Goal: Task Accomplishment & Management: Use online tool/utility

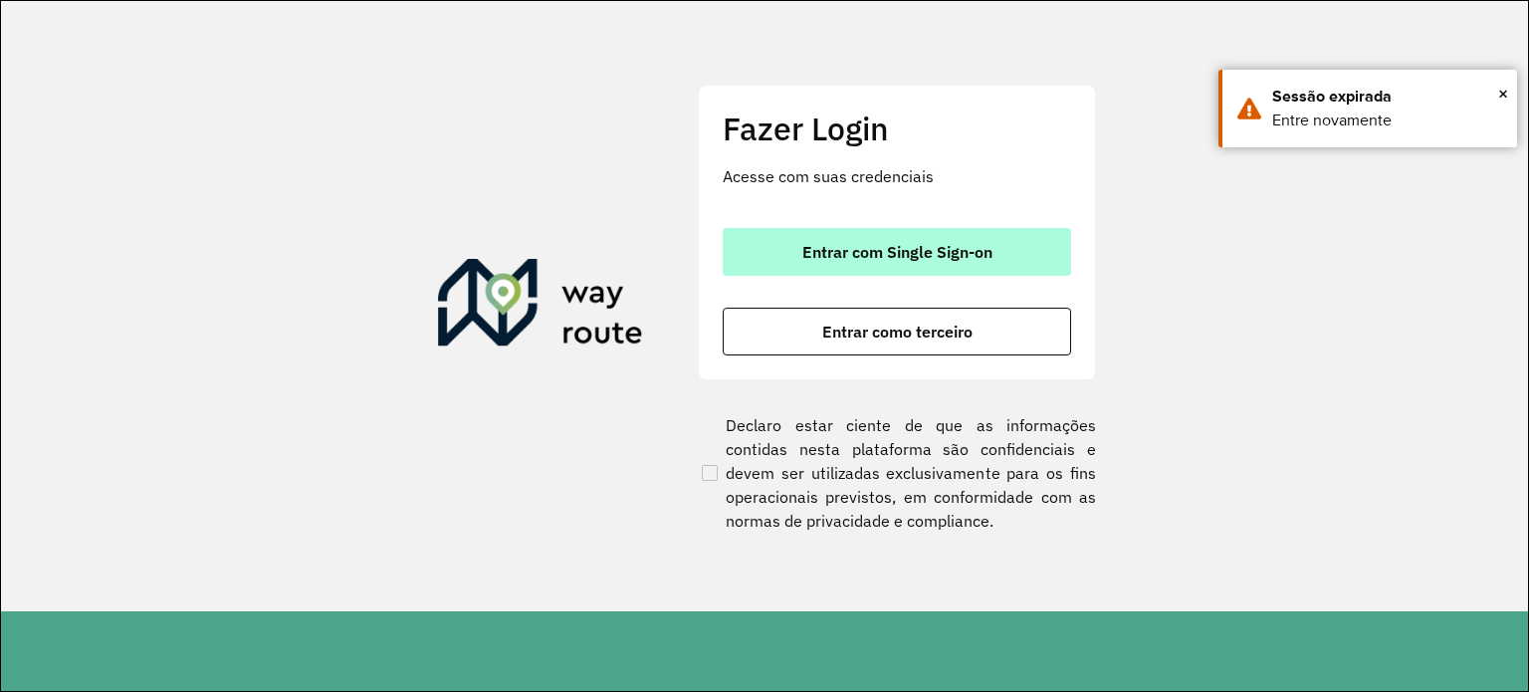
click at [963, 253] on span "Entrar com Single Sign-on" at bounding box center [898, 252] width 190 height 16
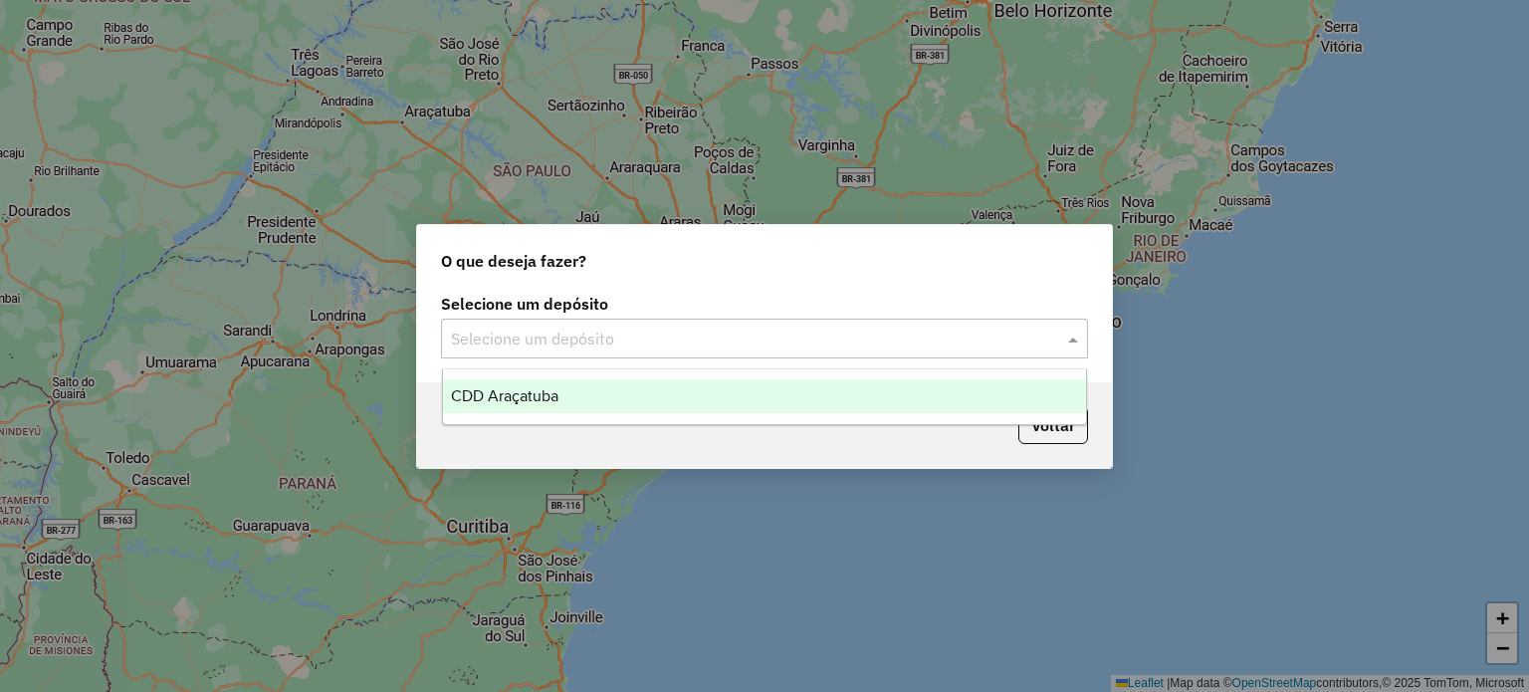
click at [662, 323] on div "Selecione um depósito" at bounding box center [764, 339] width 647 height 40
click at [645, 401] on div "CDD Araçatuba" at bounding box center [765, 396] width 644 height 34
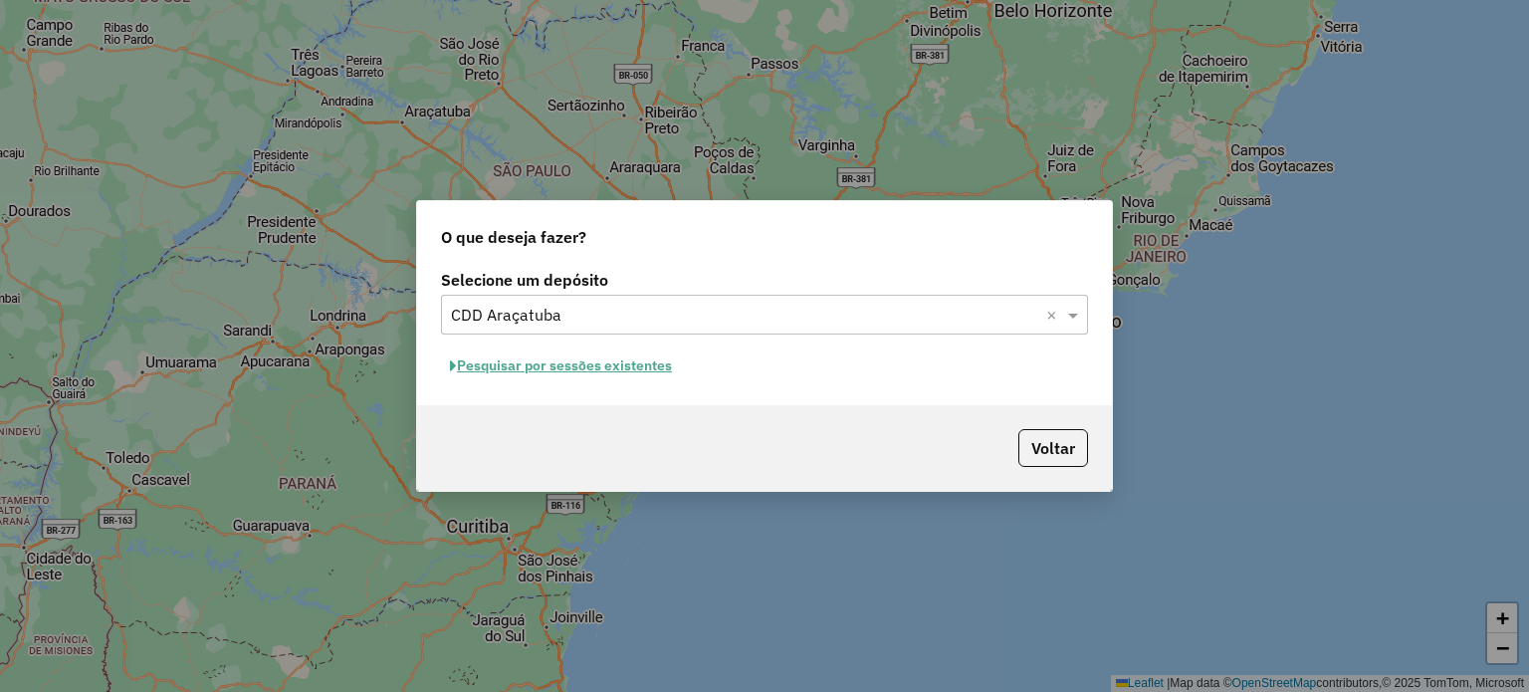
click at [579, 366] on button "Pesquisar por sessões existentes" at bounding box center [561, 365] width 240 height 31
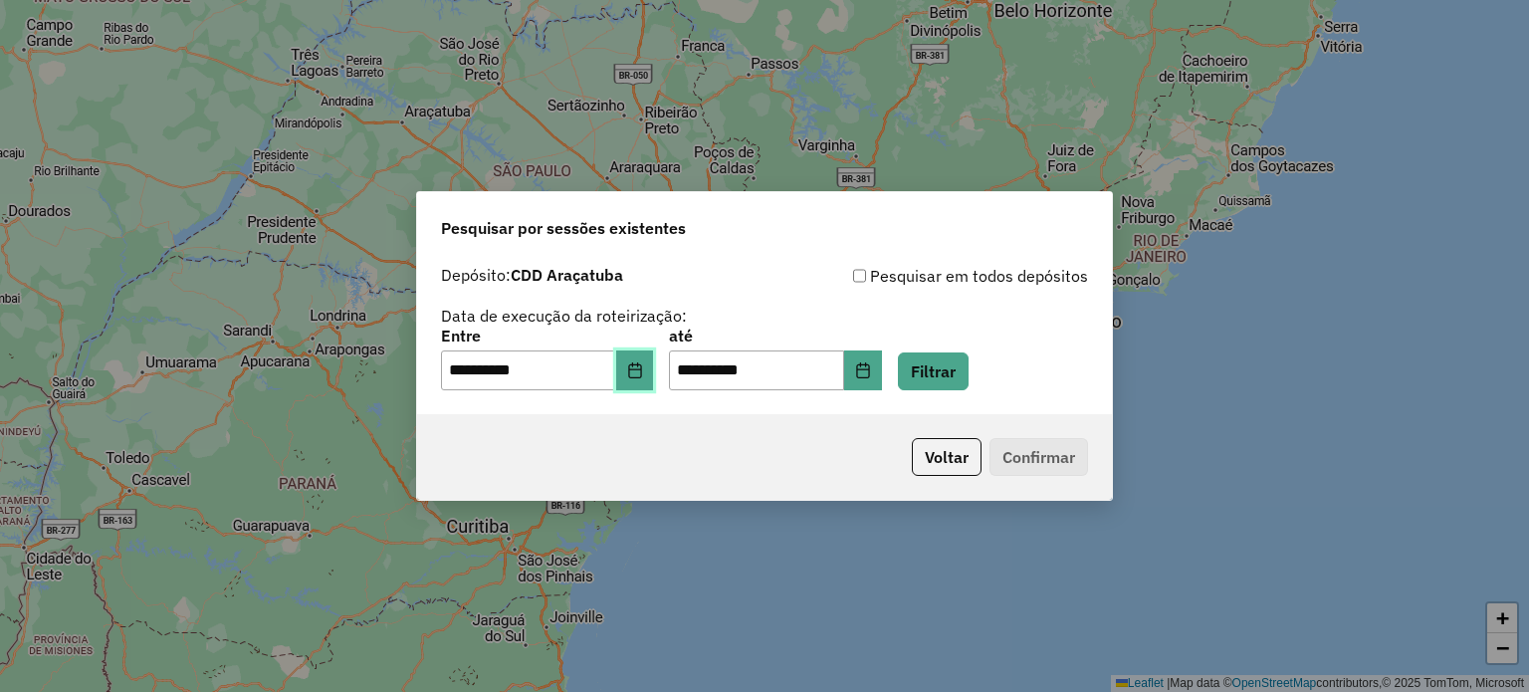
click at [643, 366] on icon "Choose Date" at bounding box center [635, 370] width 16 height 16
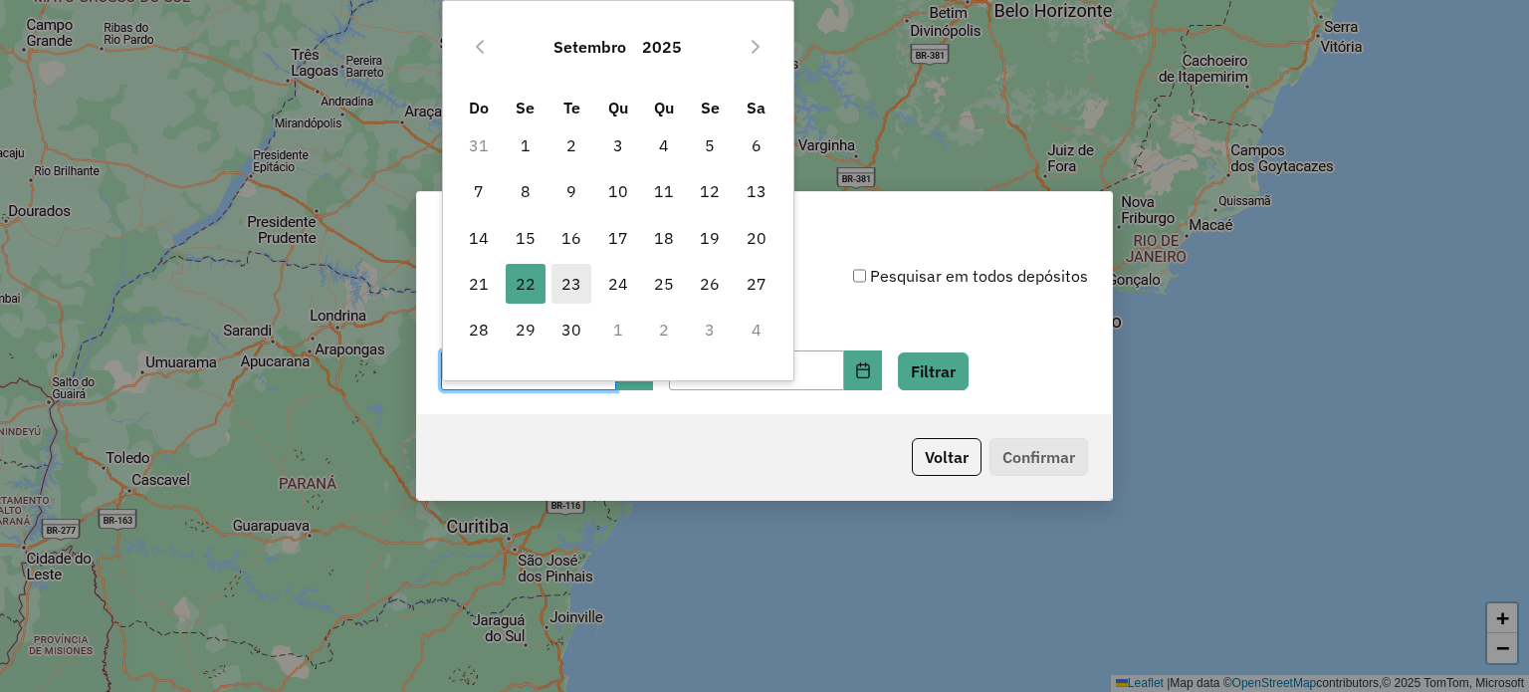
click at [574, 269] on span "23" at bounding box center [572, 284] width 40 height 40
type input "**********"
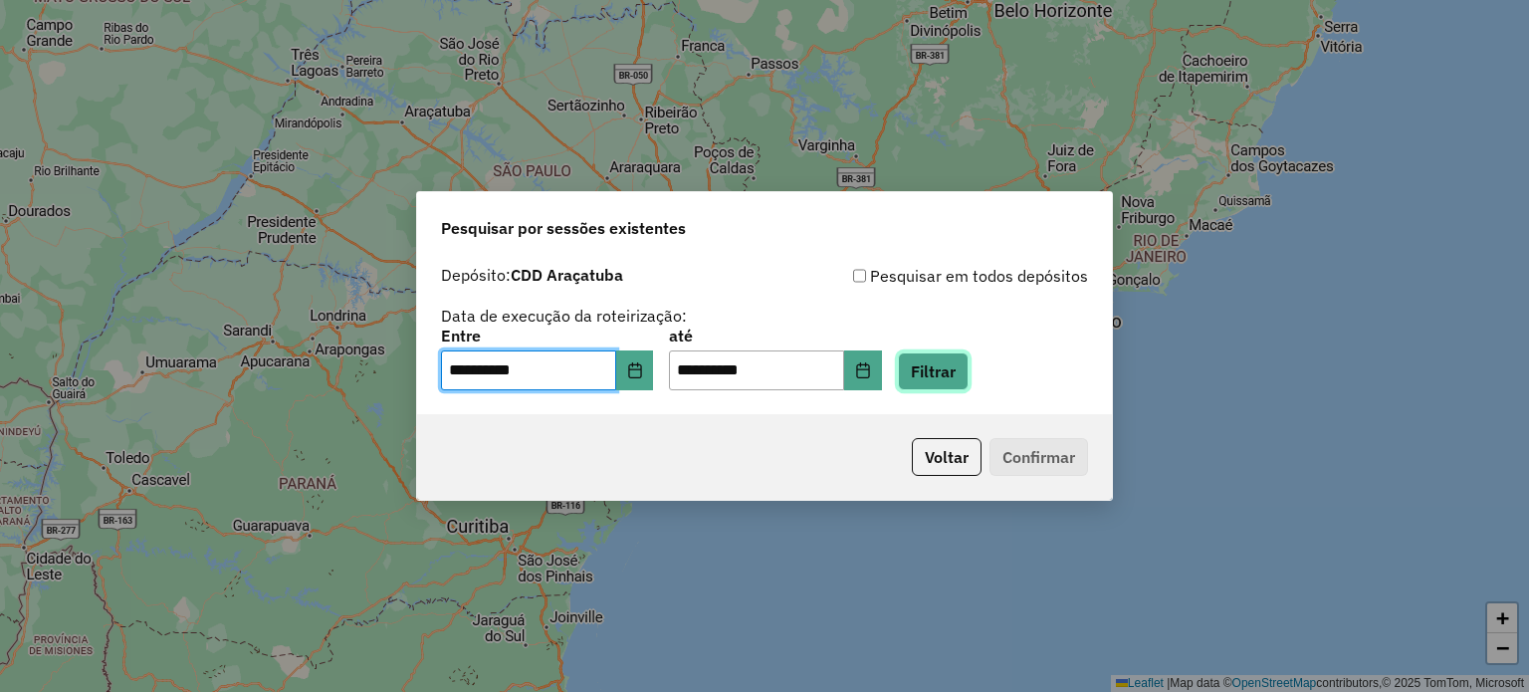
click at [968, 368] on button "Filtrar" at bounding box center [933, 371] width 71 height 38
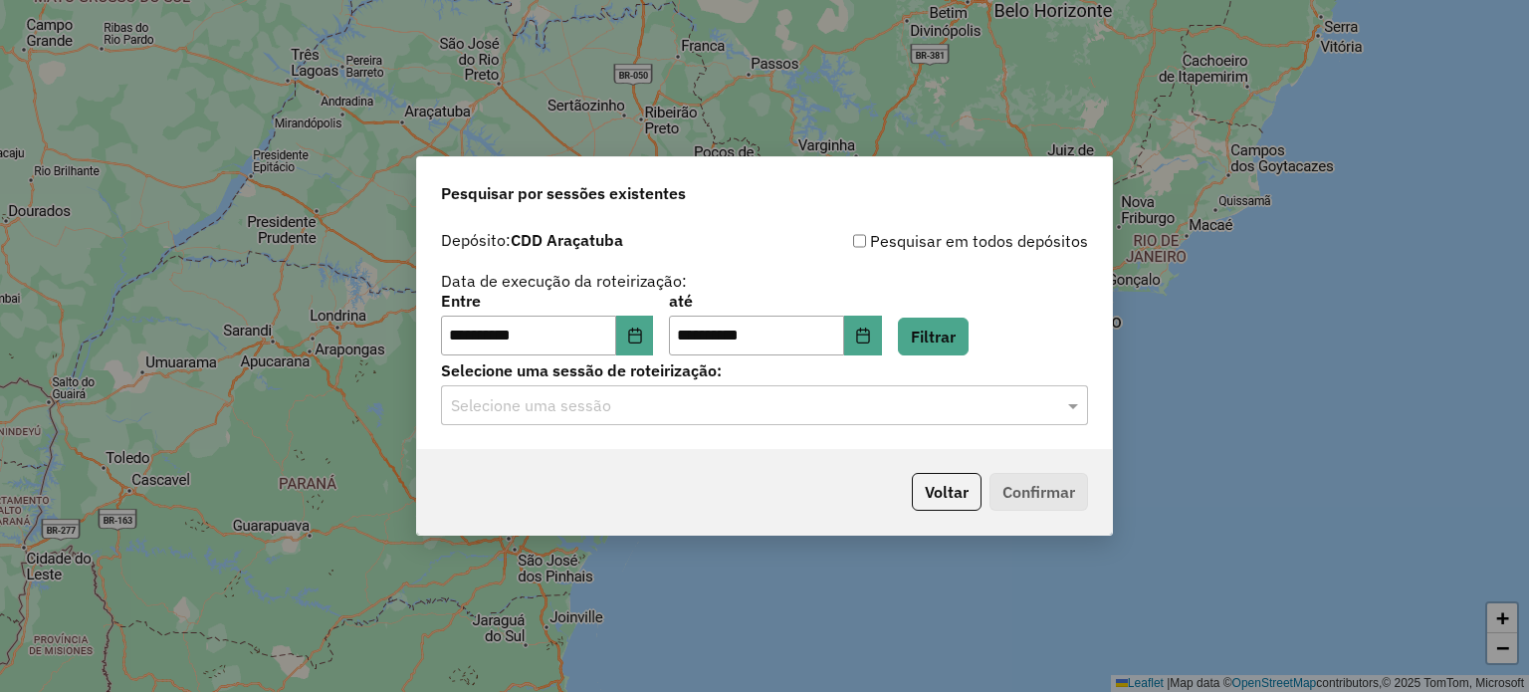
click at [768, 413] on input "text" at bounding box center [744, 406] width 587 height 24
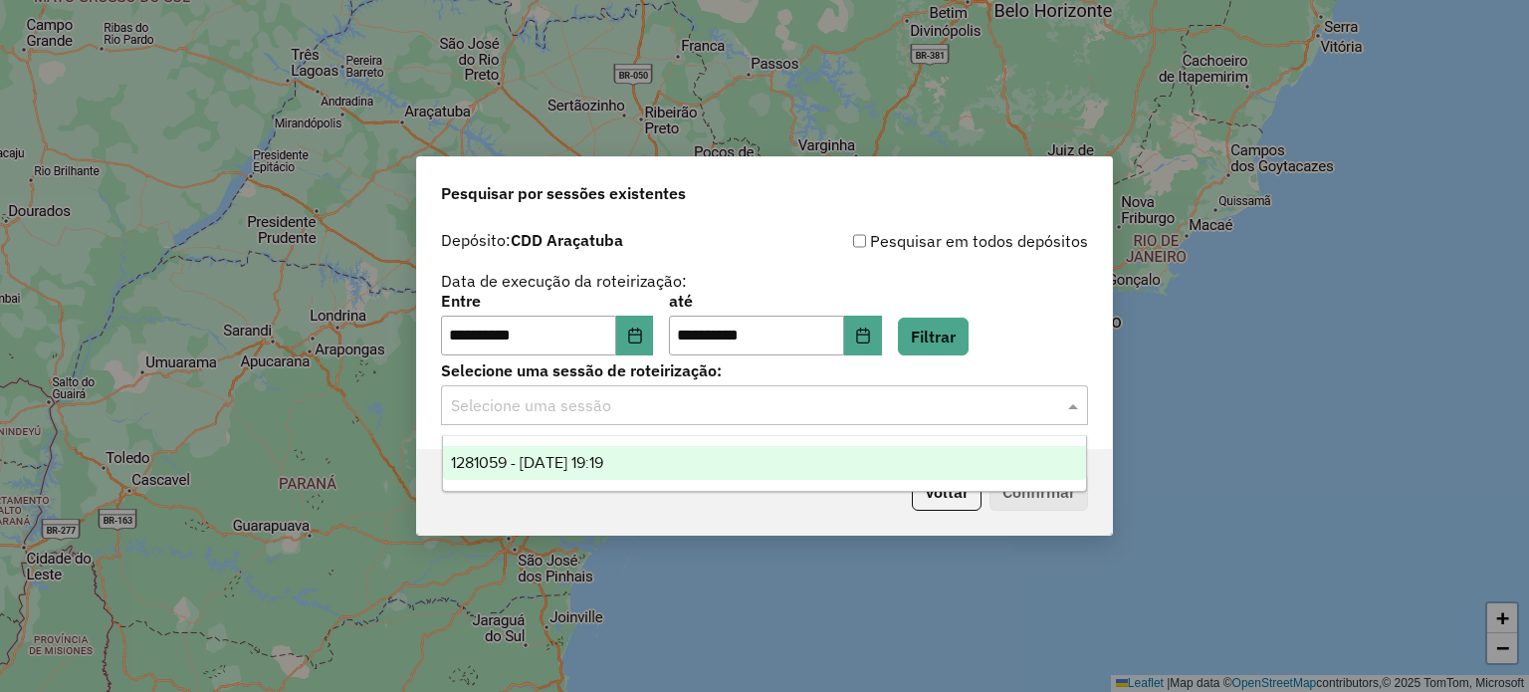
click at [704, 457] on div "1281059 - 23/09/2025 19:19" at bounding box center [765, 463] width 644 height 34
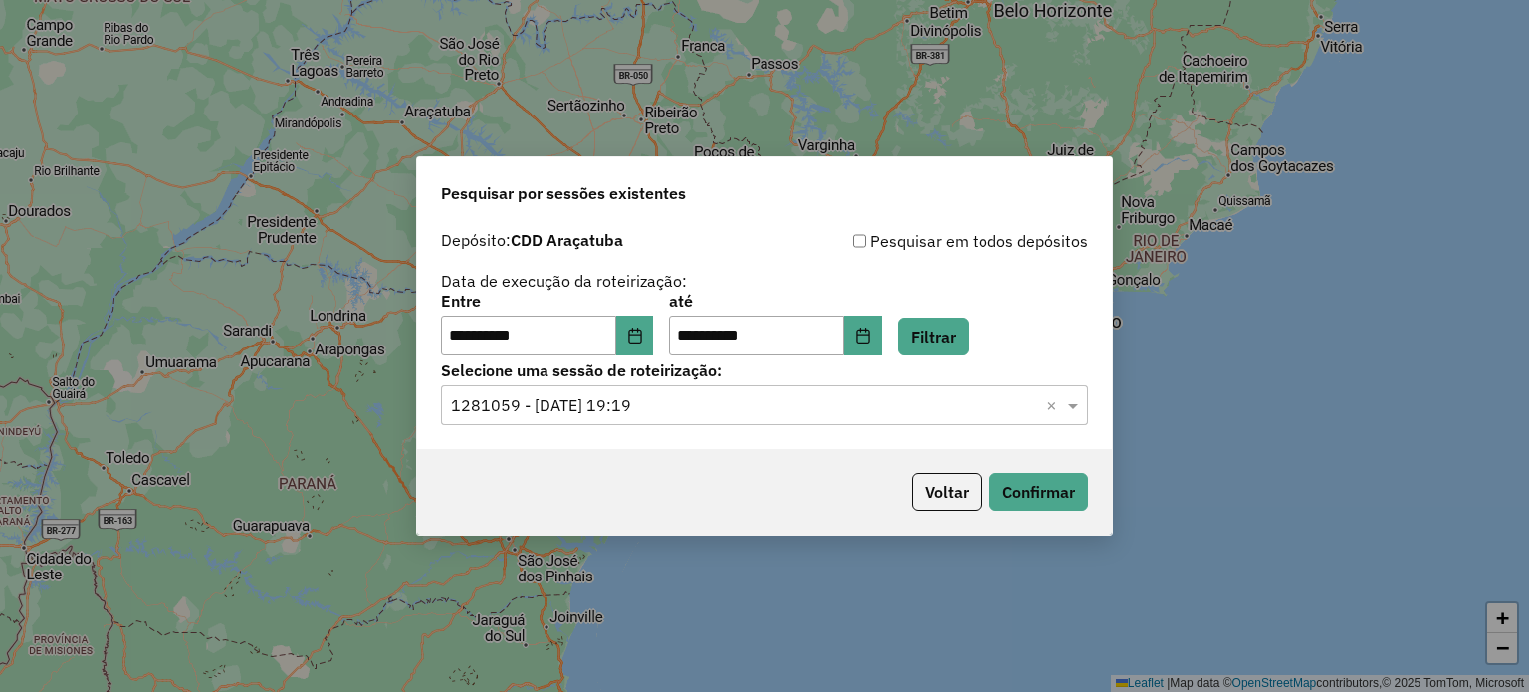
click at [1018, 512] on div "Voltar Confirmar" at bounding box center [764, 492] width 695 height 86
click at [1044, 493] on button "Confirmar" at bounding box center [1039, 492] width 99 height 38
click at [643, 334] on icon "Choose Date" at bounding box center [635, 336] width 16 height 16
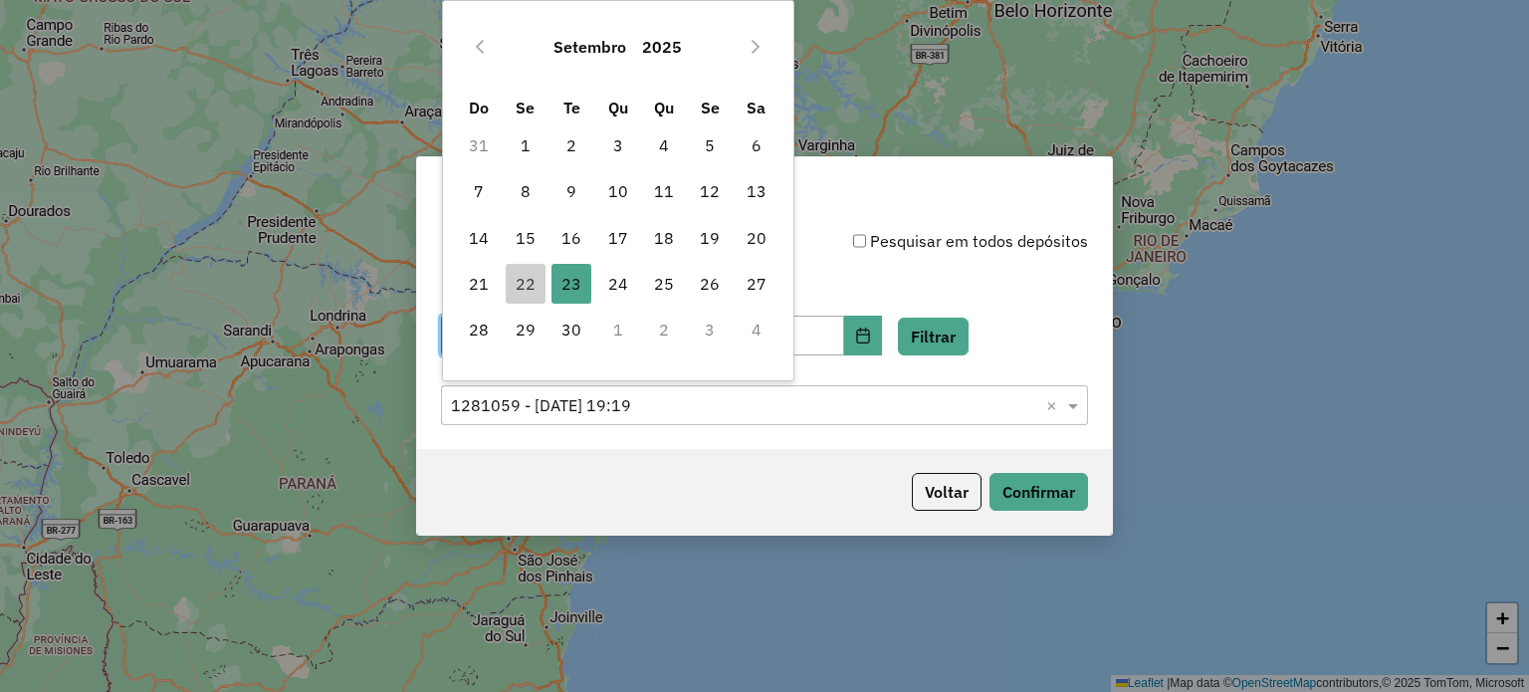
click at [652, 334] on td "2" at bounding box center [664, 330] width 46 height 46
click at [514, 277] on span "22" at bounding box center [526, 284] width 40 height 40
type input "**********"
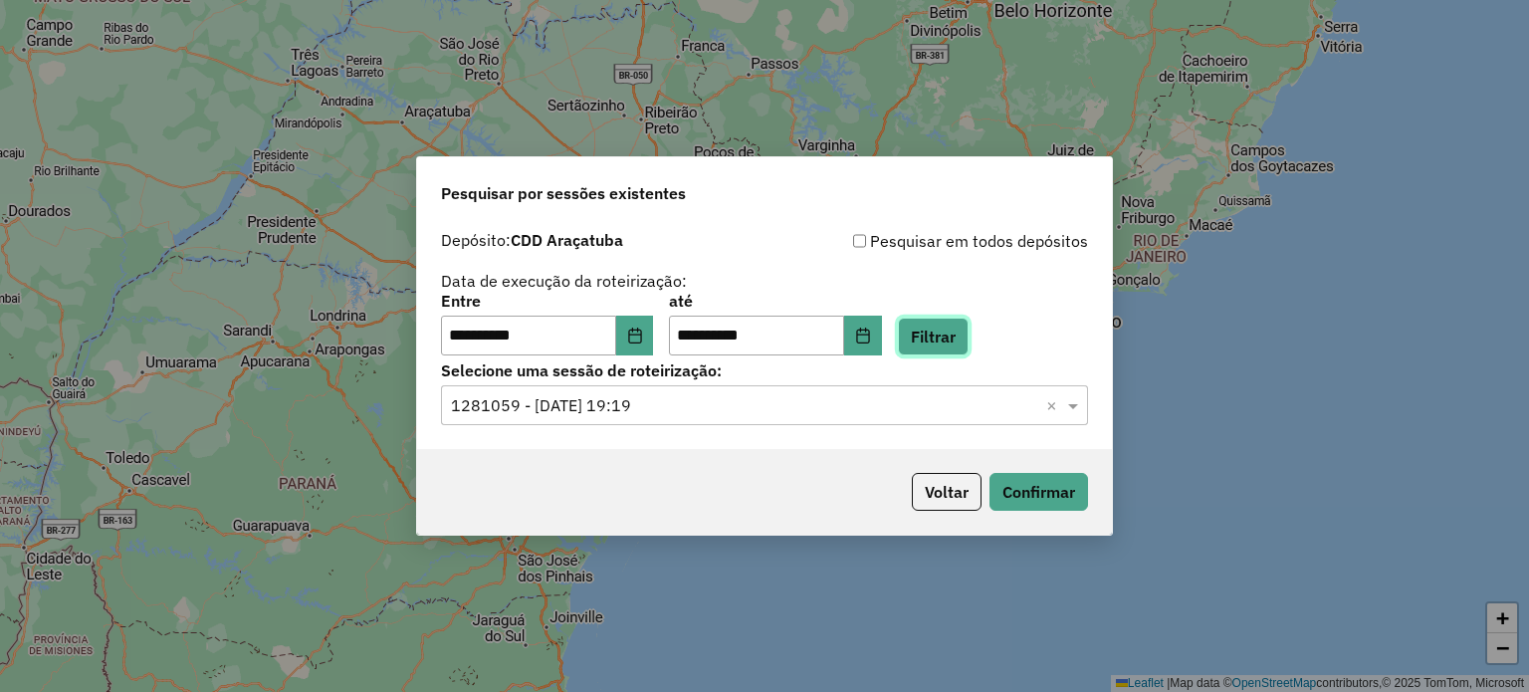
click at [953, 351] on button "Filtrar" at bounding box center [933, 337] width 71 height 38
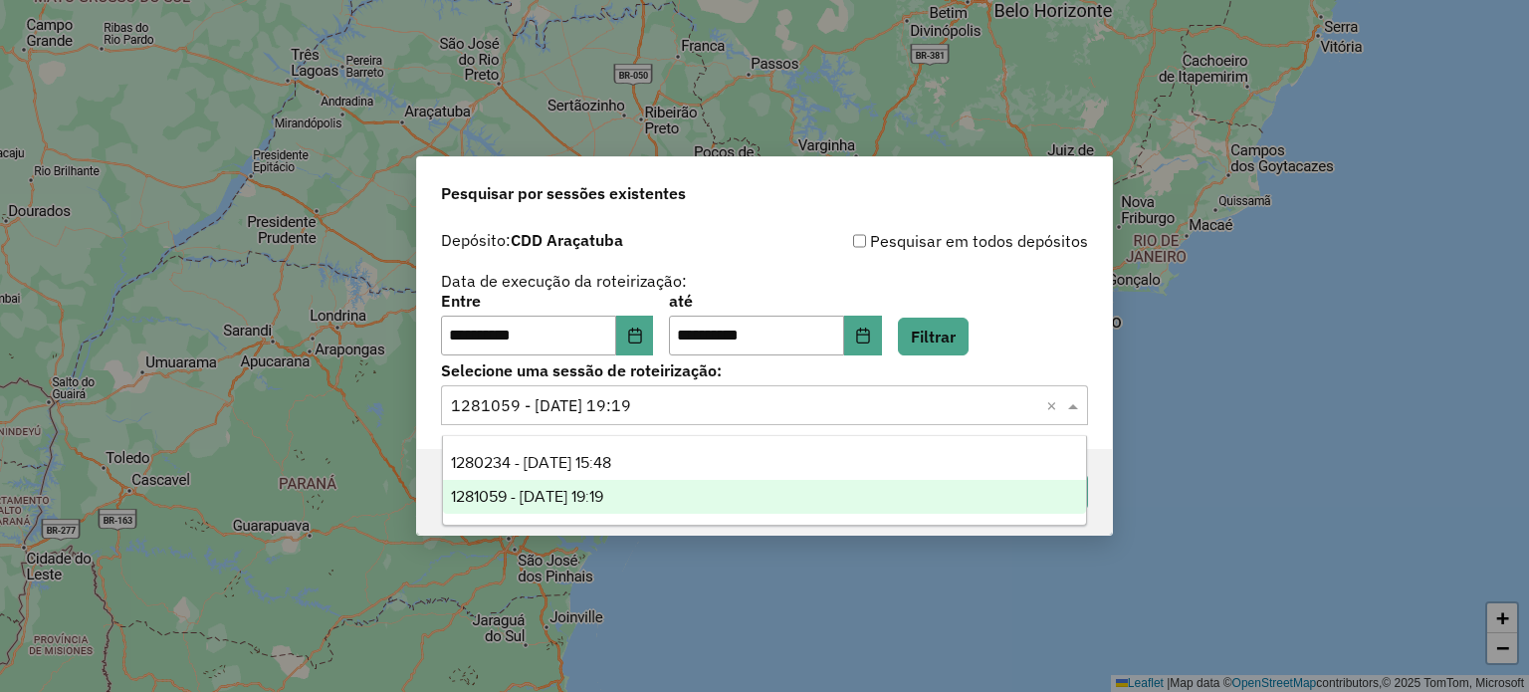
click at [1074, 406] on span at bounding box center [1075, 405] width 25 height 24
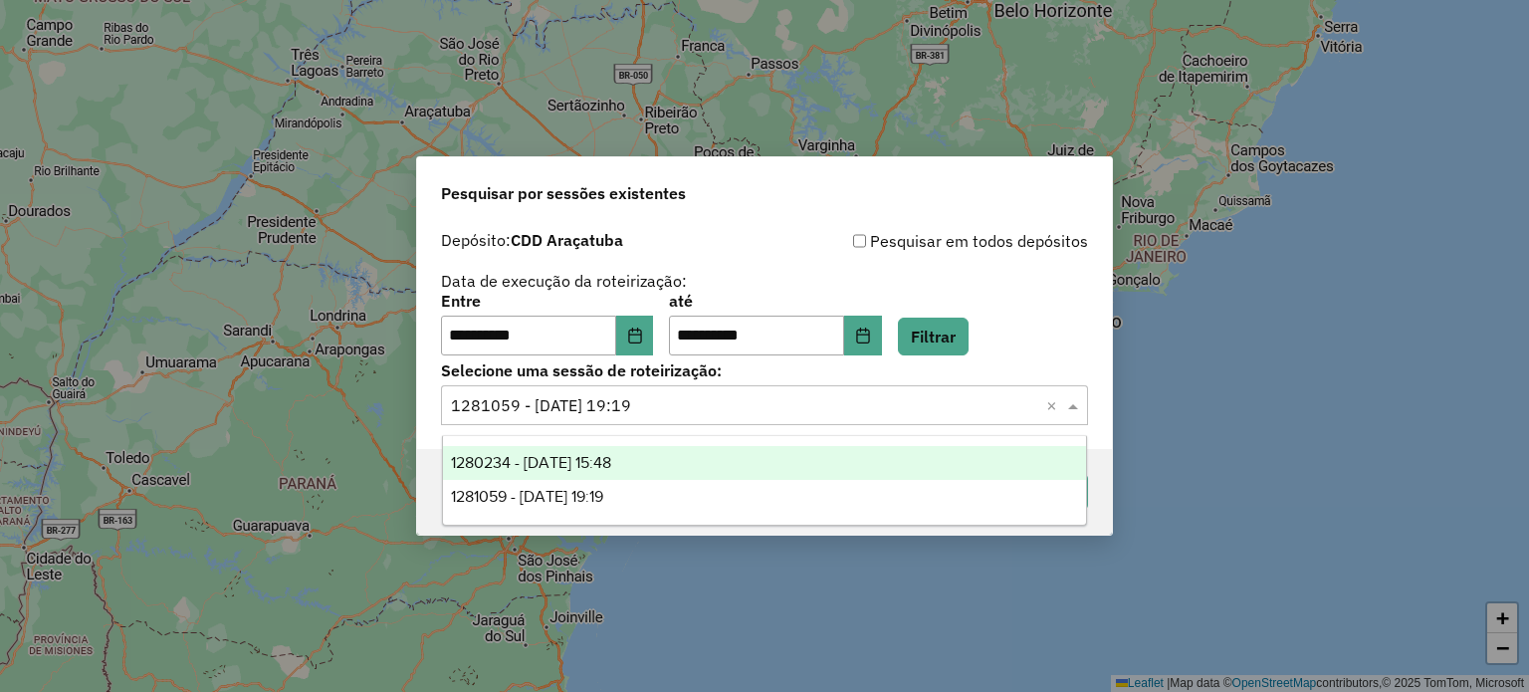
click at [994, 465] on div "1280234 - 22/09/2025 15:48" at bounding box center [765, 463] width 644 height 34
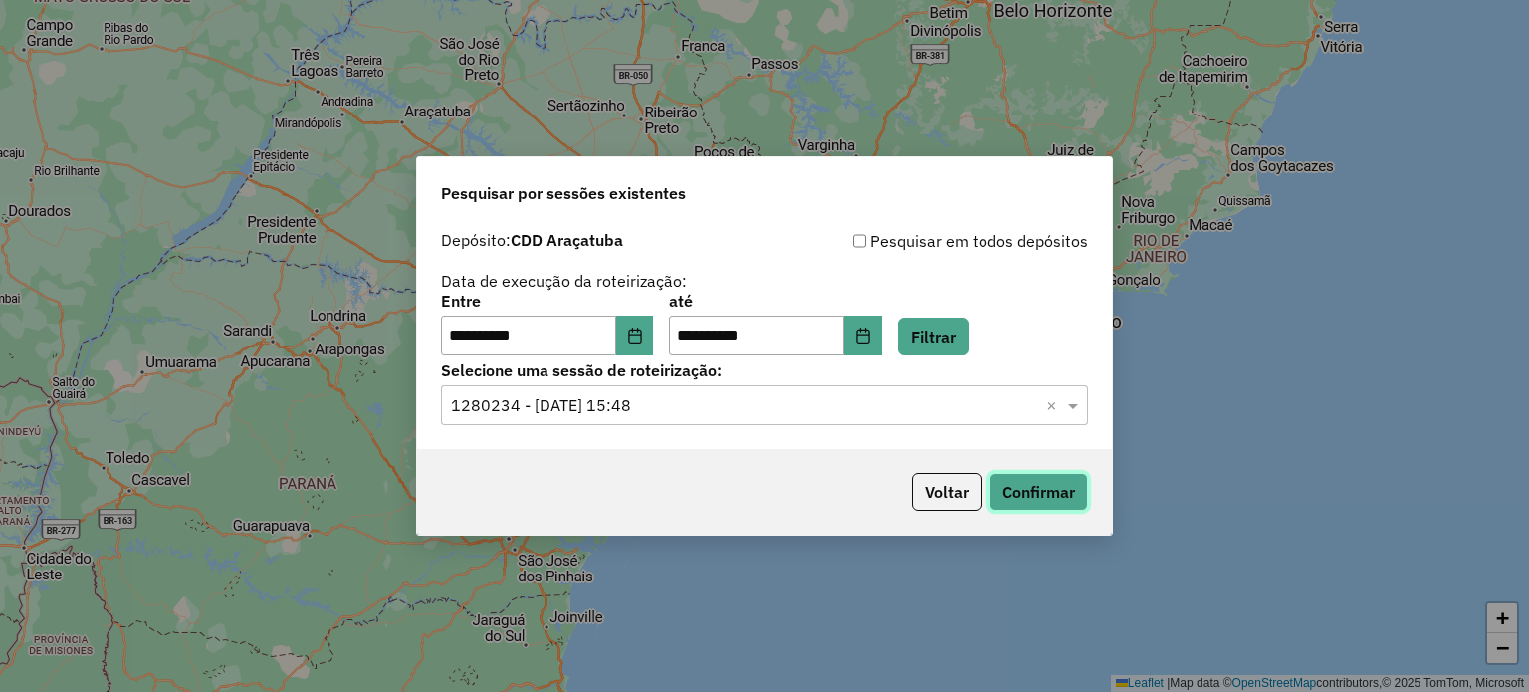
click at [1030, 494] on button "Confirmar" at bounding box center [1039, 492] width 99 height 38
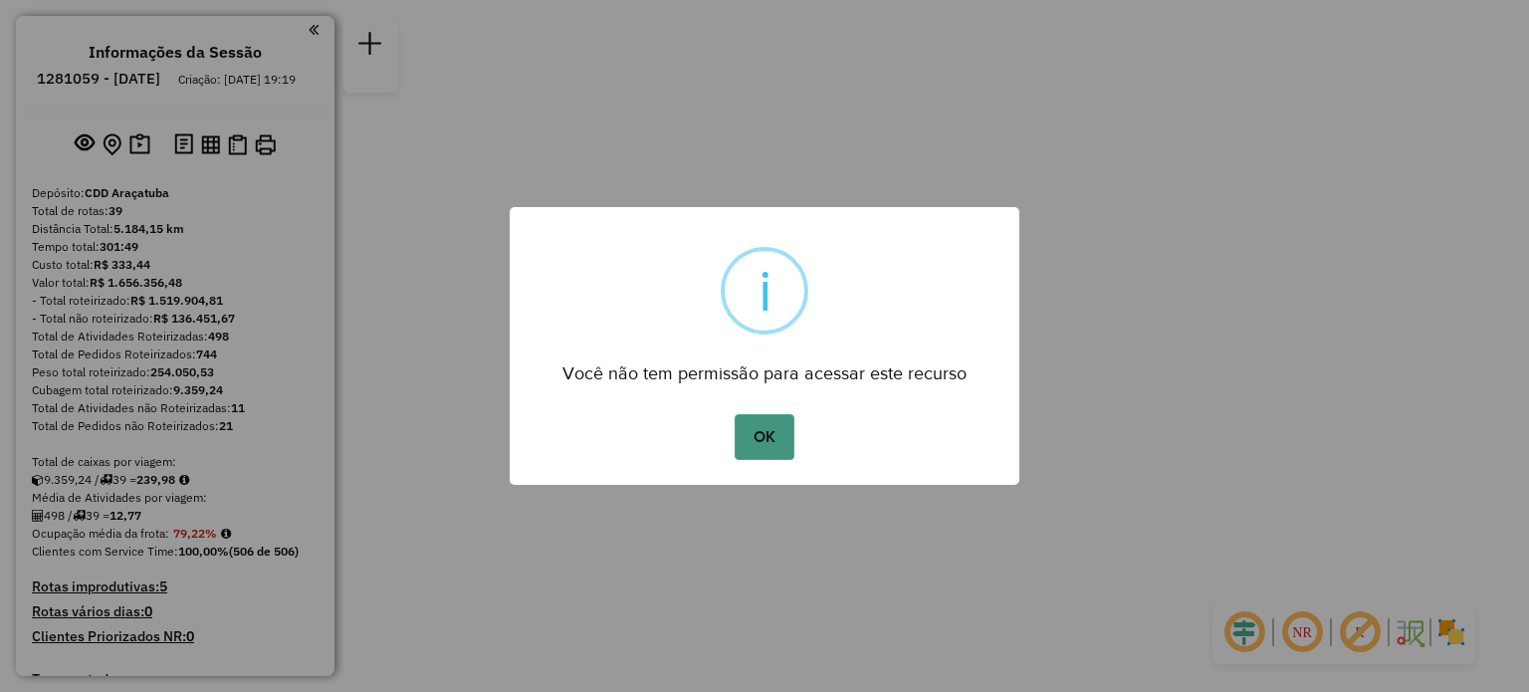
click at [757, 428] on button "OK" at bounding box center [764, 437] width 59 height 46
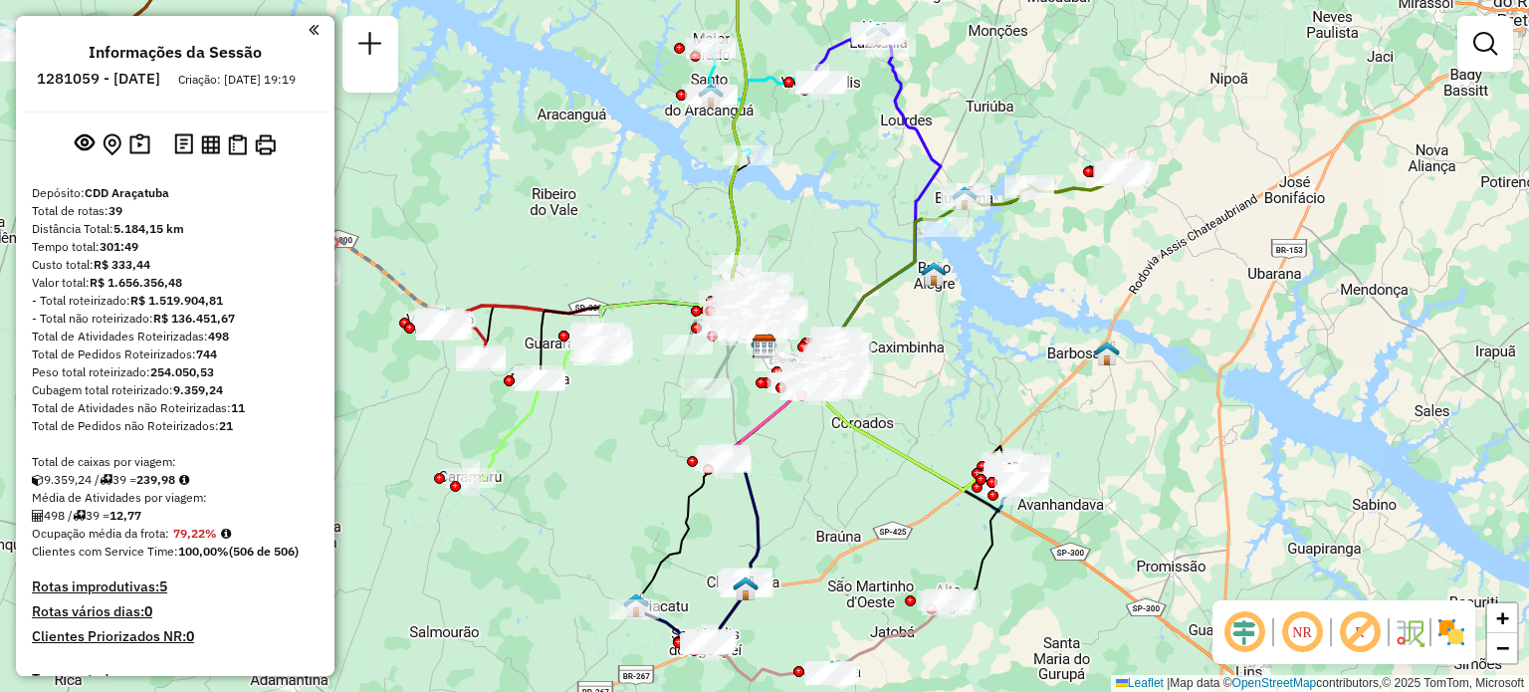
click at [1461, 629] on img at bounding box center [1452, 632] width 32 height 32
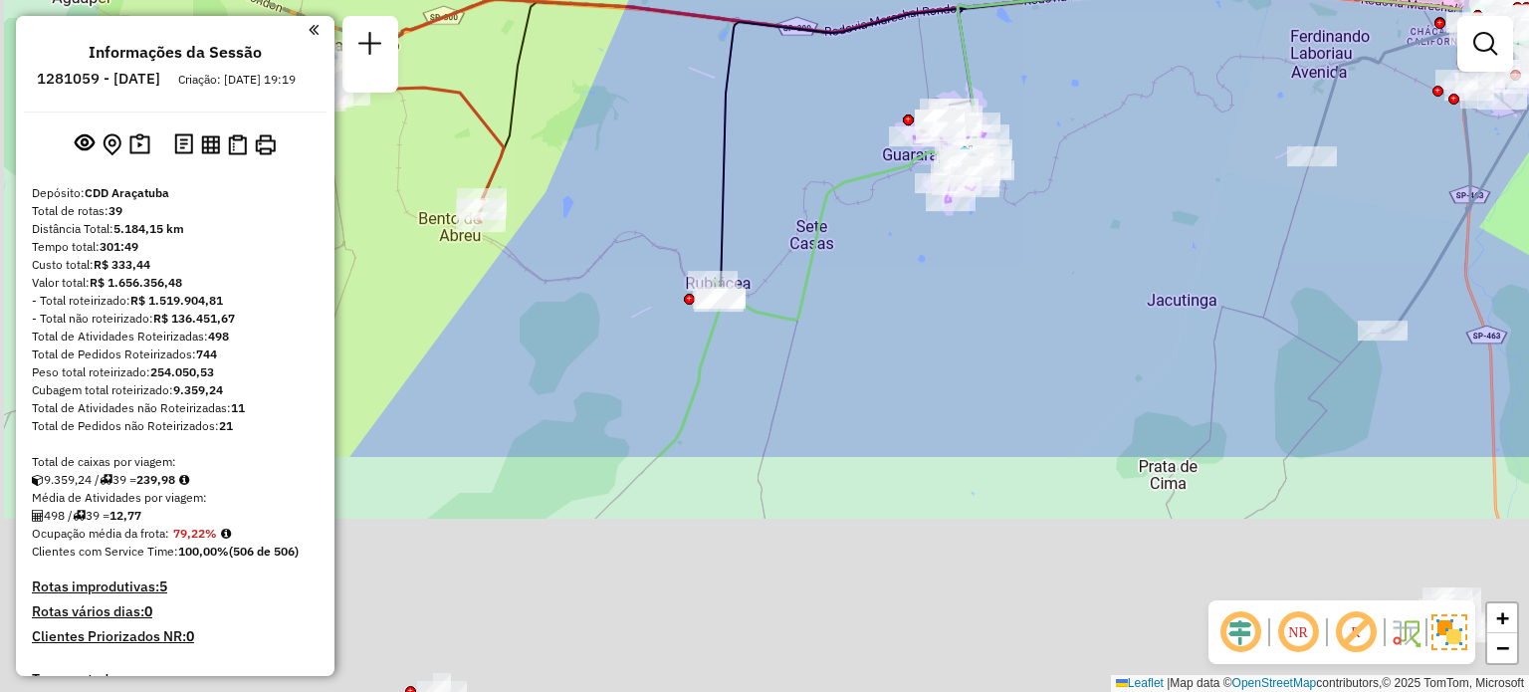
drag, startPoint x: 573, startPoint y: 579, endPoint x: 827, endPoint y: 268, distance: 401.9
click at [827, 268] on div "Janela de atendimento Grade de atendimento Capacidade Transportadoras Veículos …" at bounding box center [764, 346] width 1529 height 692
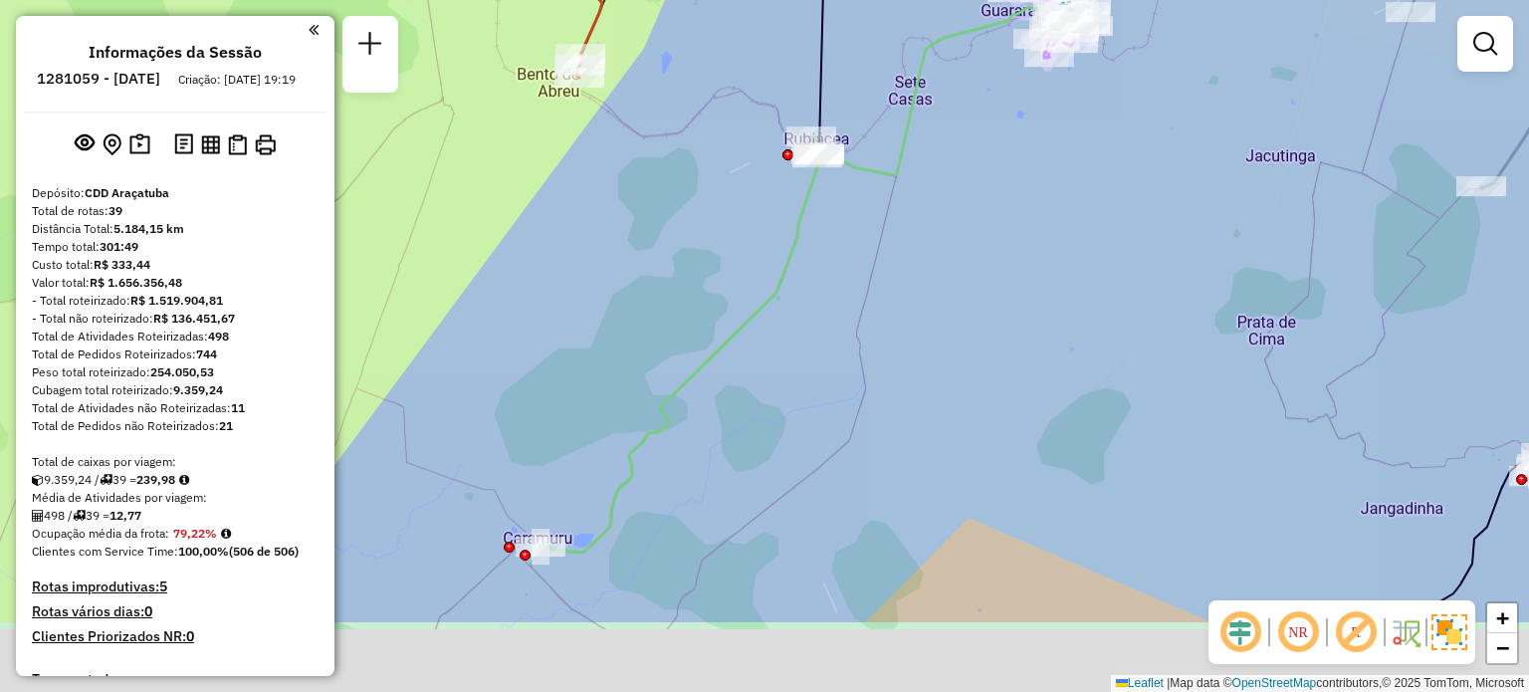
drag, startPoint x: 767, startPoint y: 488, endPoint x: 863, endPoint y: 348, distance: 170.4
click at [863, 348] on div "Janela de atendimento Grade de atendimento Capacidade Transportadoras Veículos …" at bounding box center [764, 346] width 1529 height 692
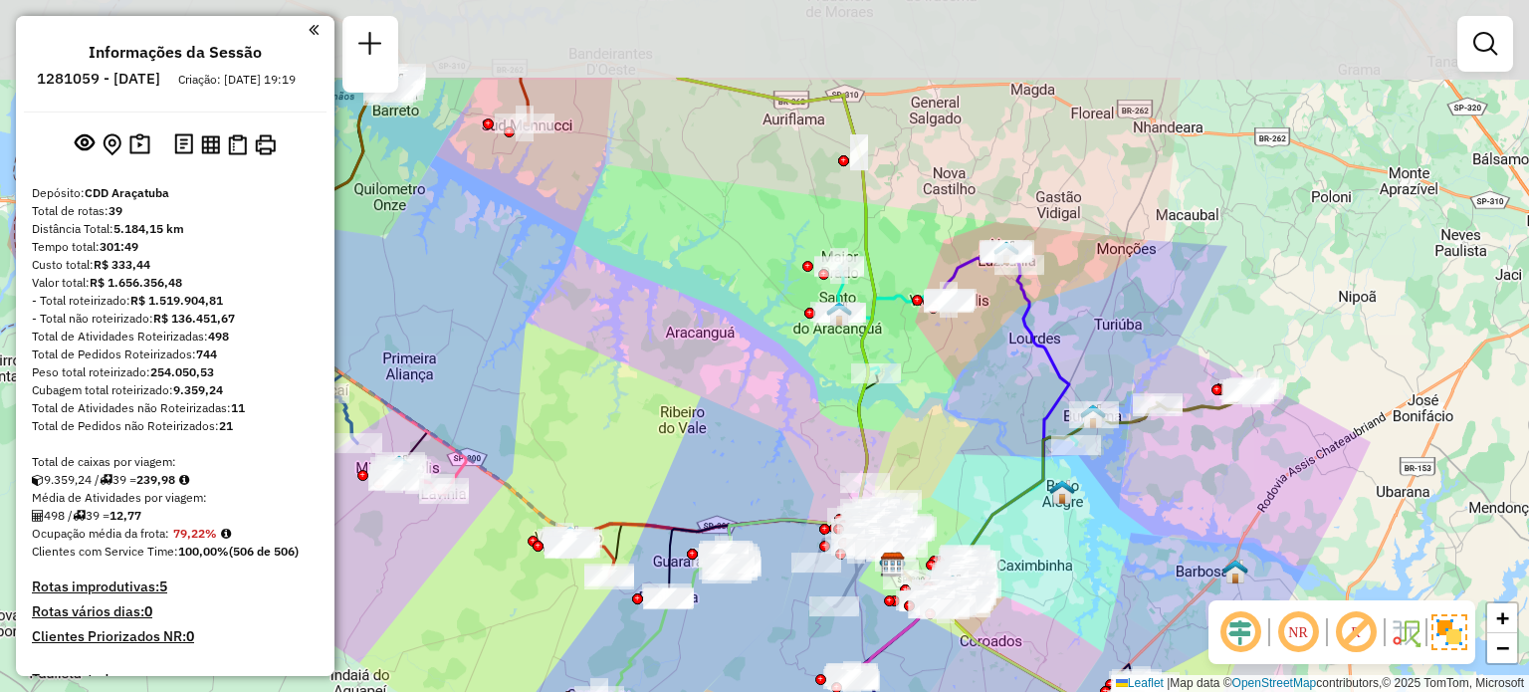
drag, startPoint x: 733, startPoint y: 541, endPoint x: 709, endPoint y: 688, distance: 149.3
click at [709, 688] on div "Janela de atendimento Grade de atendimento Capacidade Transportadoras Veículos …" at bounding box center [764, 346] width 1529 height 692
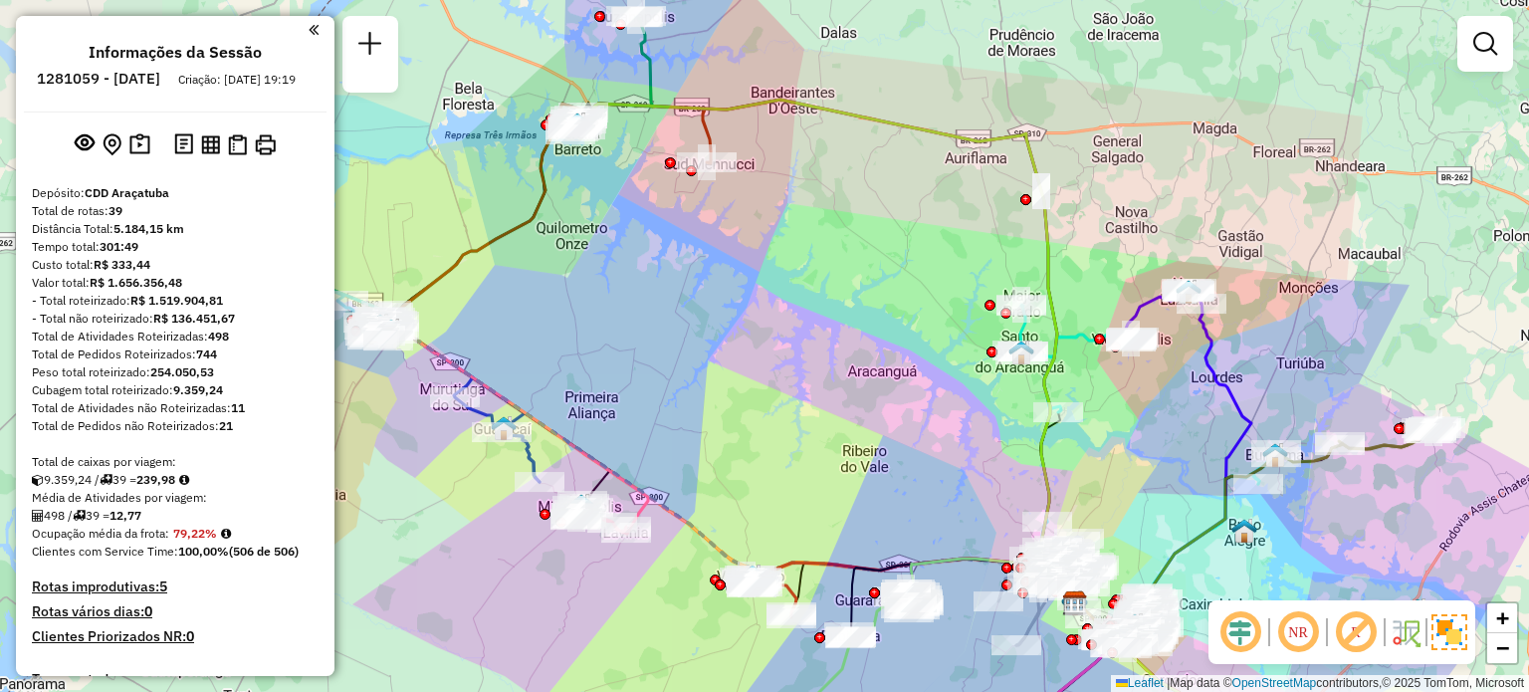
drag, startPoint x: 625, startPoint y: 399, endPoint x: 811, endPoint y: 441, distance: 189.9
click at [811, 441] on div "Janela de atendimento Grade de atendimento Capacidade Transportadoras Veículos …" at bounding box center [764, 346] width 1529 height 692
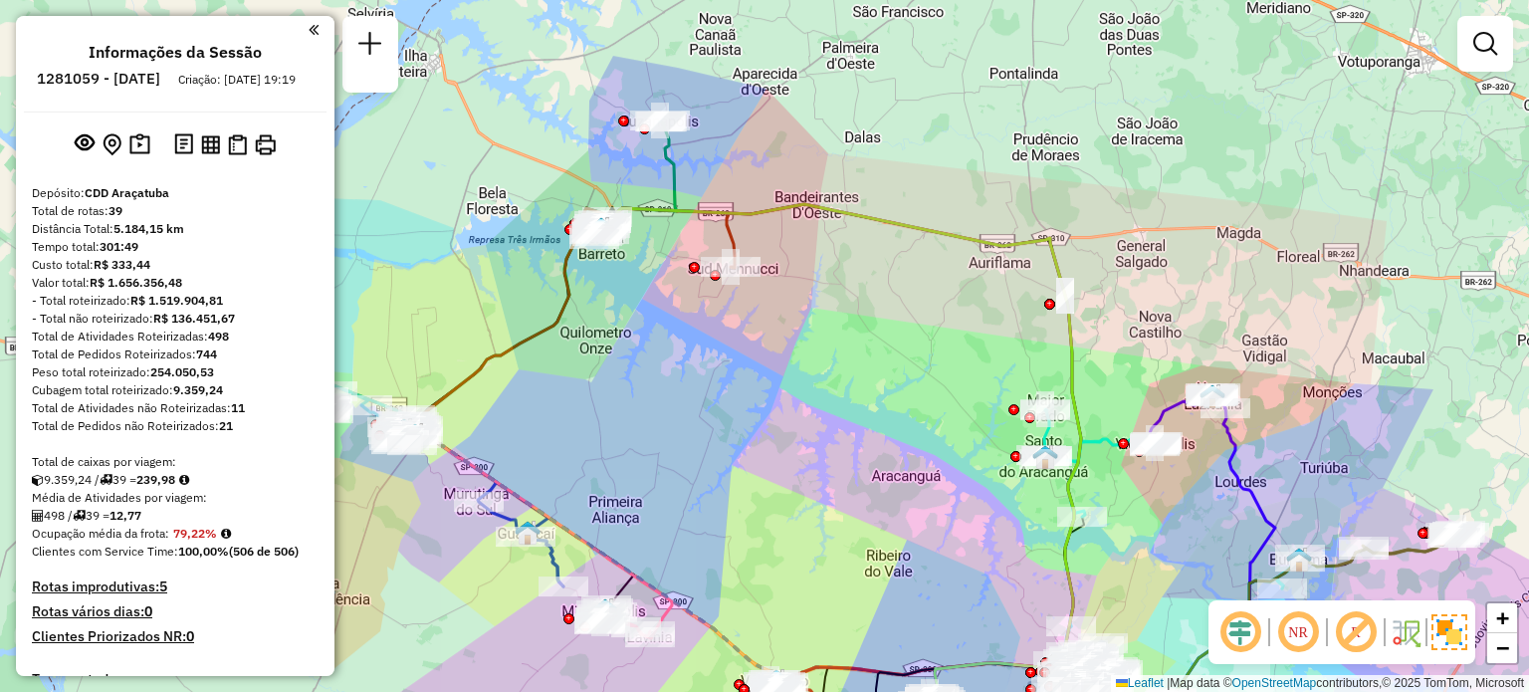
select select "**********"
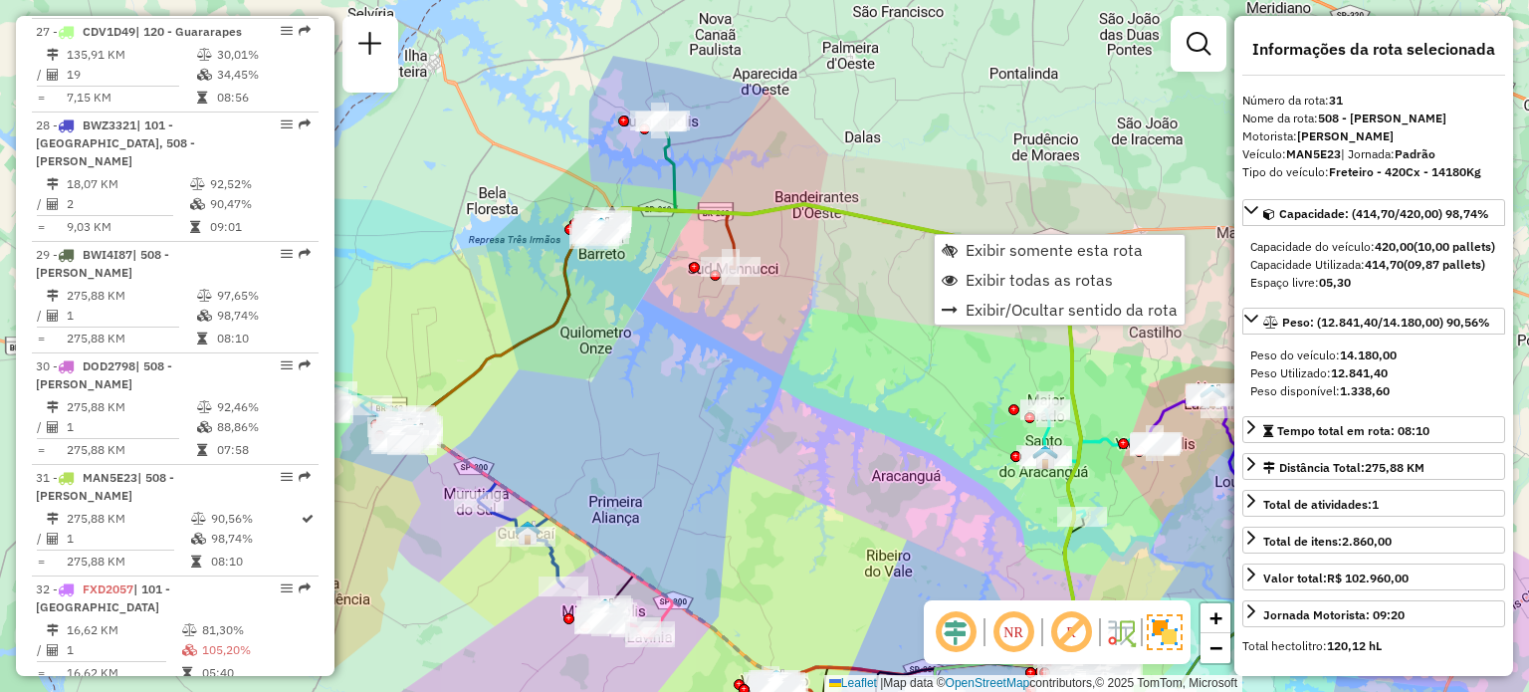
scroll to position [3887, 0]
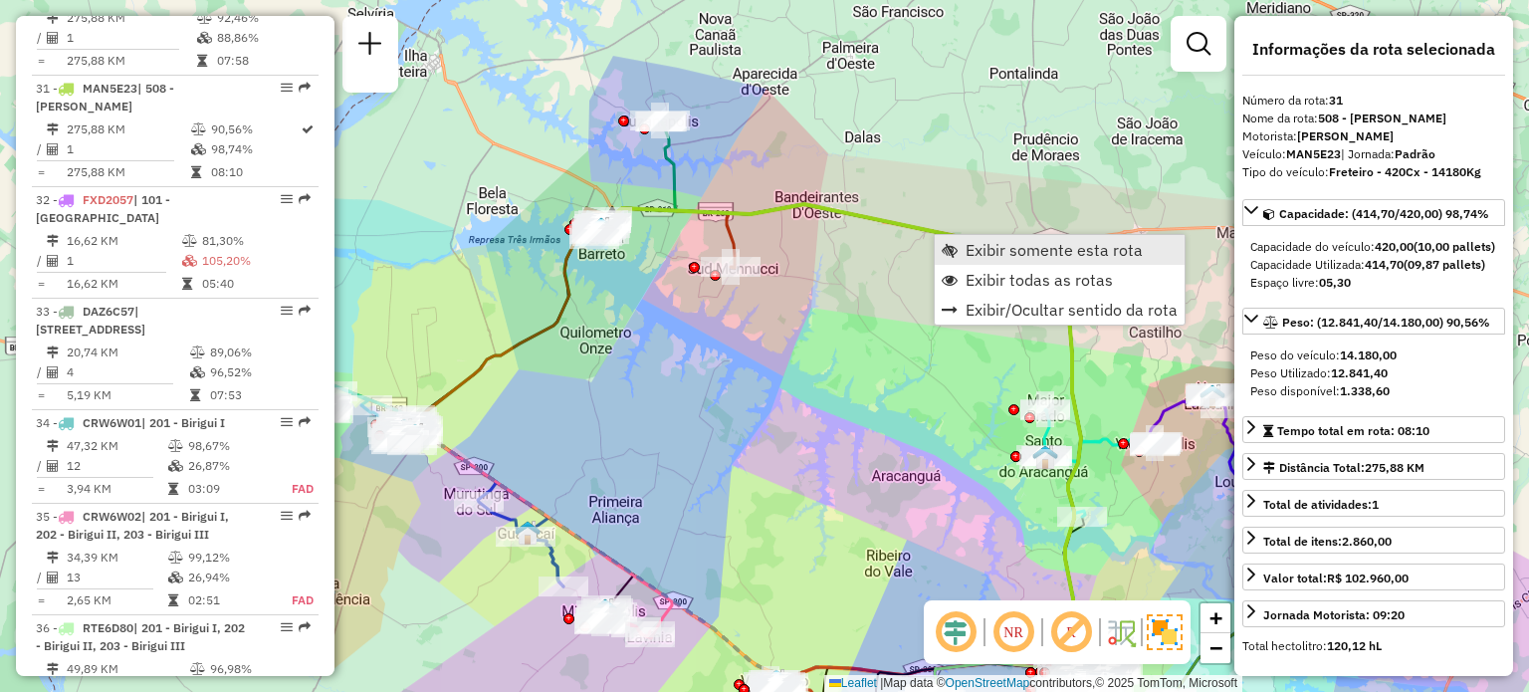
click at [996, 256] on span "Exibir somente esta rota" at bounding box center [1054, 250] width 177 height 16
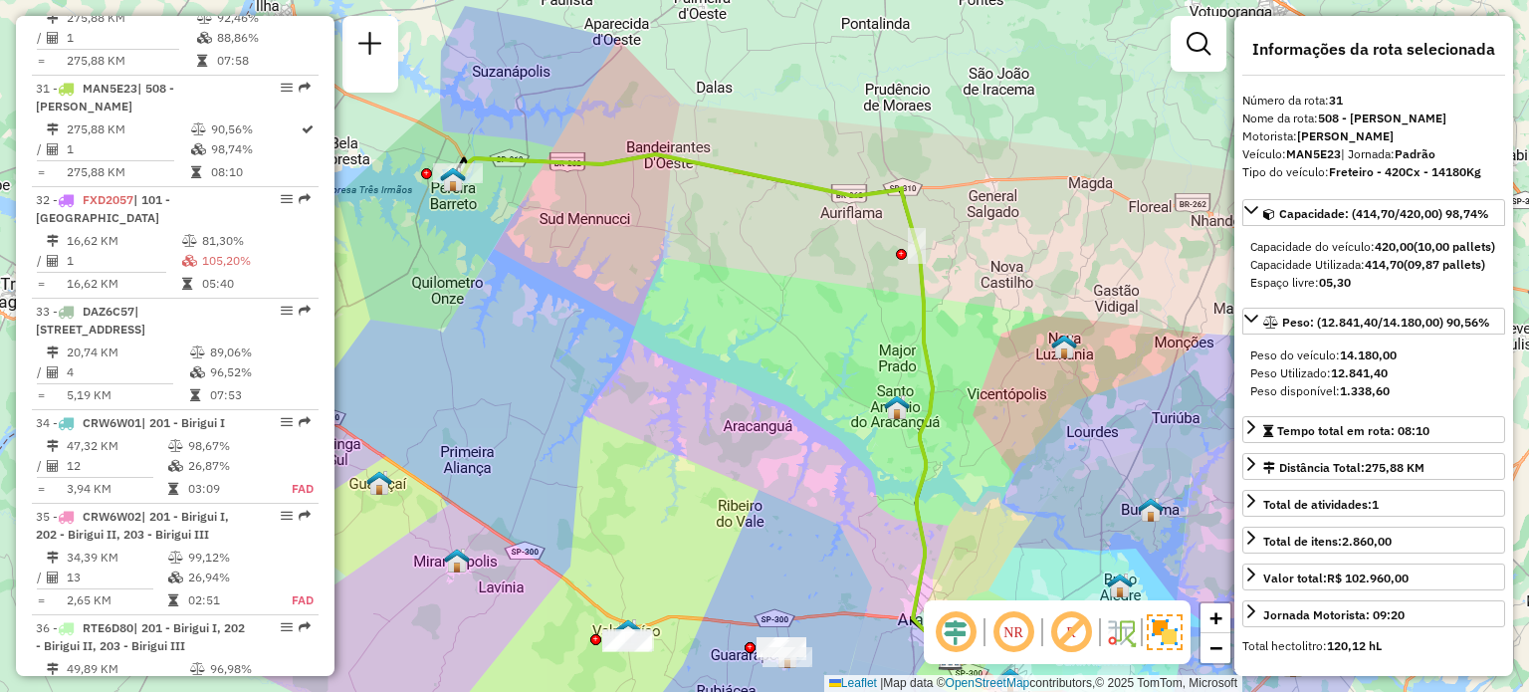
drag, startPoint x: 889, startPoint y: 459, endPoint x: 828, endPoint y: 519, distance: 85.2
click at [828, 519] on div "Janela de atendimento Grade de atendimento Capacidade Transportadoras Veículos …" at bounding box center [764, 346] width 1529 height 692
click at [839, 190] on icon at bounding box center [704, 406] width 493 height 504
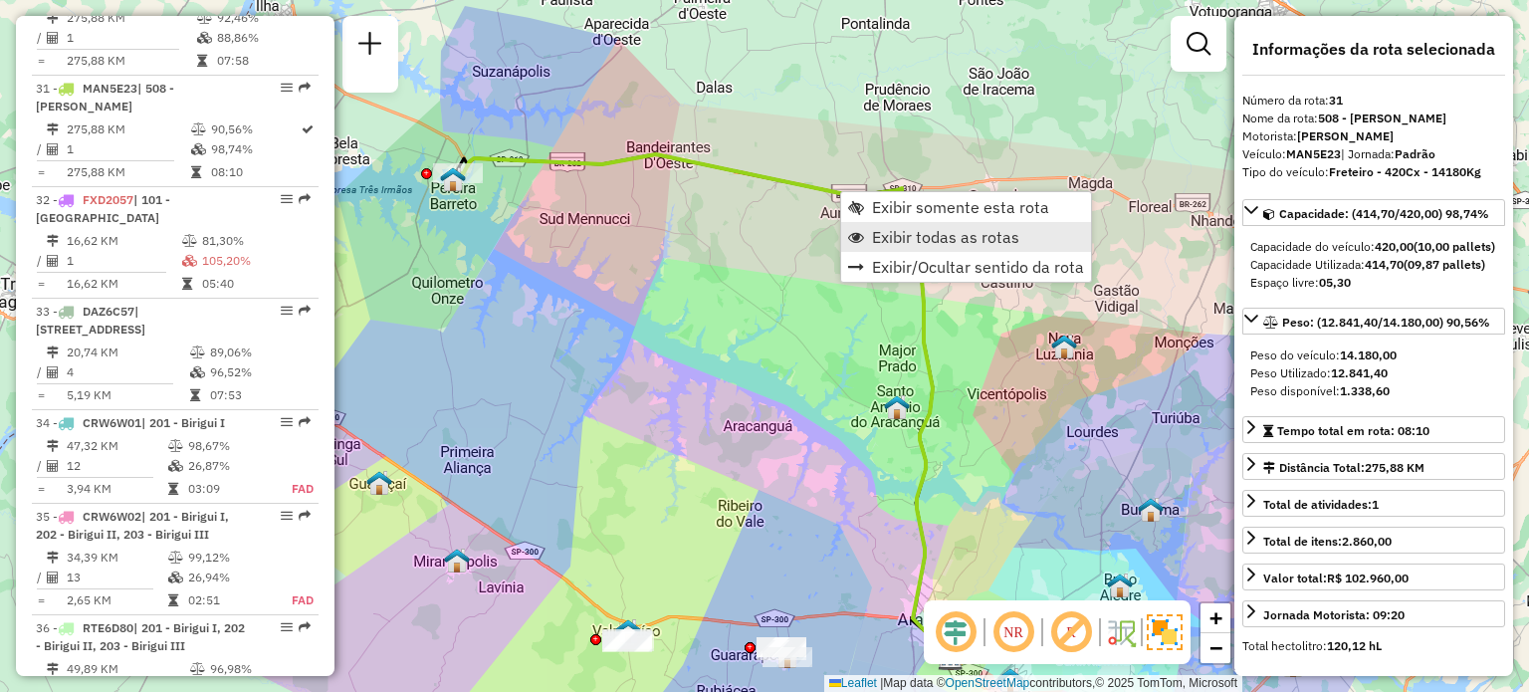
click at [880, 249] on link "Exibir todas as rotas" at bounding box center [966, 237] width 250 height 30
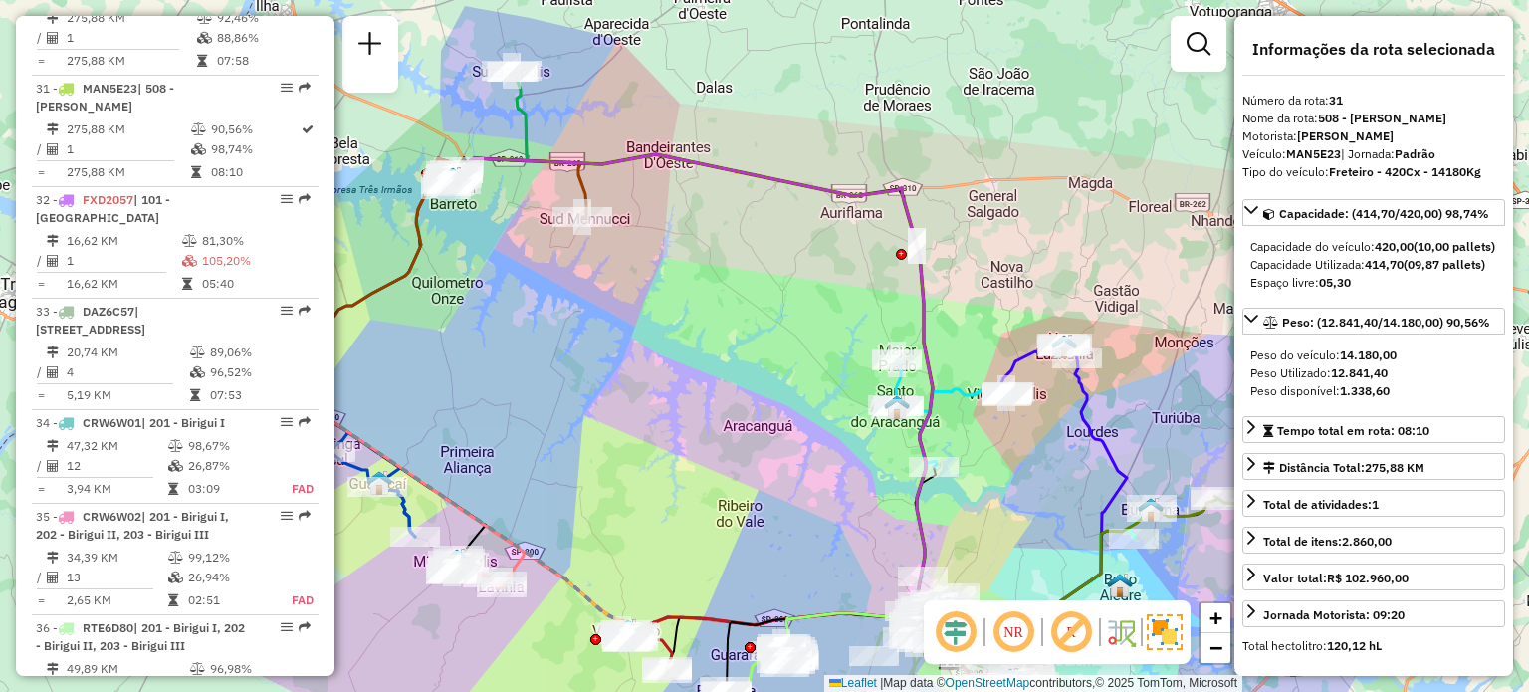
click at [893, 240] on span "Exibir todas as rotas" at bounding box center [945, 237] width 147 height 16
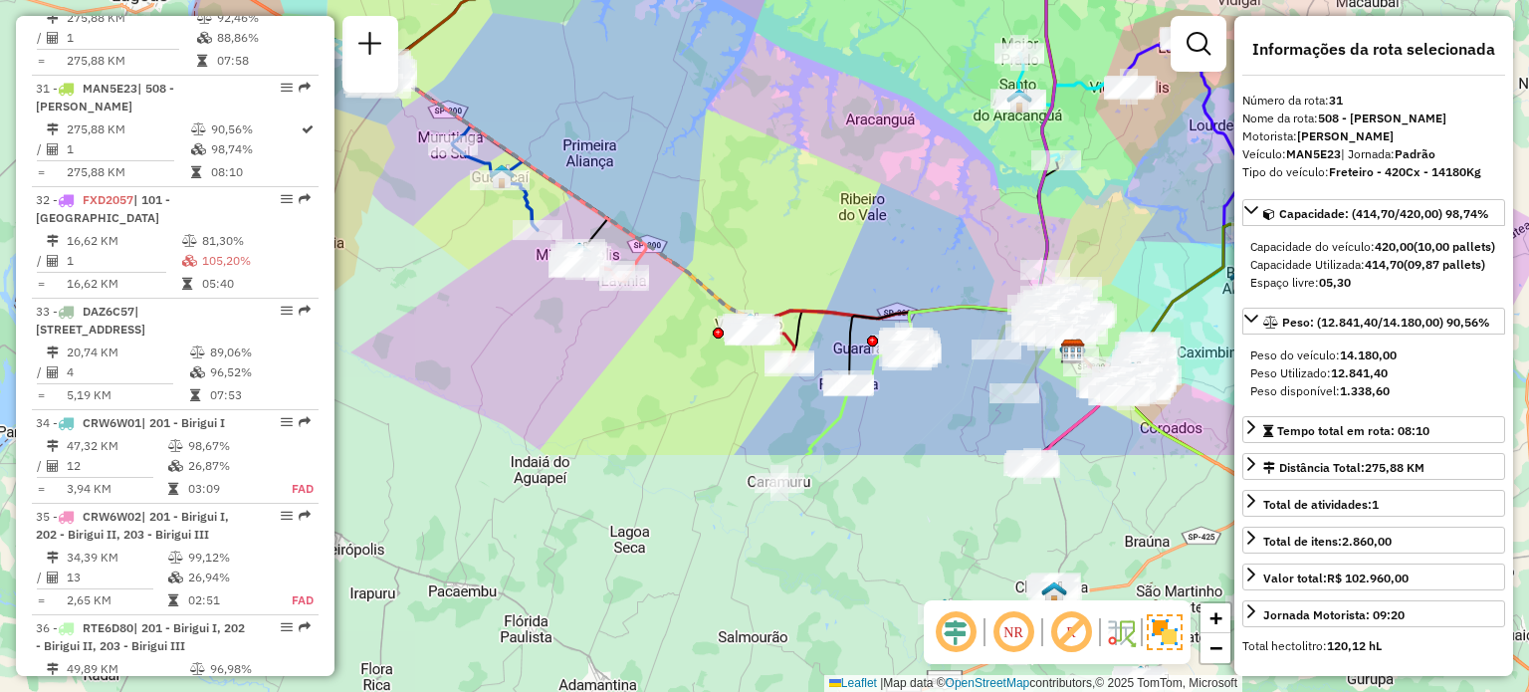
drag, startPoint x: 735, startPoint y: 456, endPoint x: 857, endPoint y: 149, distance: 330.2
click at [857, 149] on div "Janela de atendimento Grade de atendimento Capacidade Transportadoras Veículos …" at bounding box center [764, 346] width 1529 height 692
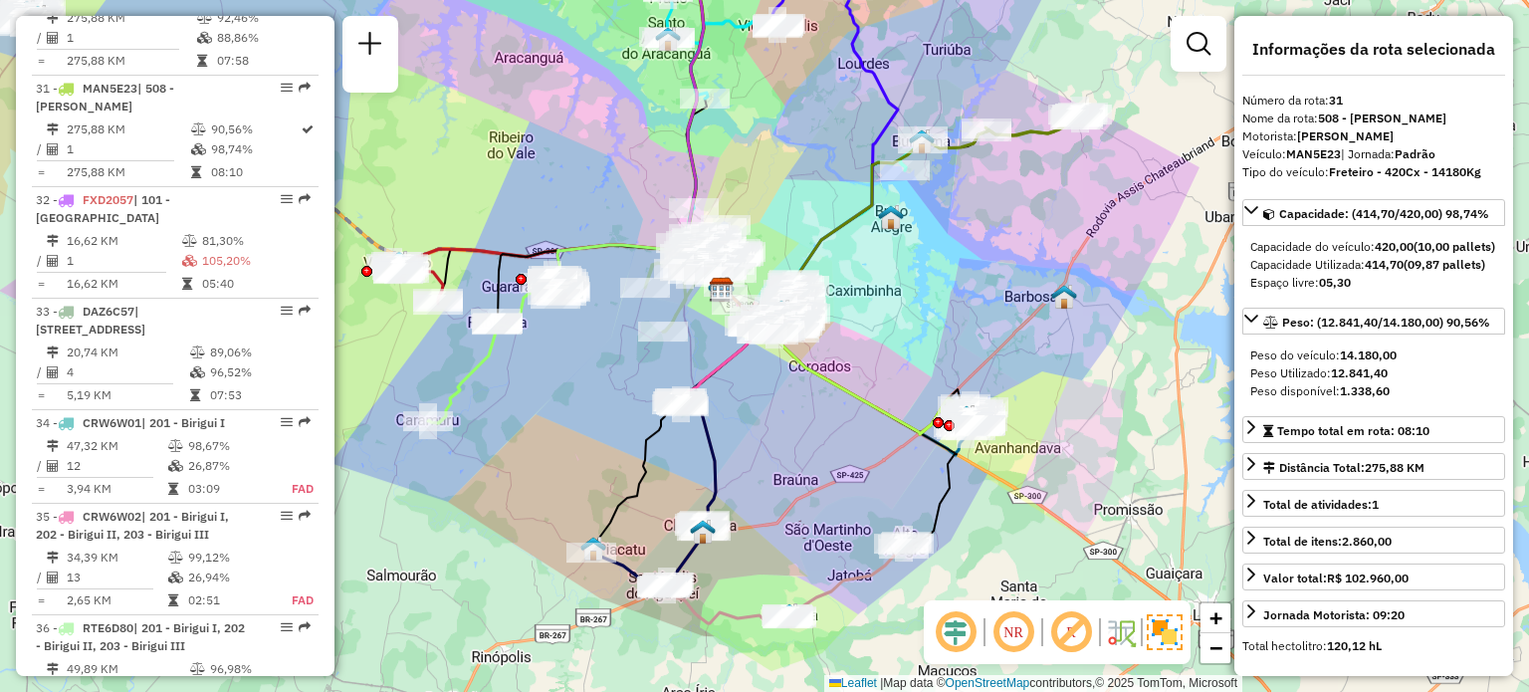
drag, startPoint x: 854, startPoint y: 516, endPoint x: 503, endPoint y: 454, distance: 356.9
click at [503, 454] on div "Janela de atendimento Grade de atendimento Capacidade Transportadoras Veículos …" at bounding box center [764, 346] width 1529 height 692
click at [1016, 633] on em at bounding box center [1014, 632] width 48 height 48
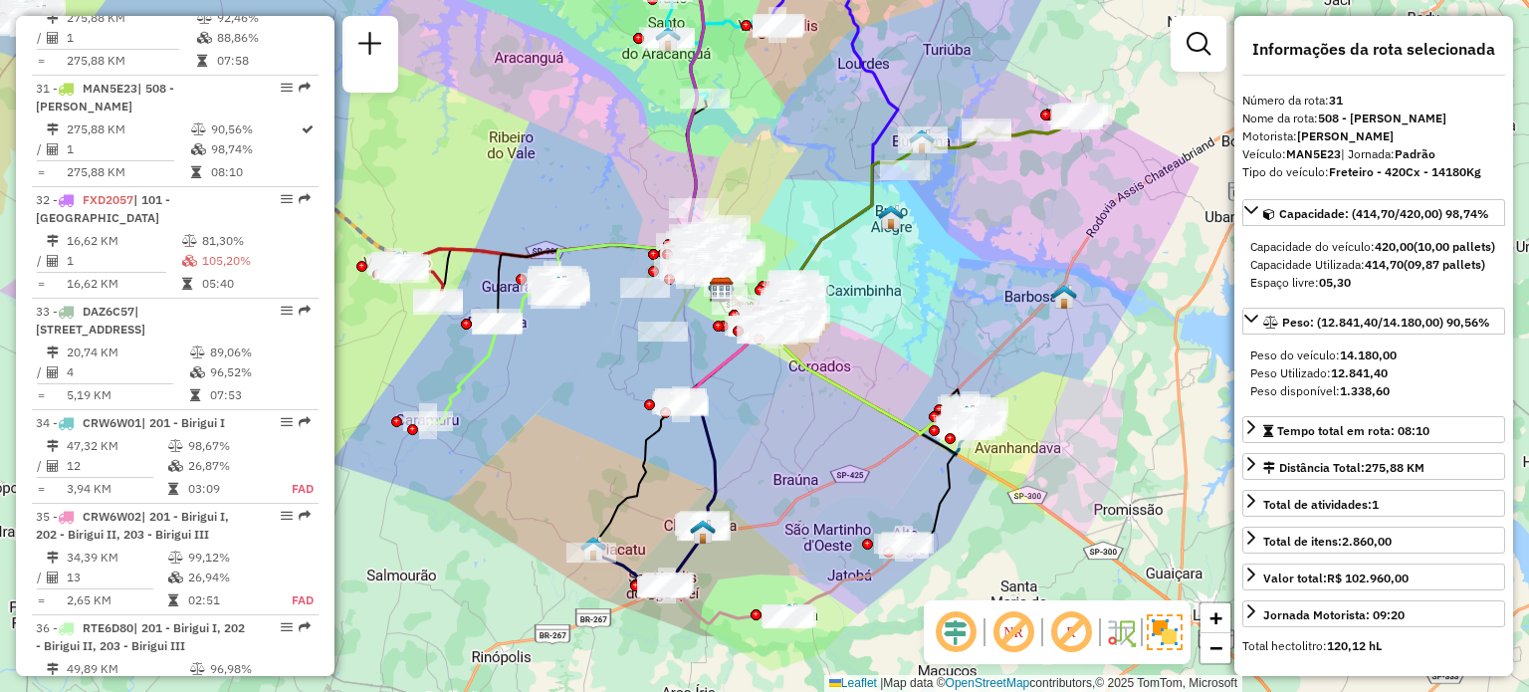
click at [1016, 633] on em at bounding box center [1014, 632] width 48 height 48
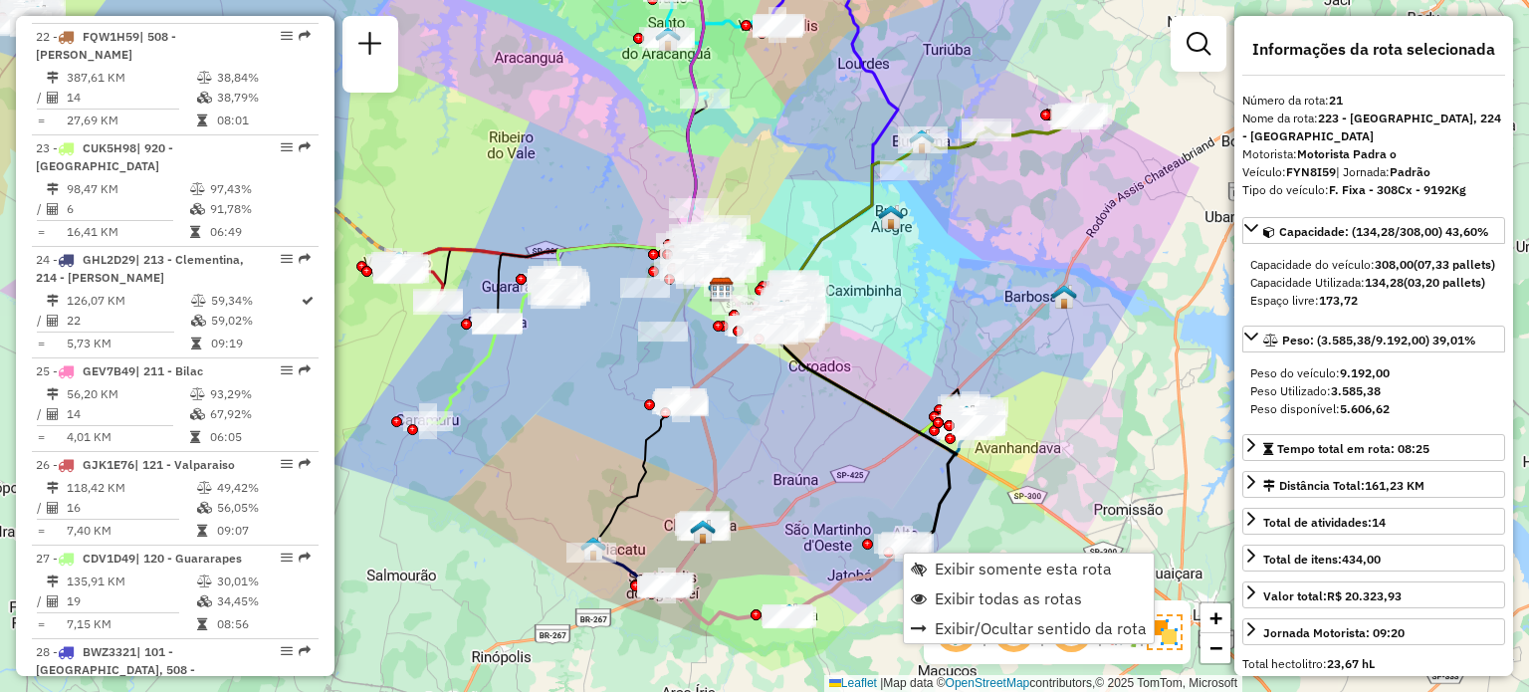
scroll to position [2810, 0]
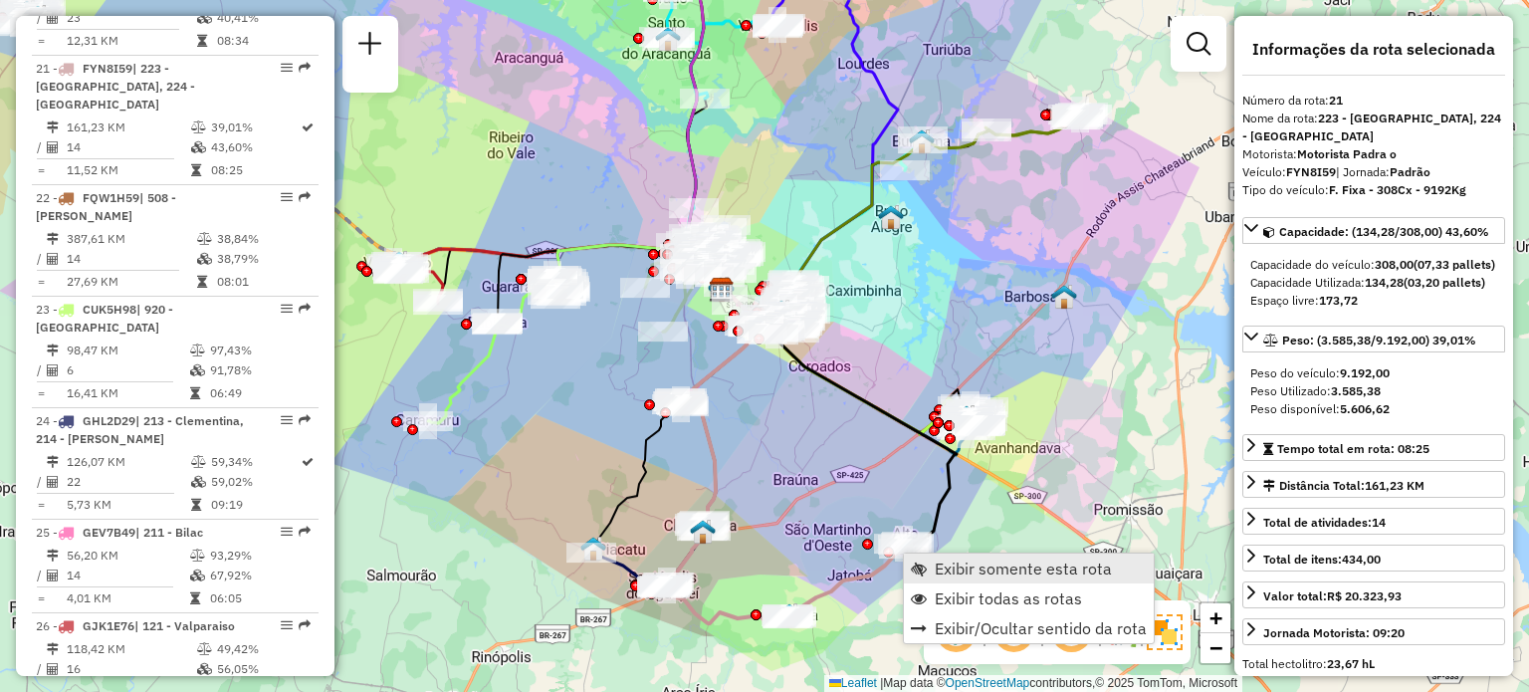
click at [963, 563] on span "Exibir somente esta rota" at bounding box center [1023, 569] width 177 height 16
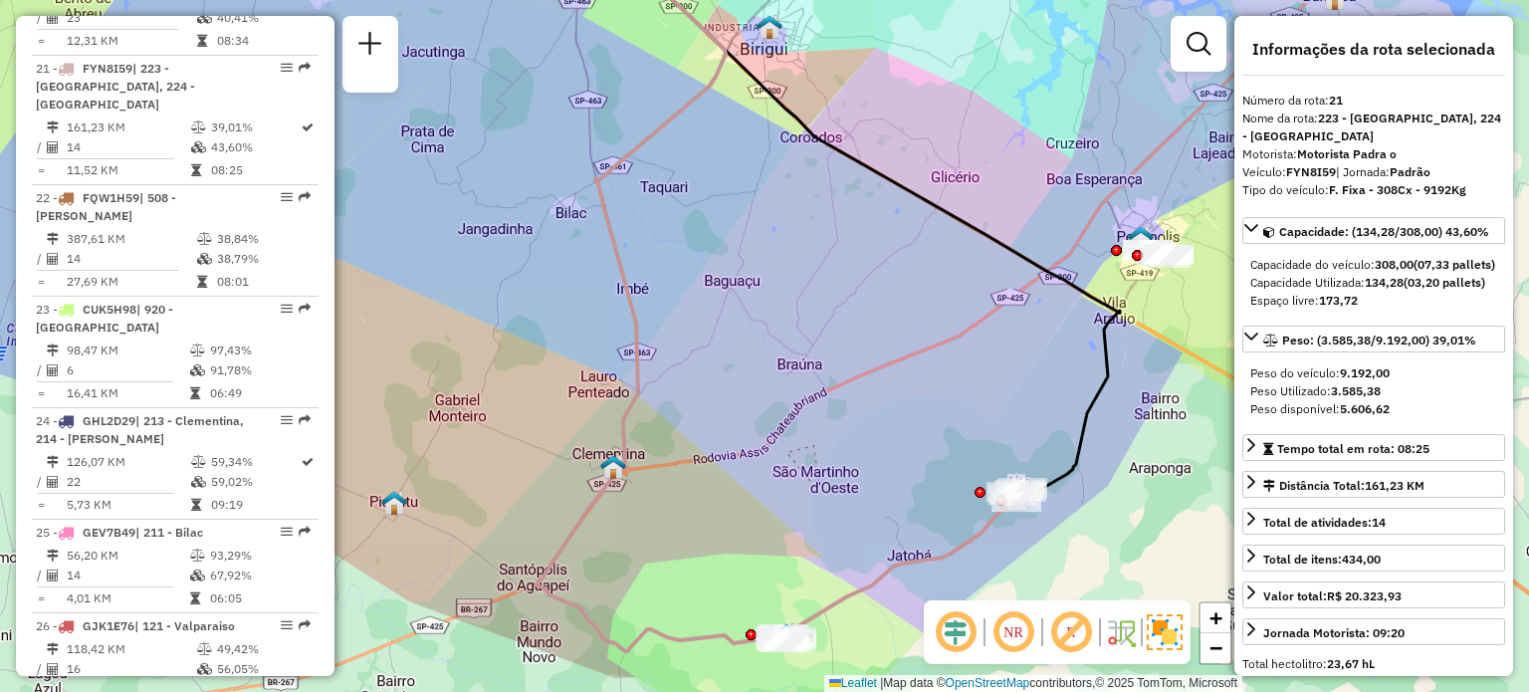
drag, startPoint x: 705, startPoint y: 587, endPoint x: 768, endPoint y: 554, distance: 71.3
click at [768, 554] on div "Janela de atendimento Grade de atendimento Capacidade Transportadoras Veículos …" at bounding box center [764, 346] width 1529 height 692
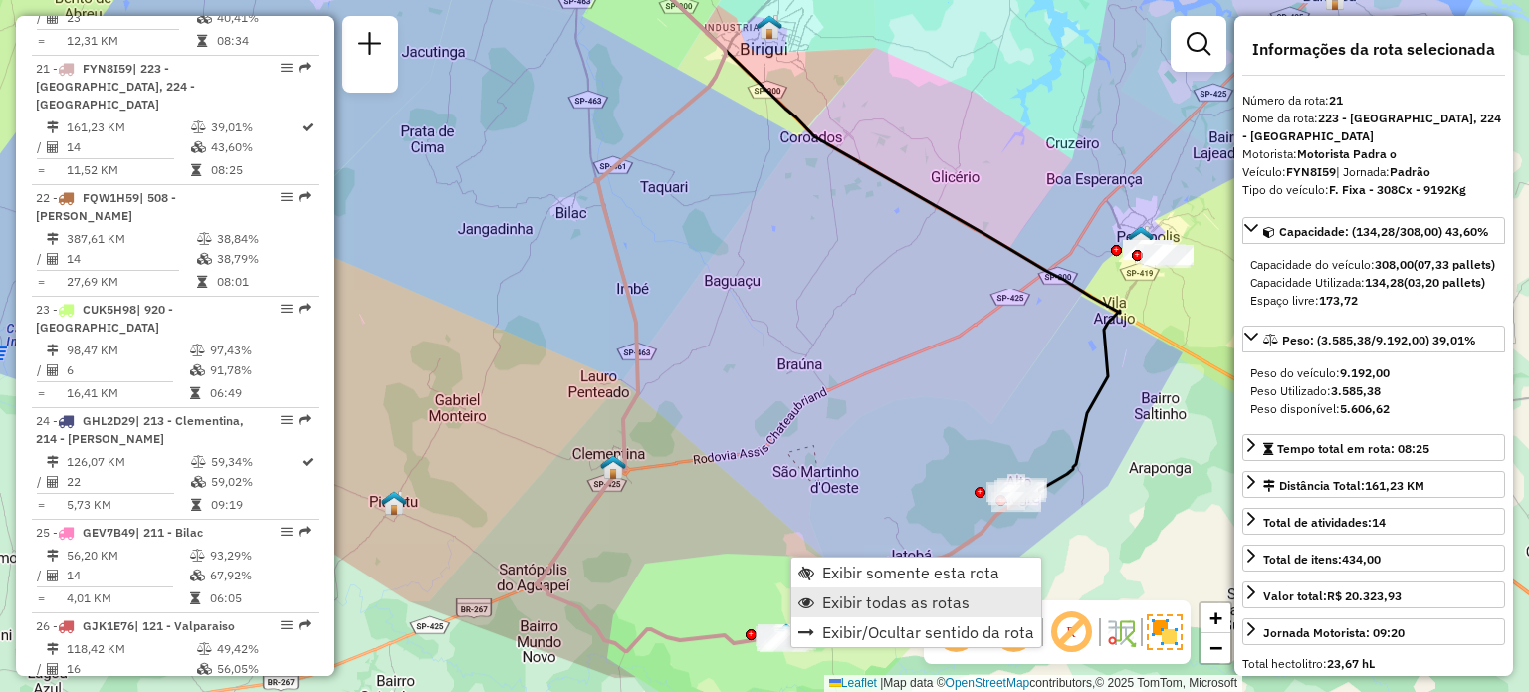
click at [849, 588] on link "Exibir todas as rotas" at bounding box center [917, 602] width 250 height 30
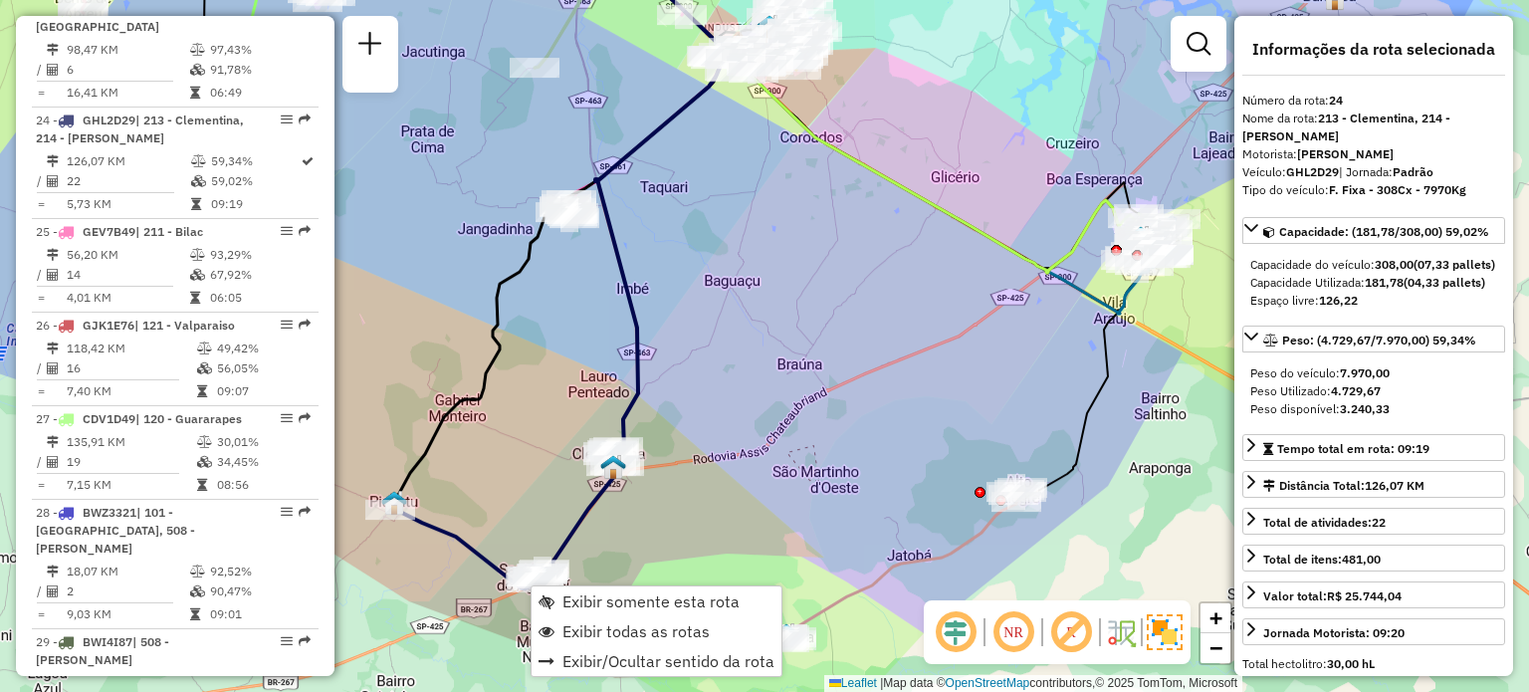
scroll to position [3143, 0]
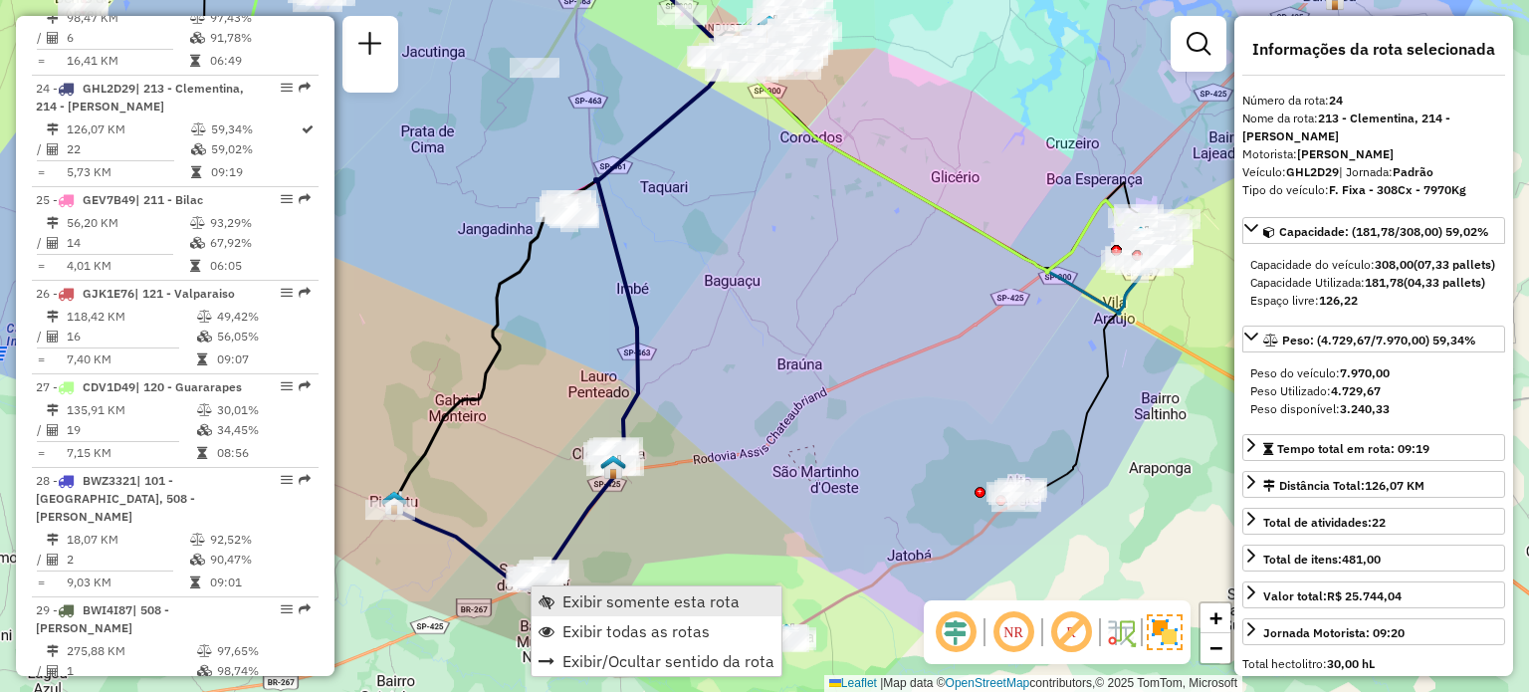
click at [629, 600] on span "Exibir somente esta rota" at bounding box center [651, 601] width 177 height 16
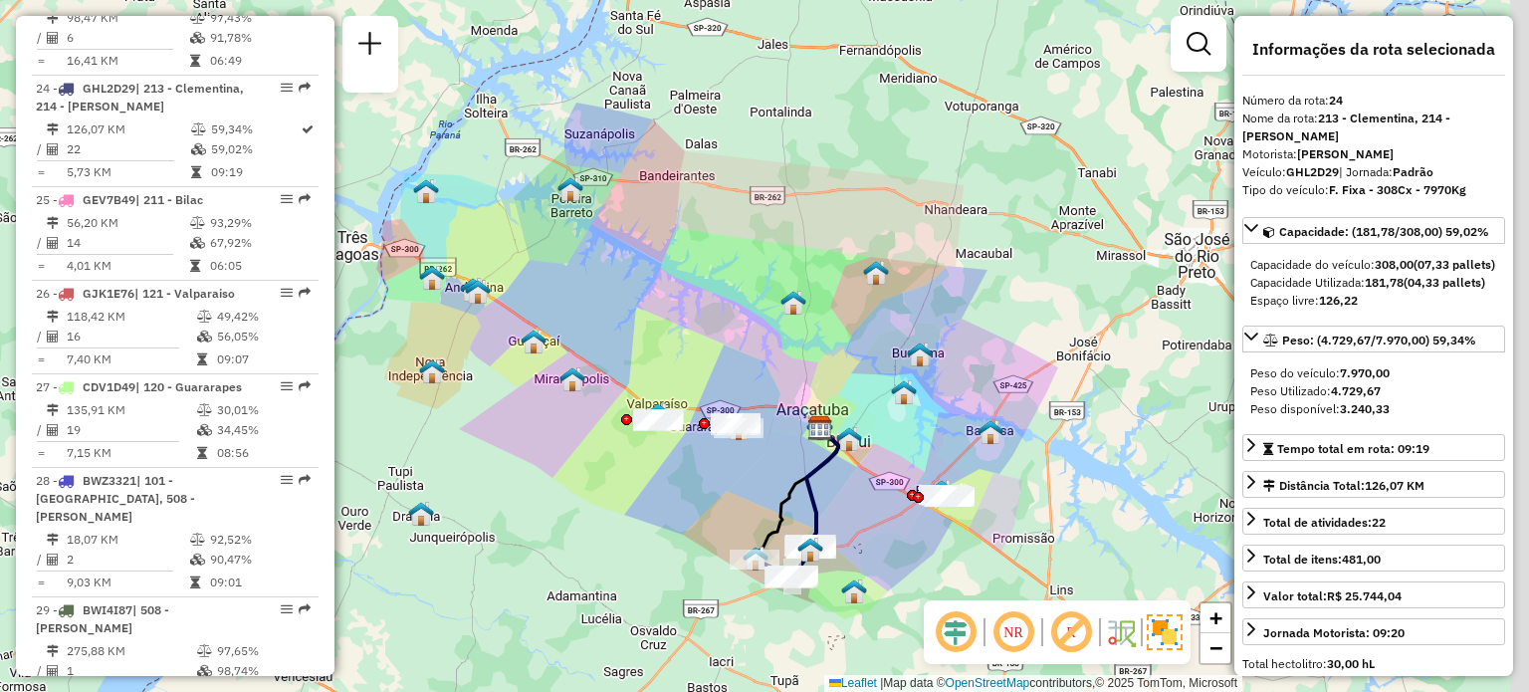
drag, startPoint x: 964, startPoint y: 534, endPoint x: 834, endPoint y: 426, distance: 168.3
click at [834, 426] on div "Janela de atendimento Grade de atendimento Capacidade Transportadoras Veículos …" at bounding box center [764, 346] width 1529 height 692
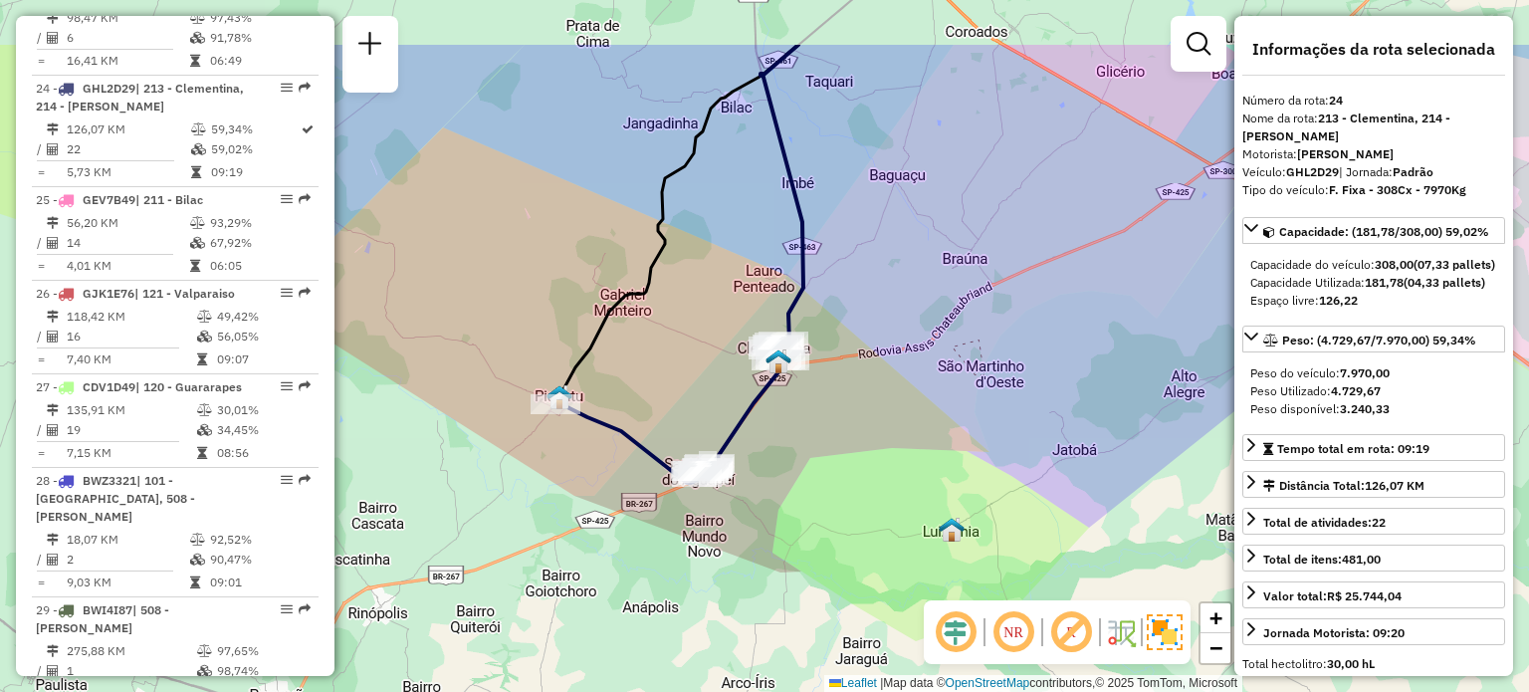
drag, startPoint x: 735, startPoint y: 426, endPoint x: 846, endPoint y: 541, distance: 159.8
click at [846, 541] on div "Janela de atendimento Grade de atendimento Capacidade Transportadoras Veículos …" at bounding box center [764, 346] width 1529 height 692
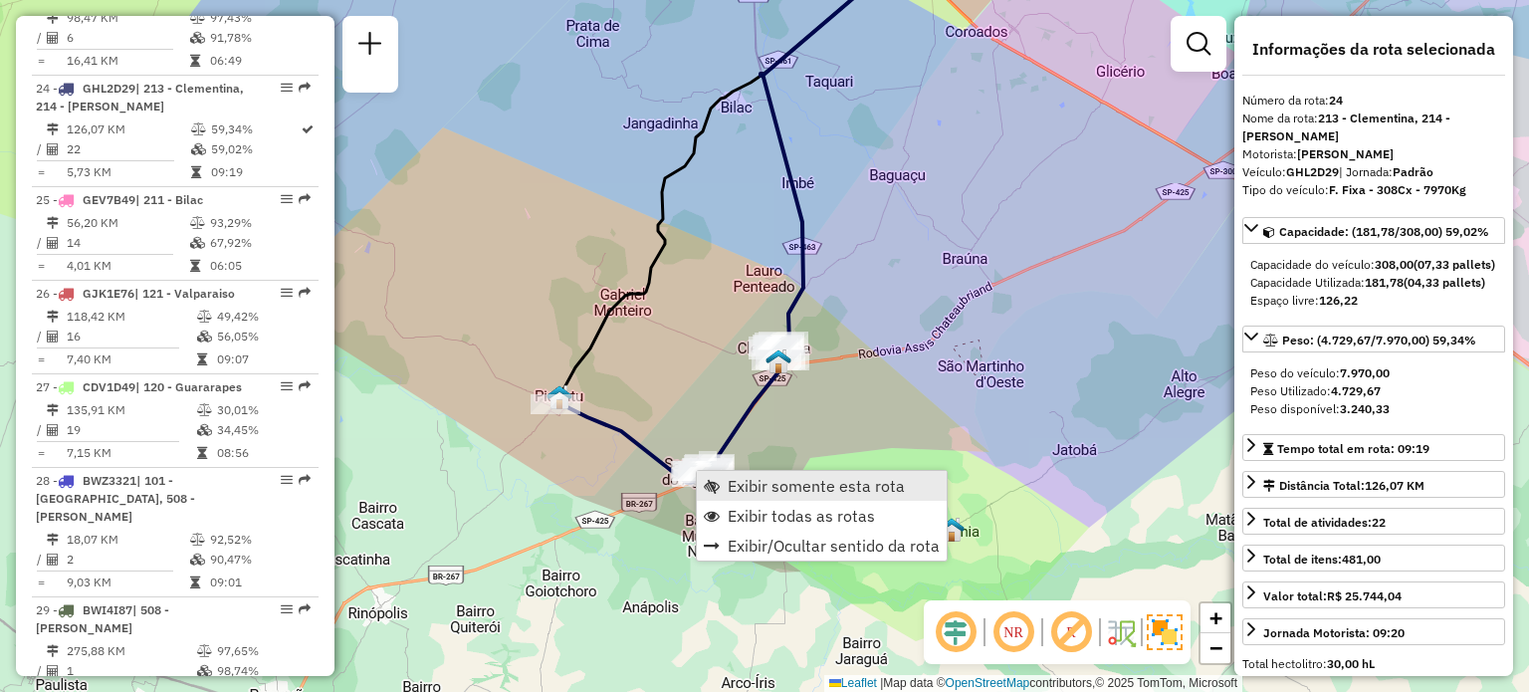
click at [729, 487] on span "Exibir somente esta rota" at bounding box center [816, 486] width 177 height 16
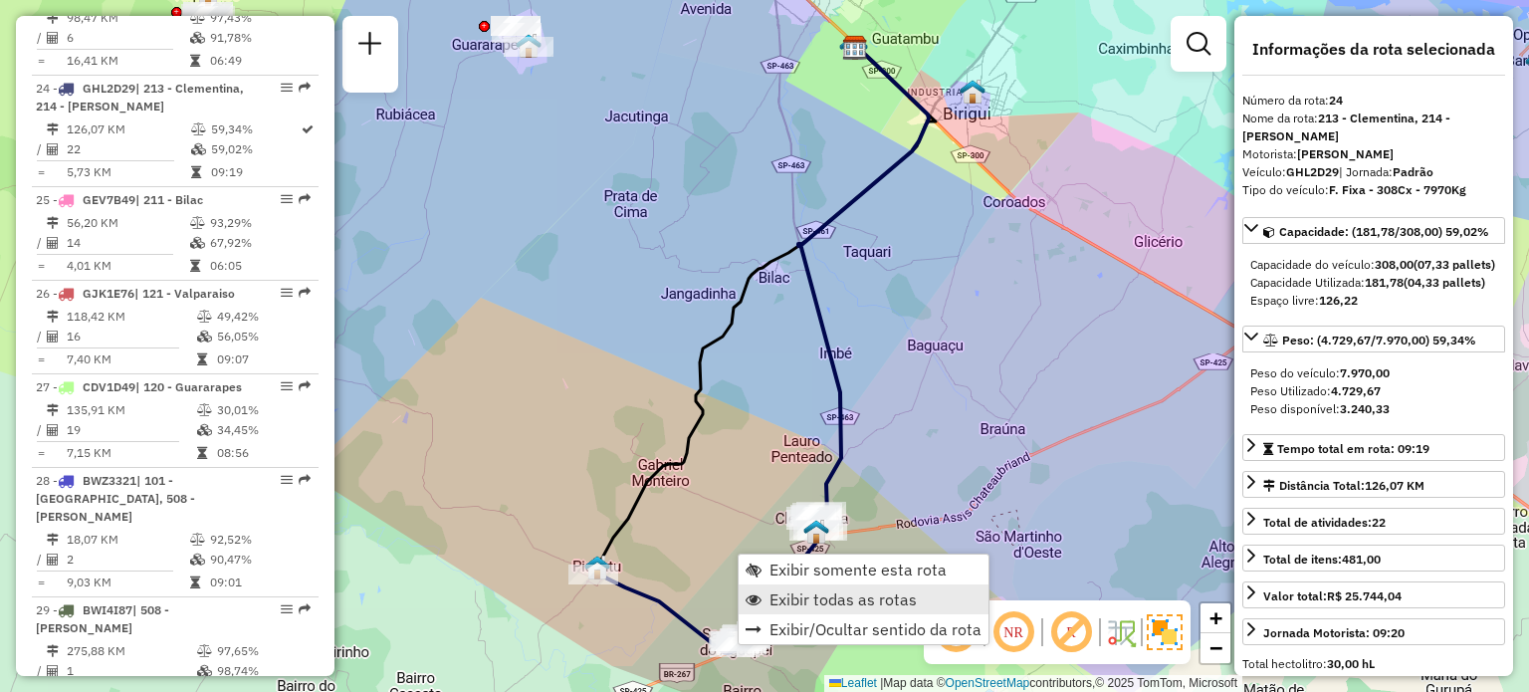
click at [783, 601] on span "Exibir todas as rotas" at bounding box center [843, 599] width 147 height 16
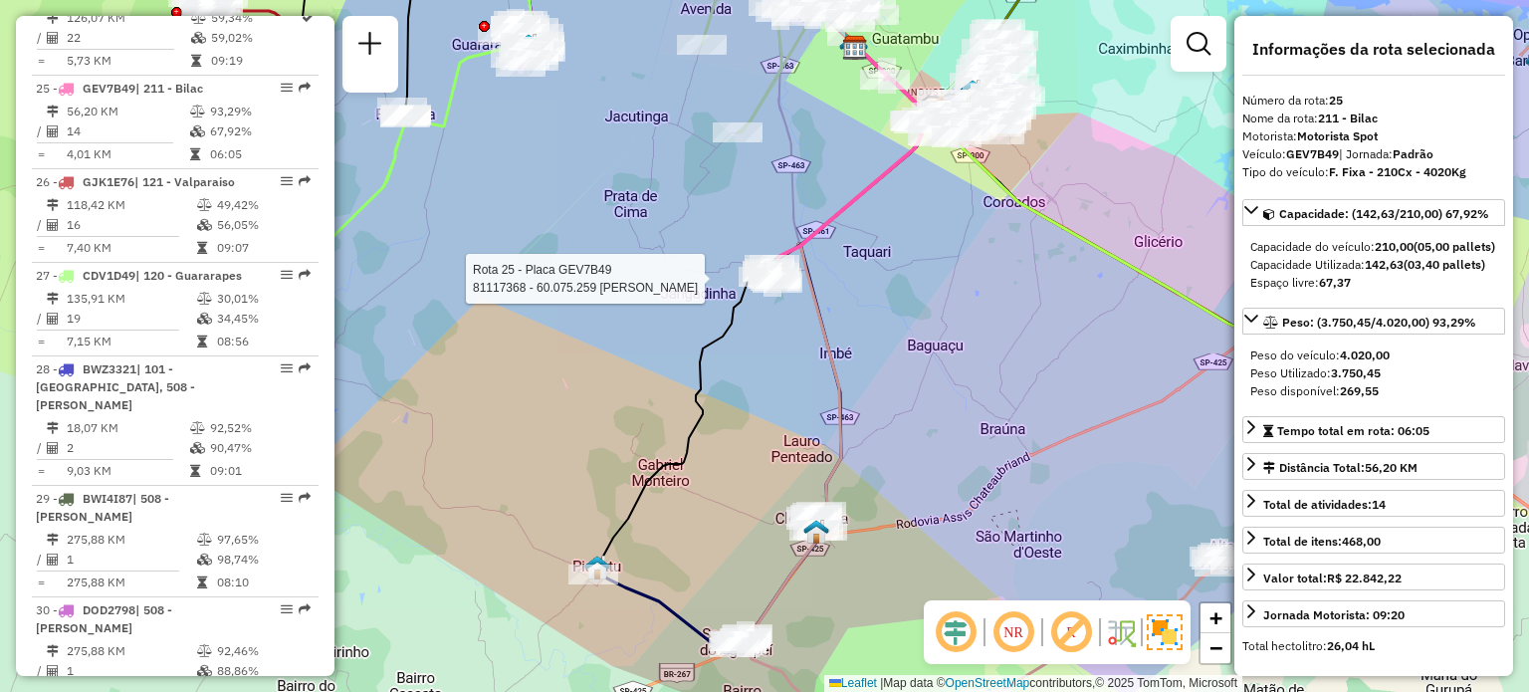
scroll to position [3254, 0]
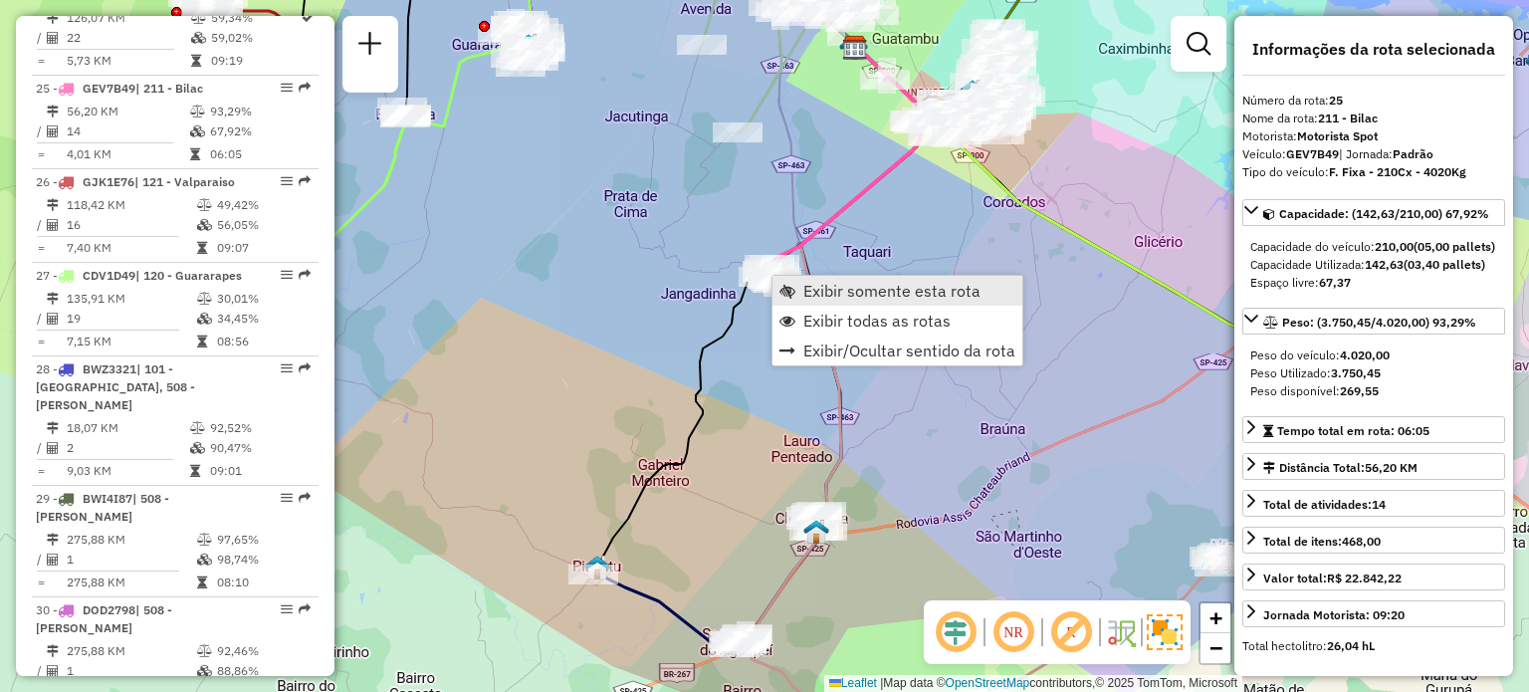
click at [824, 298] on span "Exibir somente esta rota" at bounding box center [892, 291] width 177 height 16
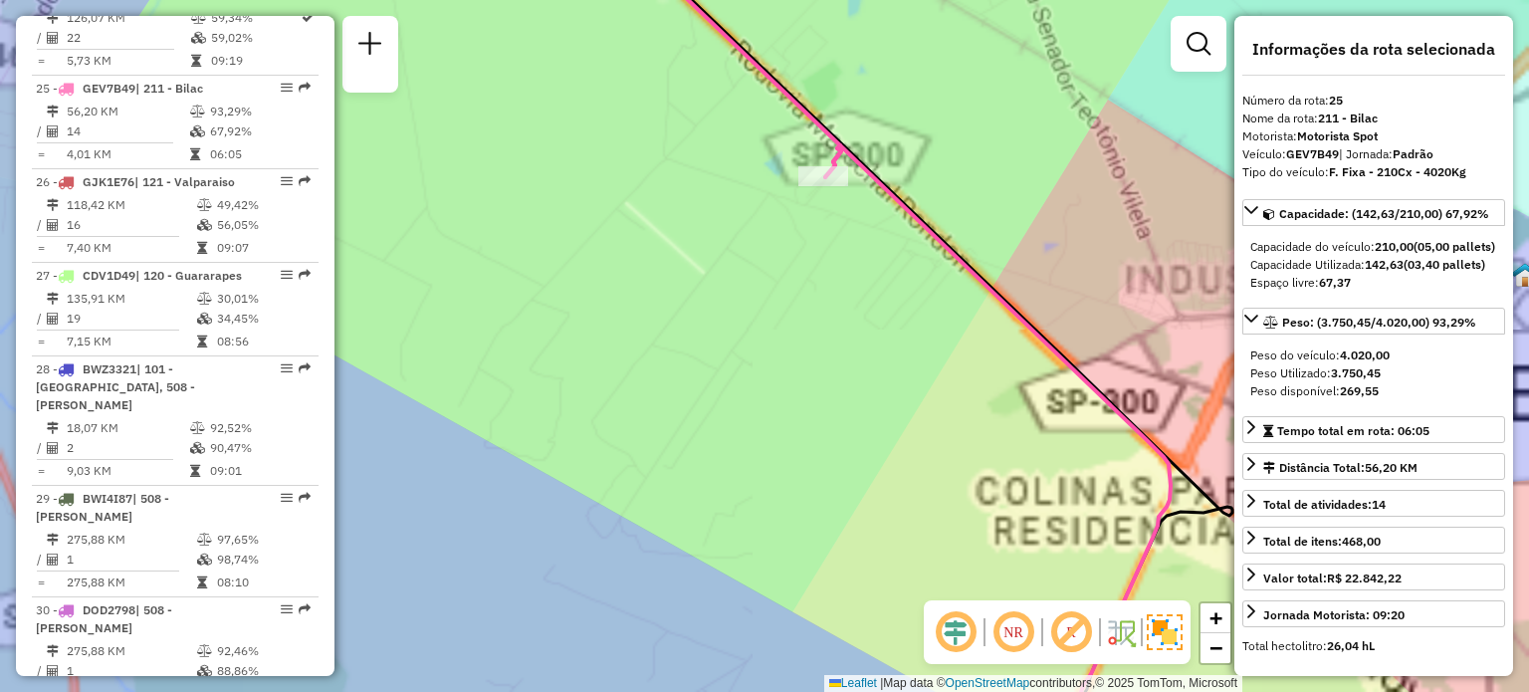
click at [840, 186] on div "Janela de atendimento Grade de atendimento Capacidade Transportadoras Veículos …" at bounding box center [764, 346] width 1529 height 692
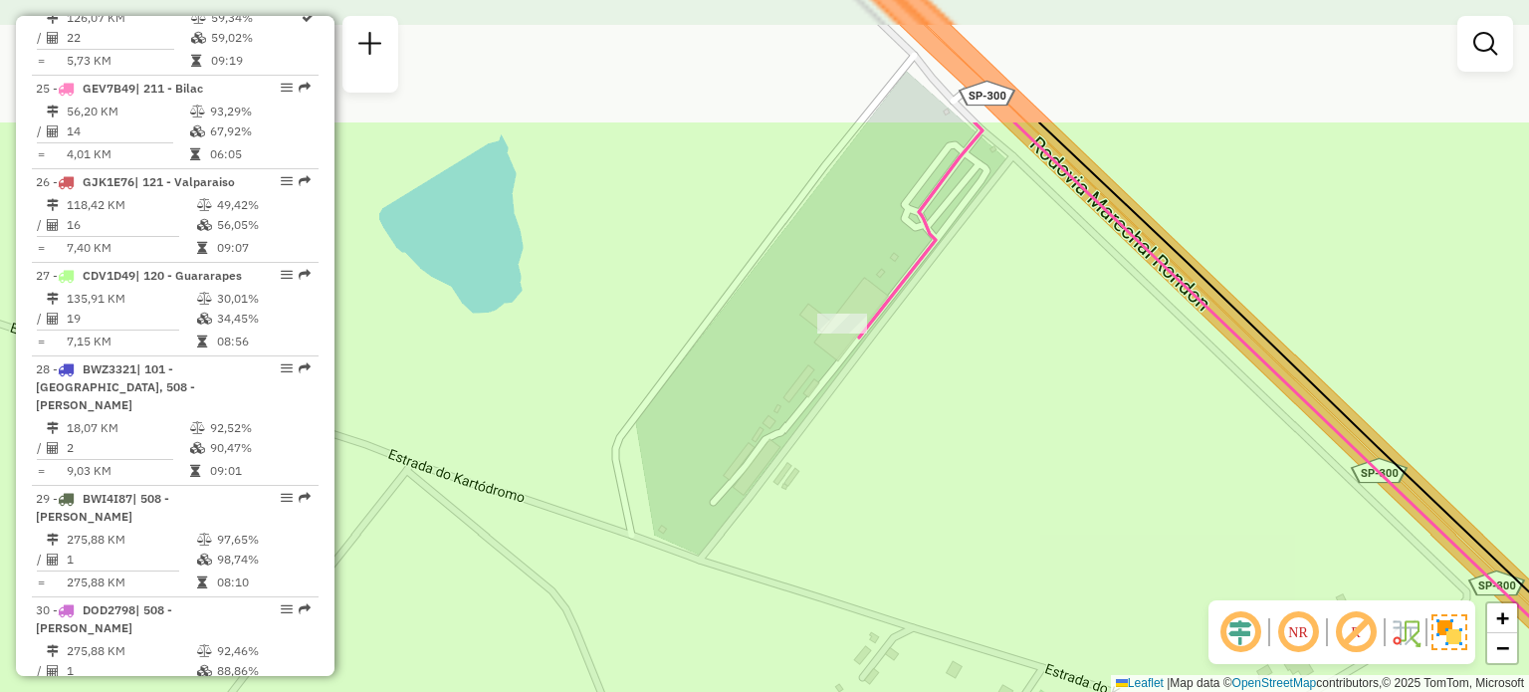
drag, startPoint x: 826, startPoint y: 146, endPoint x: 840, endPoint y: 338, distance: 191.7
click at [840, 334] on div at bounding box center [842, 324] width 50 height 20
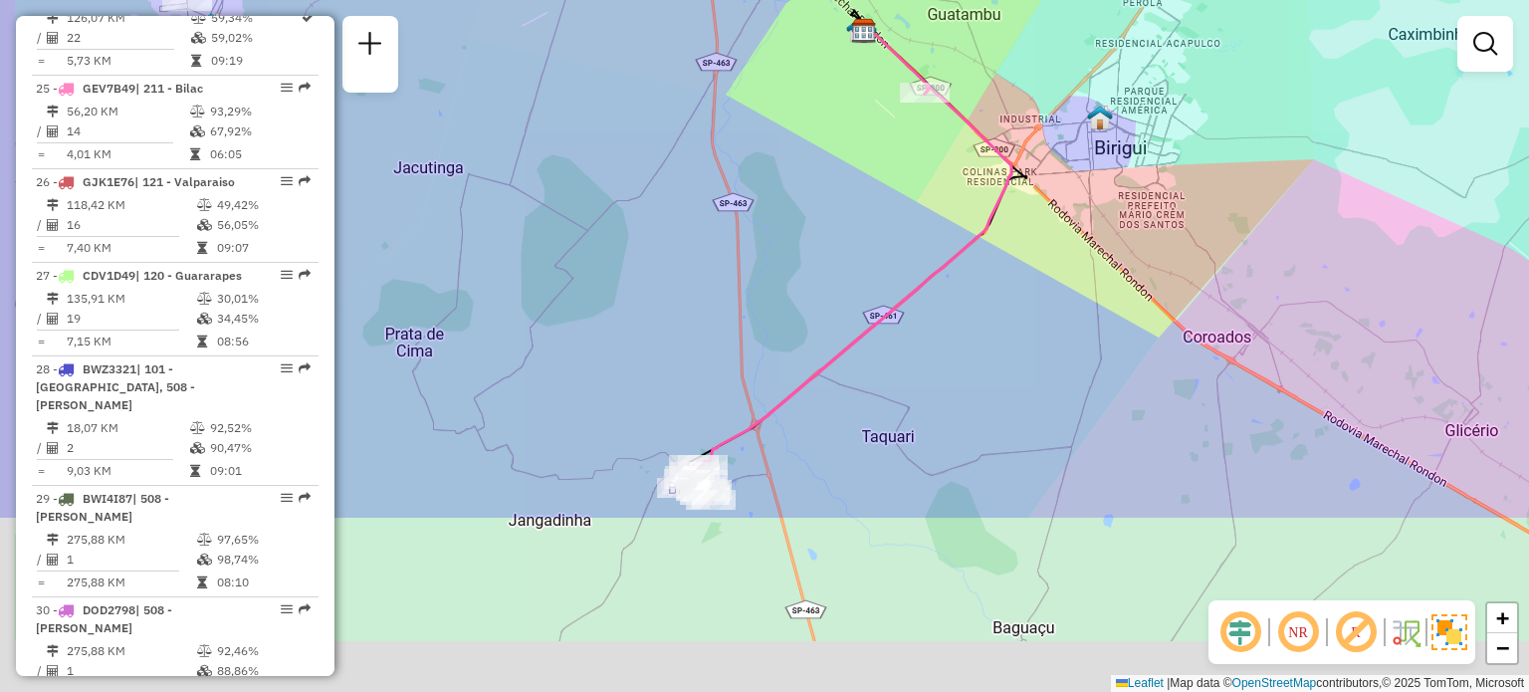
drag, startPoint x: 793, startPoint y: 485, endPoint x: 877, endPoint y: 240, distance: 259.2
click at [877, 240] on div "Janela de atendimento Grade de atendimento Capacidade Transportadoras Veículos …" at bounding box center [764, 346] width 1529 height 692
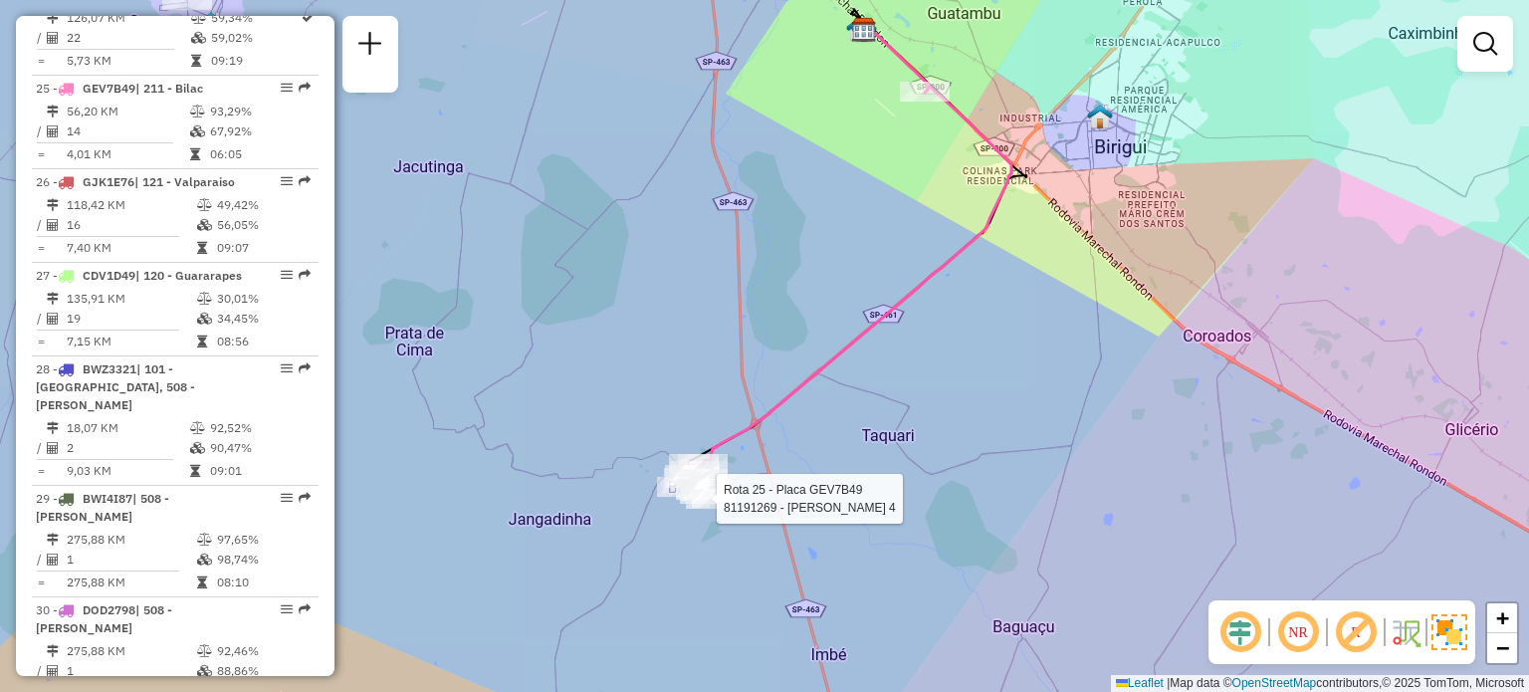
select select "**********"
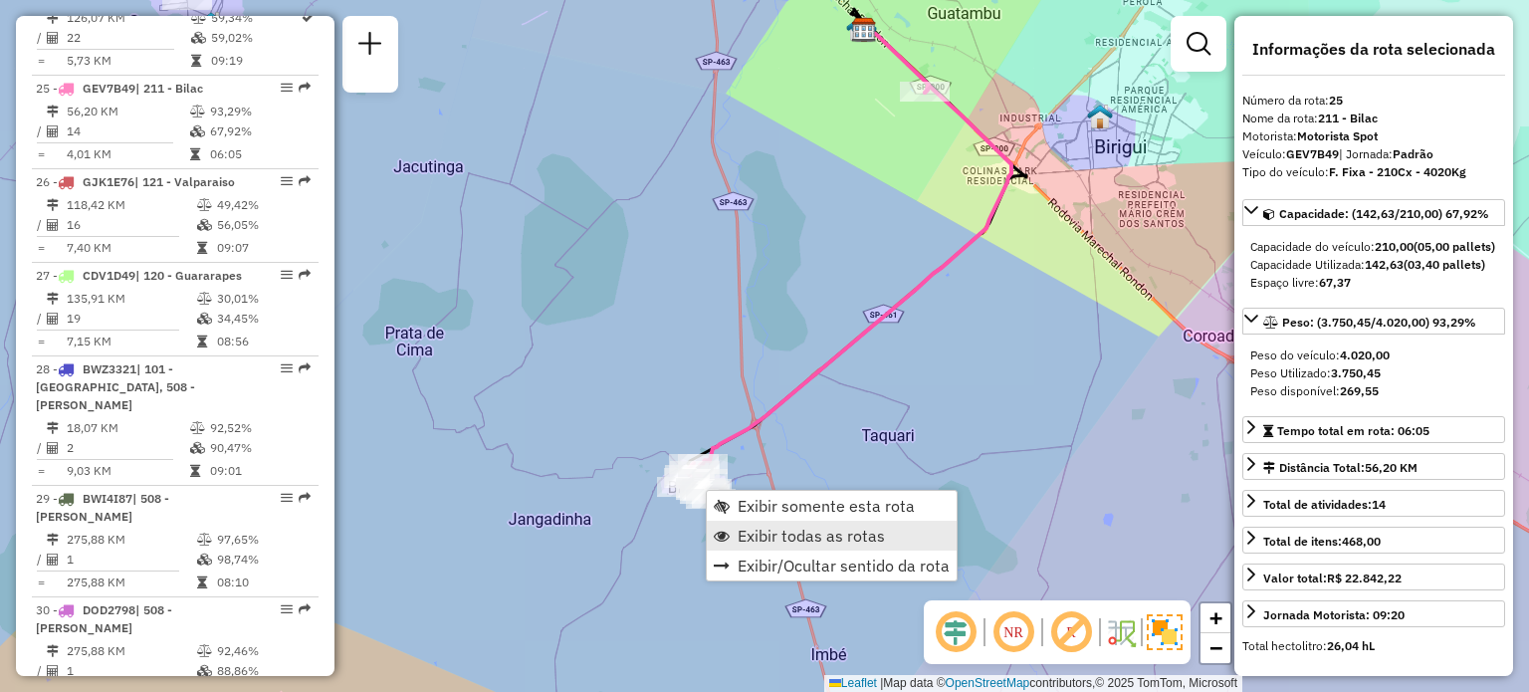
click at [765, 528] on span "Exibir todas as rotas" at bounding box center [811, 536] width 147 height 16
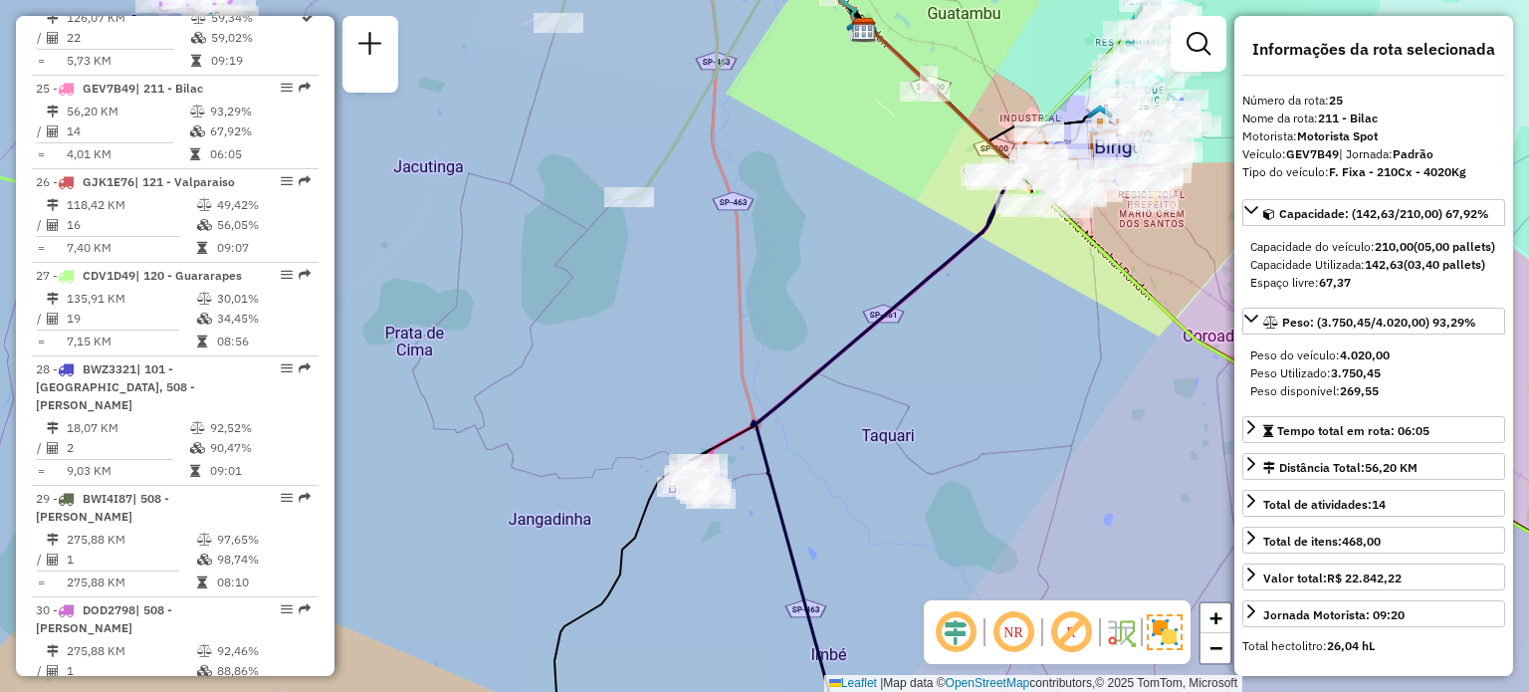
click at [765, 525] on div "Janela de atendimento Grade de atendimento Capacidade Transportadoras Veículos …" at bounding box center [764, 346] width 1529 height 692
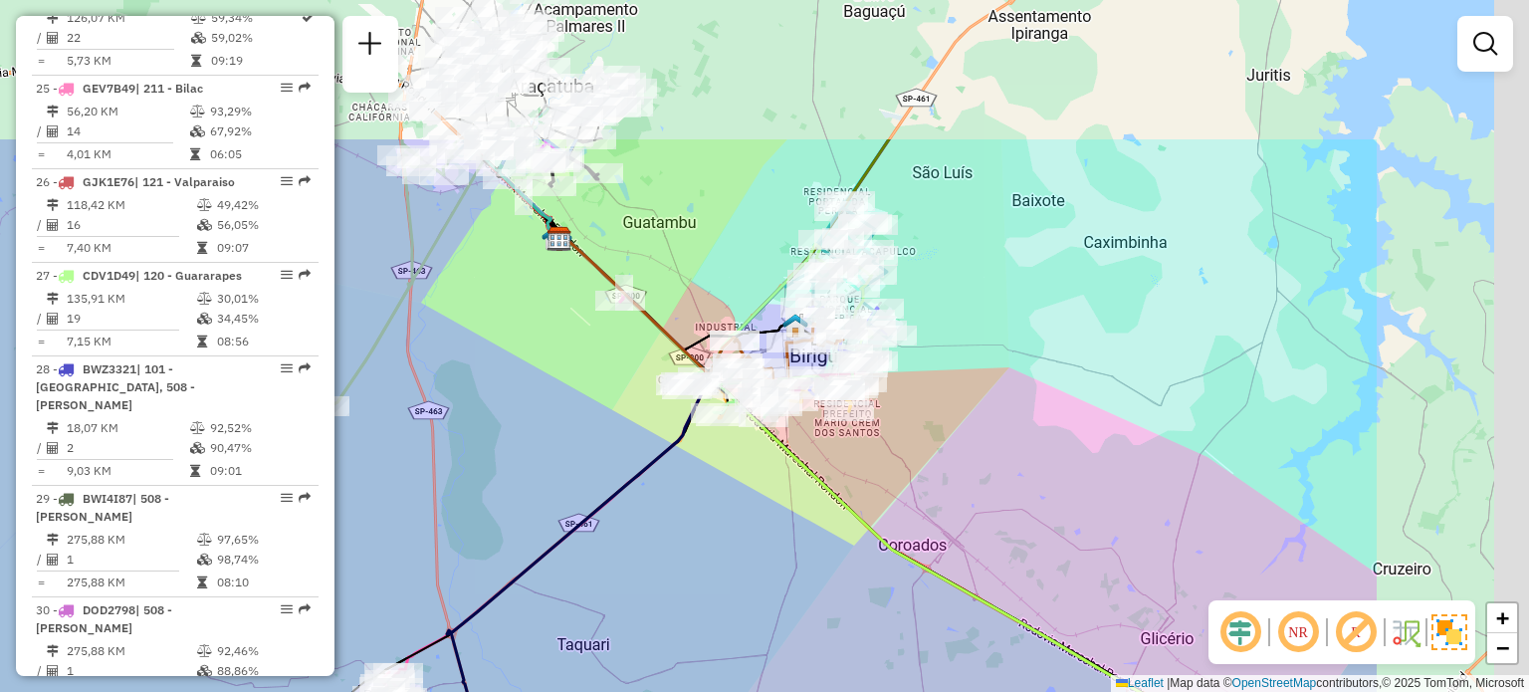
drag, startPoint x: 968, startPoint y: 415, endPoint x: 663, endPoint y: 624, distance: 369.5
click at [663, 624] on div "Janela de atendimento Grade de atendimento Capacidade Transportadoras Veículos …" at bounding box center [764, 346] width 1529 height 692
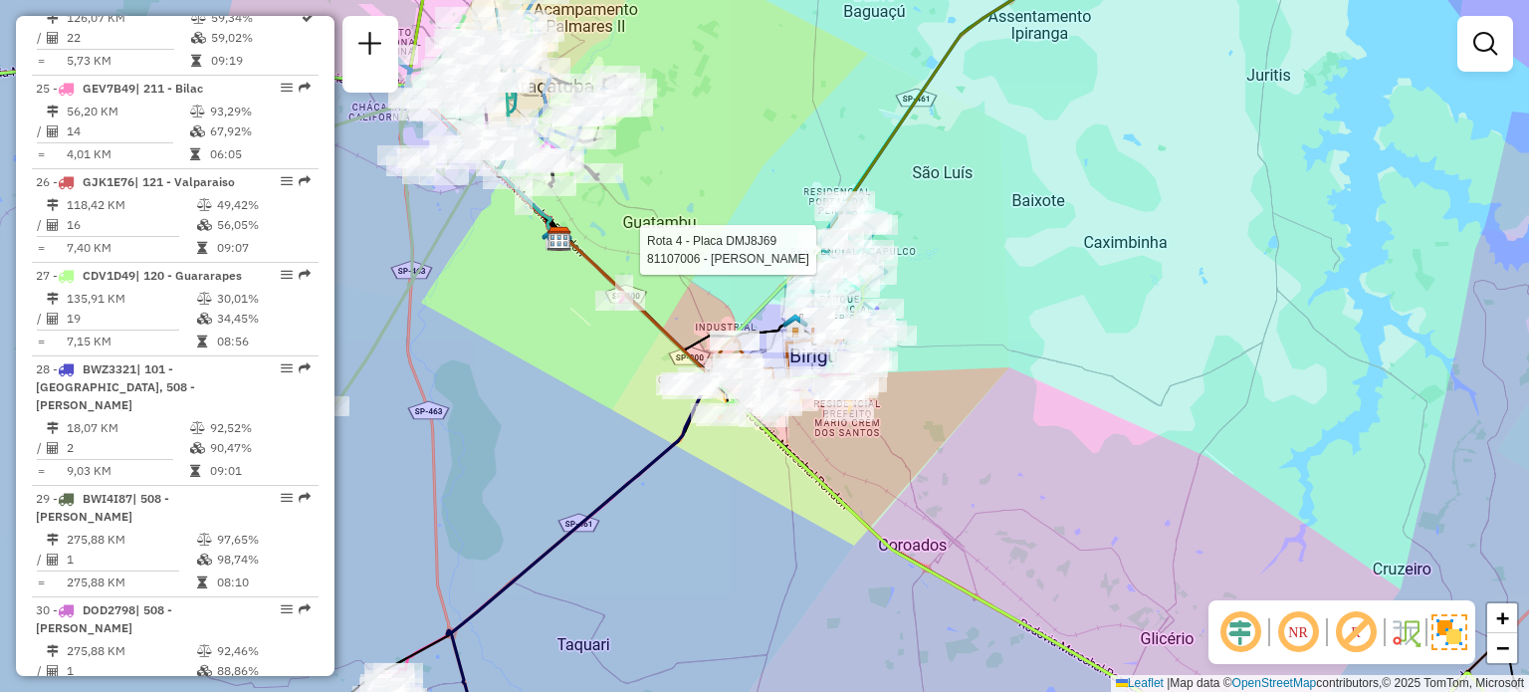
select select "**********"
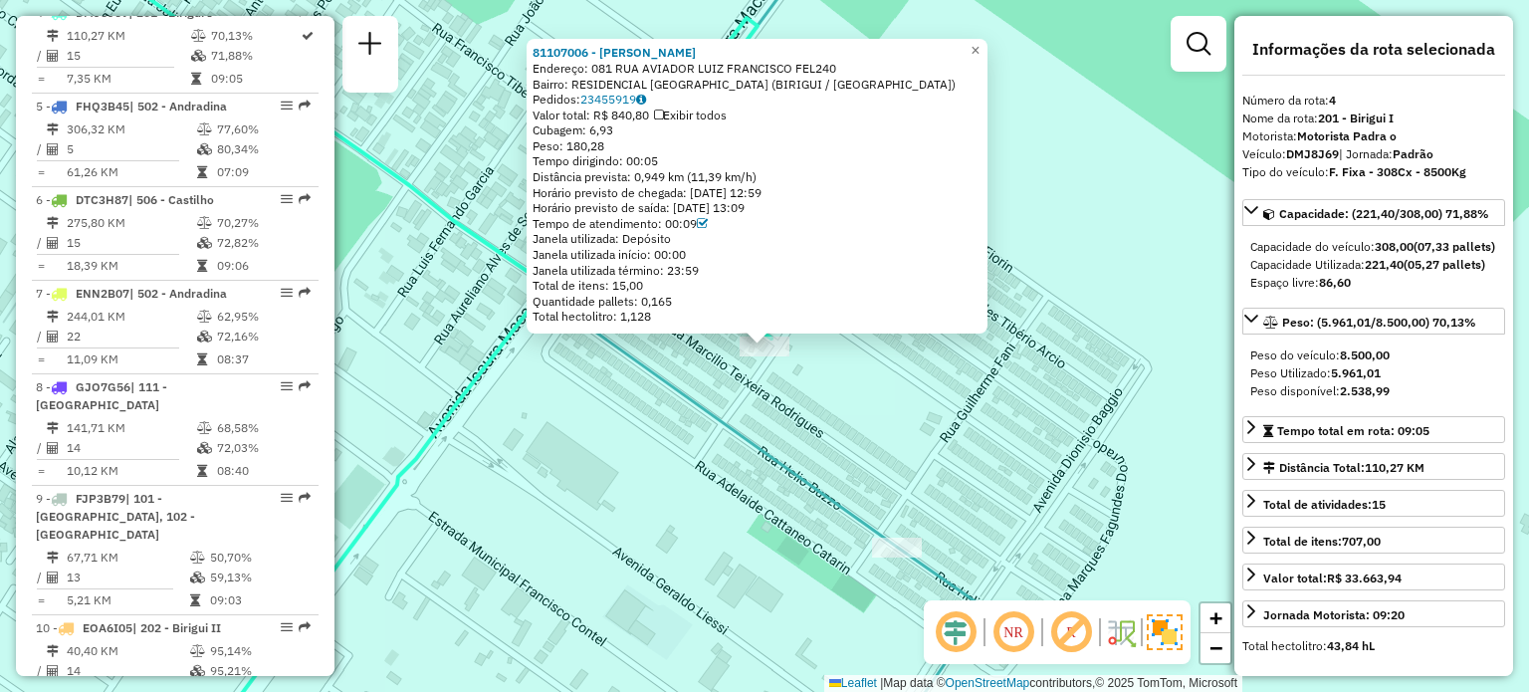
scroll to position [1095, 0]
drag, startPoint x: 838, startPoint y: 250, endPoint x: 989, endPoint y: 45, distance: 254.3
click at [980, 45] on span "×" at bounding box center [975, 50] width 9 height 17
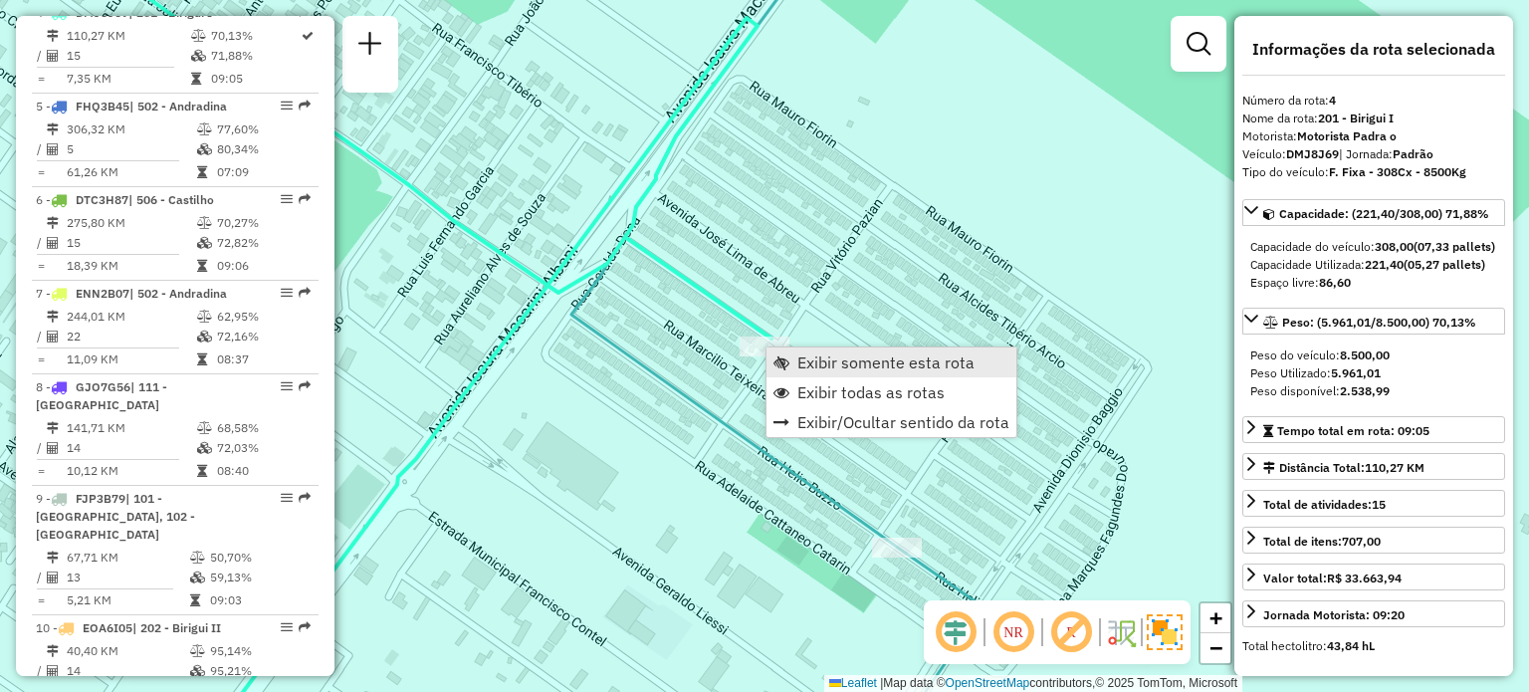
click at [833, 357] on span "Exibir somente esta rota" at bounding box center [886, 362] width 177 height 16
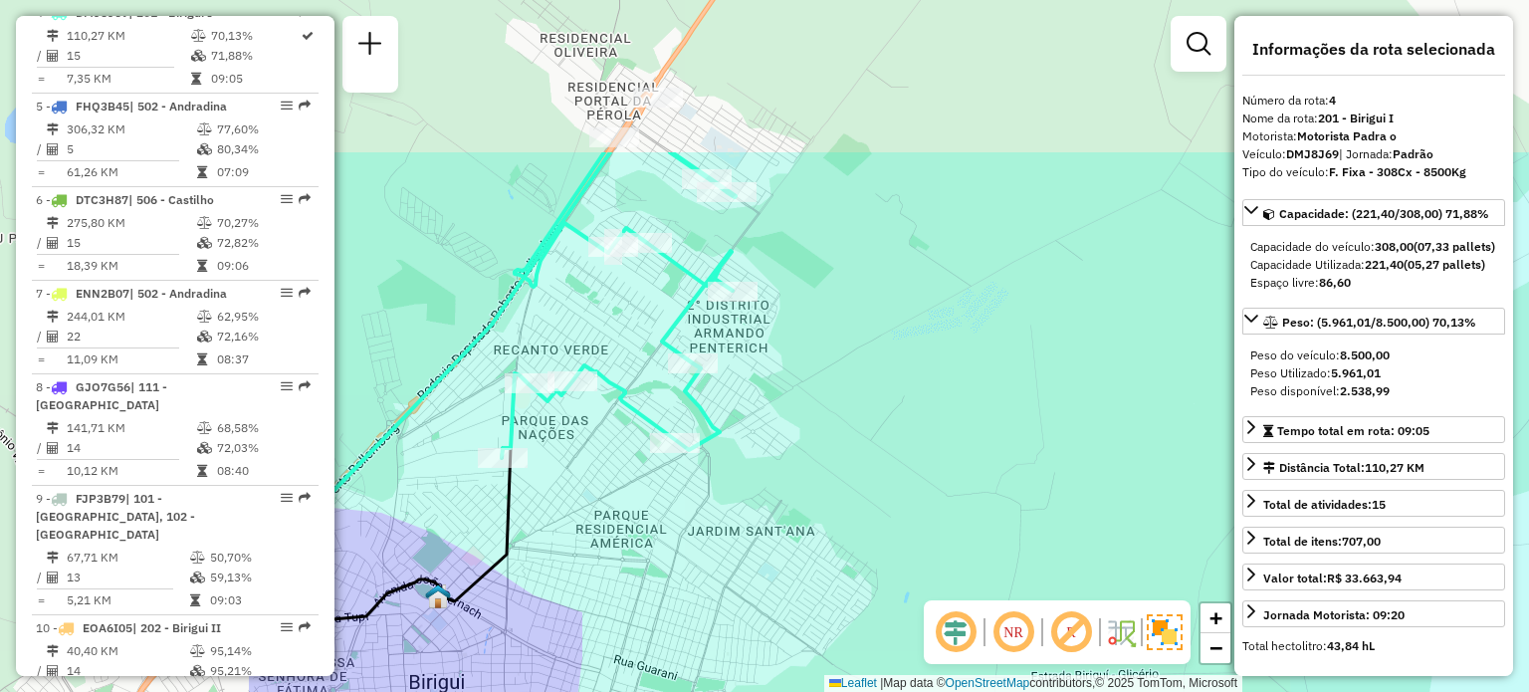
drag, startPoint x: 628, startPoint y: 367, endPoint x: 1031, endPoint y: 589, distance: 459.5
click at [1031, 589] on div "Janela de atendimento Grade de atendimento Capacidade Transportadoras Veículos …" at bounding box center [764, 346] width 1529 height 692
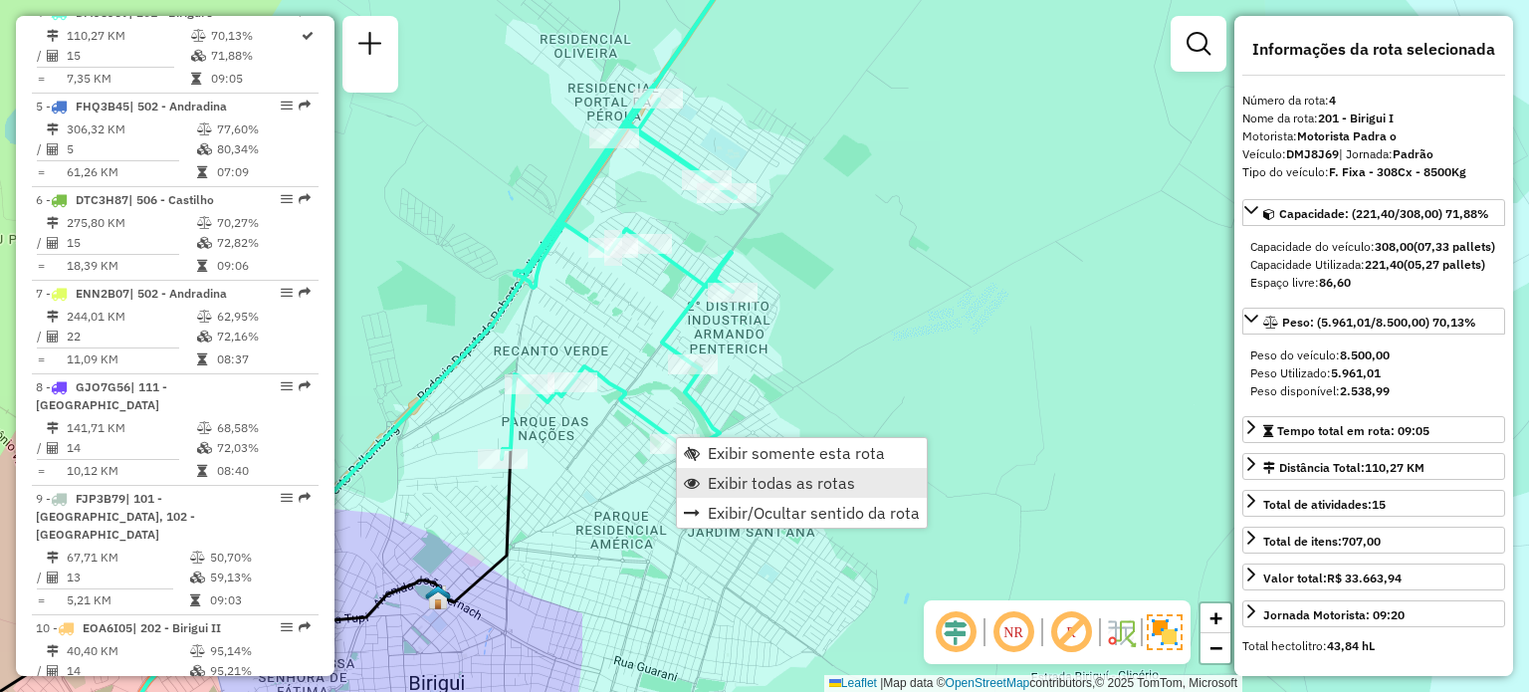
click at [695, 478] on span "Exibir todas as rotas" at bounding box center [692, 483] width 16 height 16
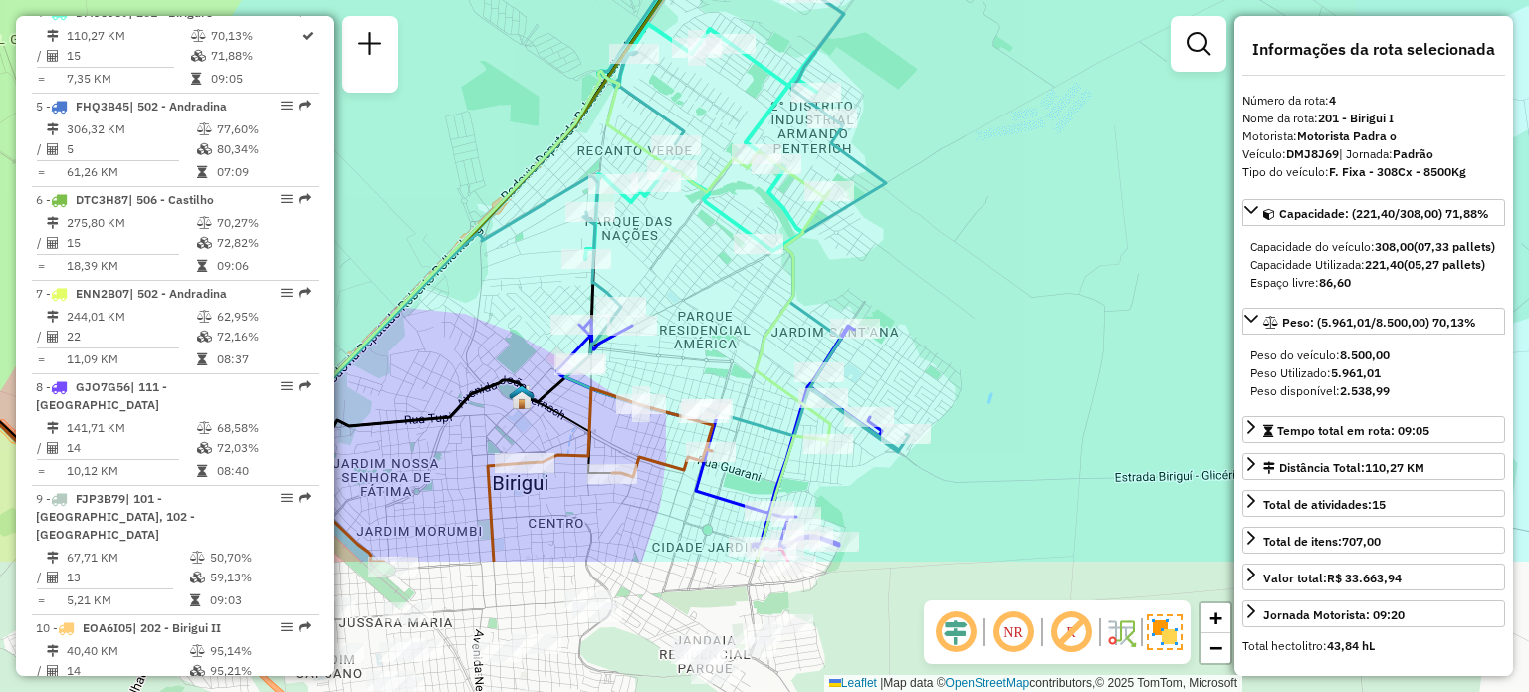
drag, startPoint x: 654, startPoint y: 526, endPoint x: 738, endPoint y: 326, distance: 216.9
click at [738, 326] on div "Janela de atendimento Grade de atendimento Capacidade Transportadoras Veículos …" at bounding box center [764, 346] width 1529 height 692
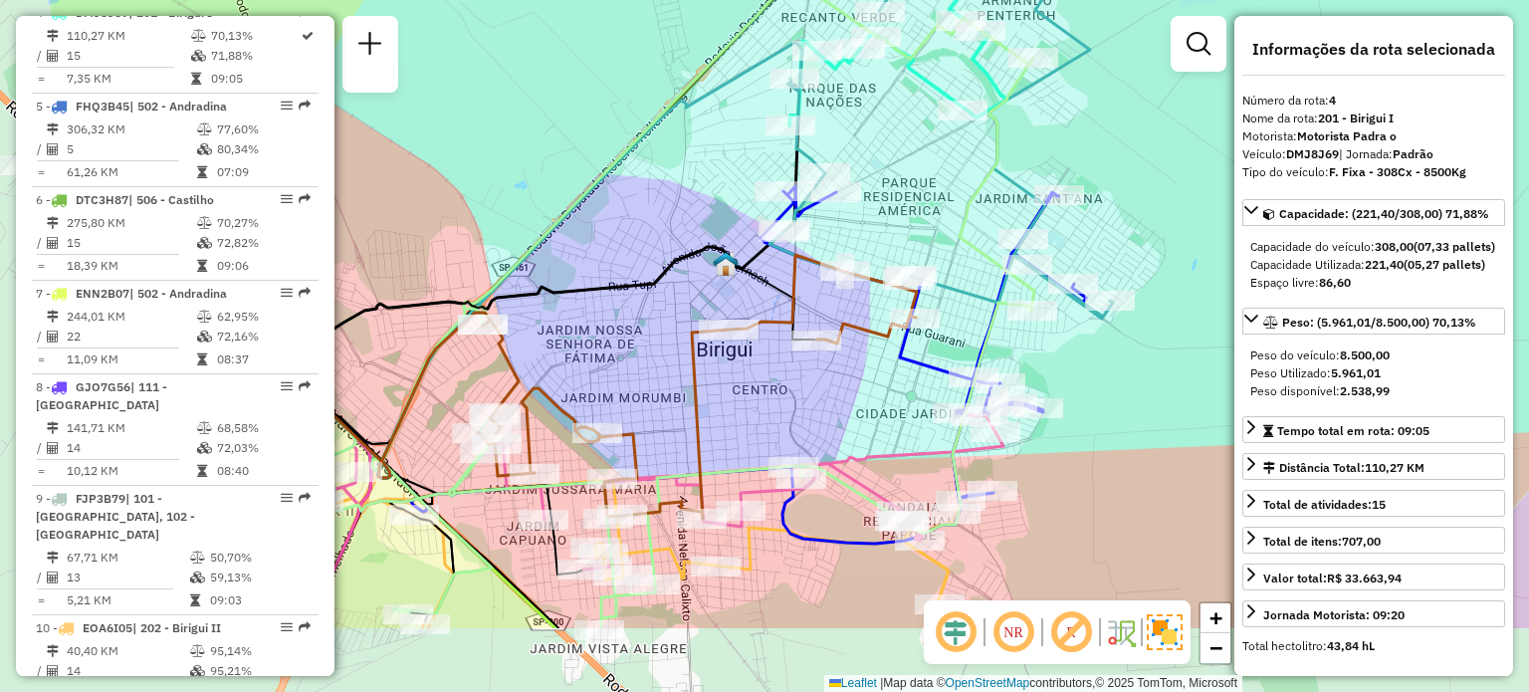
drag, startPoint x: 546, startPoint y: 540, endPoint x: 750, endPoint y: 406, distance: 243.9
click at [750, 406] on div "Janela de atendimento Grade de atendimento Capacidade Transportadoras Veículos …" at bounding box center [764, 346] width 1529 height 692
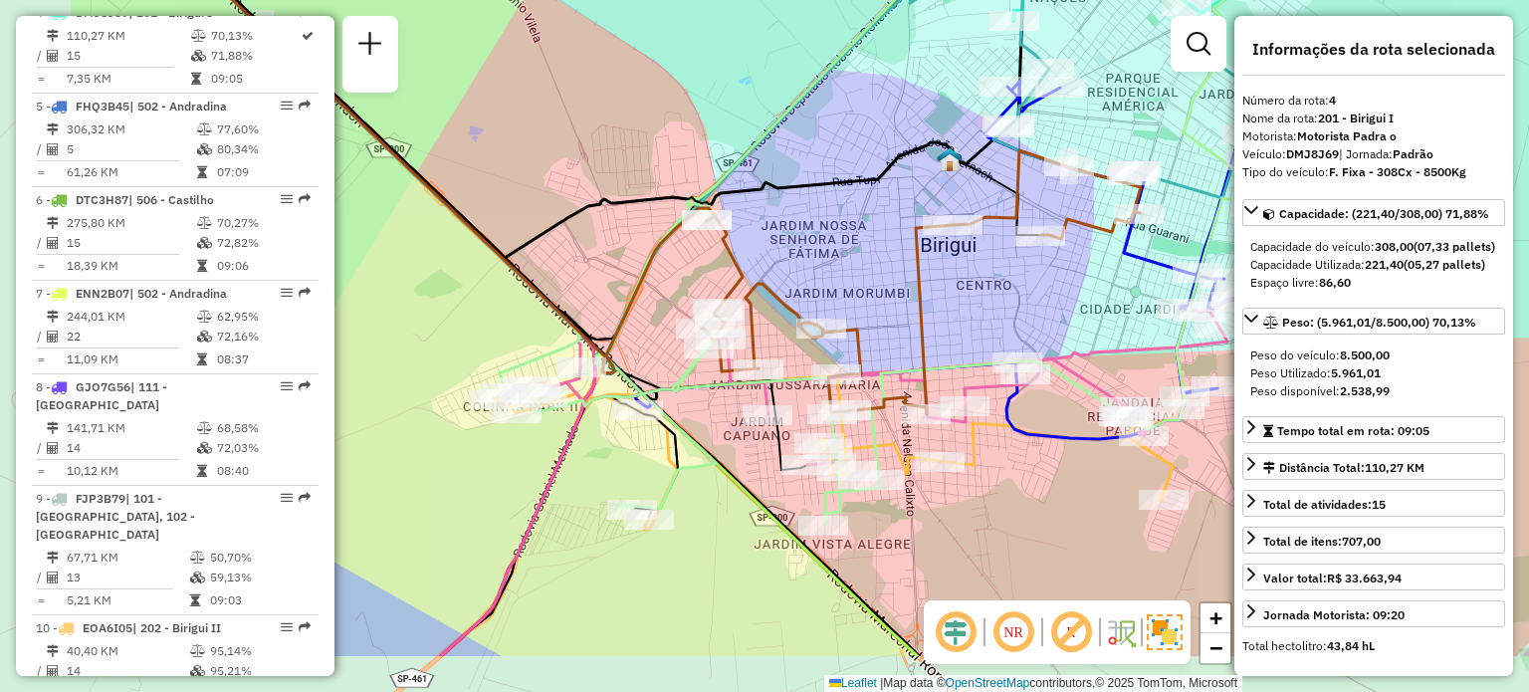
drag, startPoint x: 682, startPoint y: 399, endPoint x: 908, endPoint y: 297, distance: 248.2
click at [908, 297] on div "Janela de atendimento Grade de atendimento Capacidade Transportadoras Veículos …" at bounding box center [764, 346] width 1529 height 692
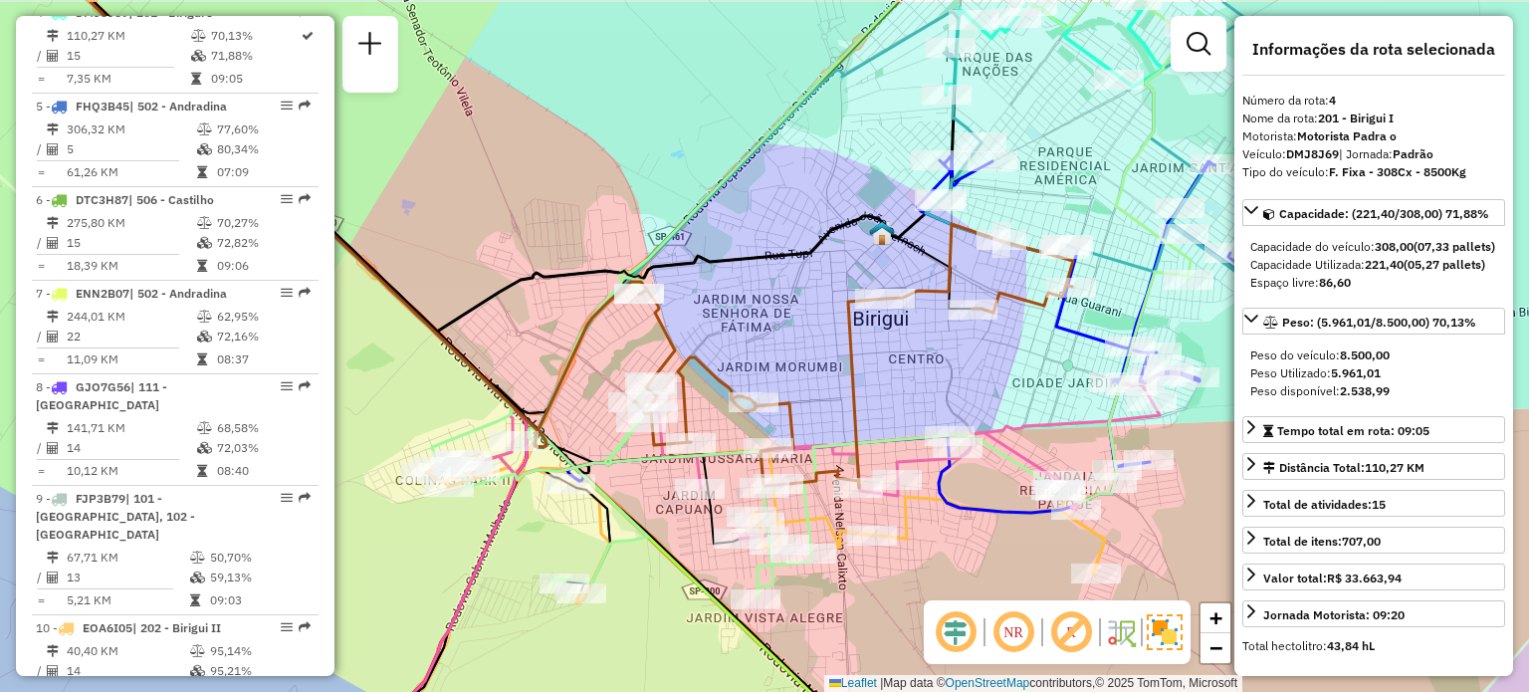
drag, startPoint x: 1081, startPoint y: 511, endPoint x: 1012, endPoint y: 583, distance: 100.0
click at [1012, 583] on div "Janela de atendimento Grade de atendimento Capacidade Transportadoras Veículos …" at bounding box center [764, 346] width 1529 height 692
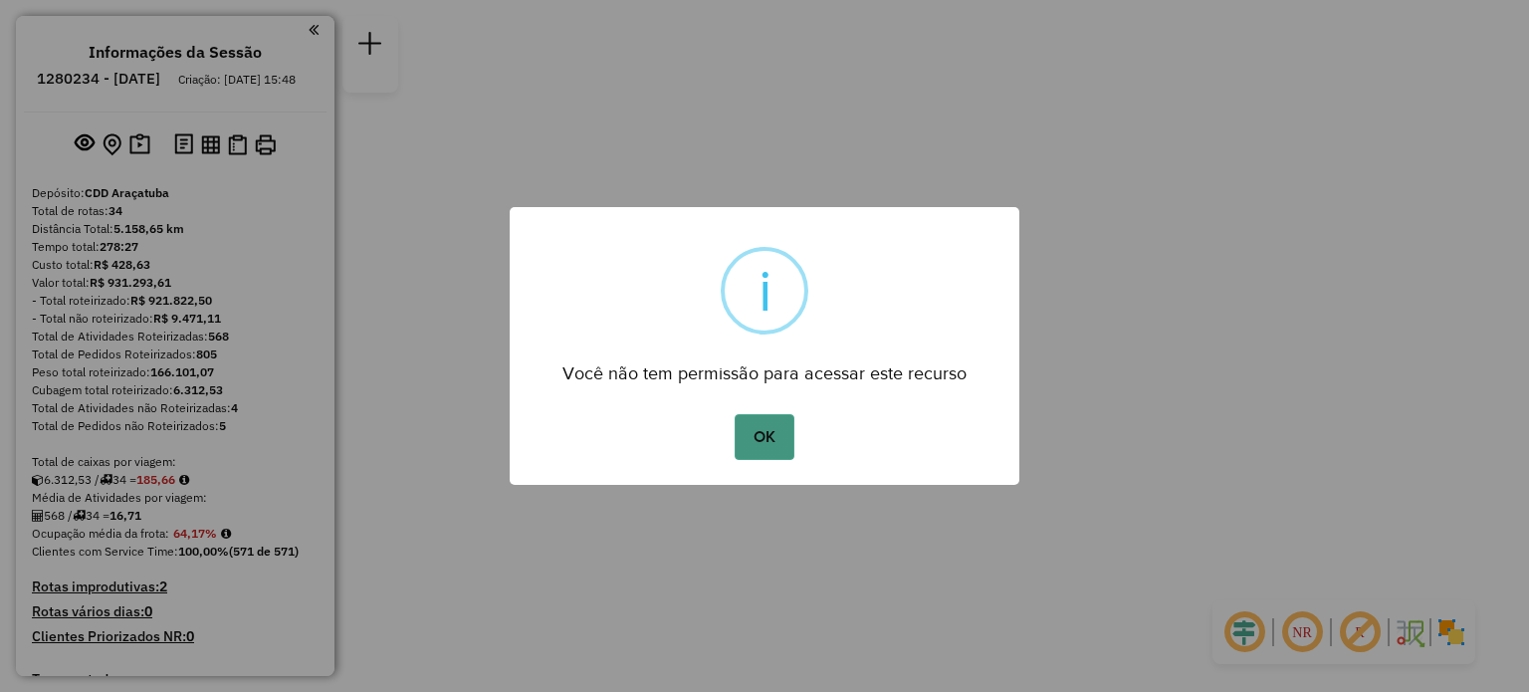
click at [780, 441] on button "OK" at bounding box center [764, 437] width 59 height 46
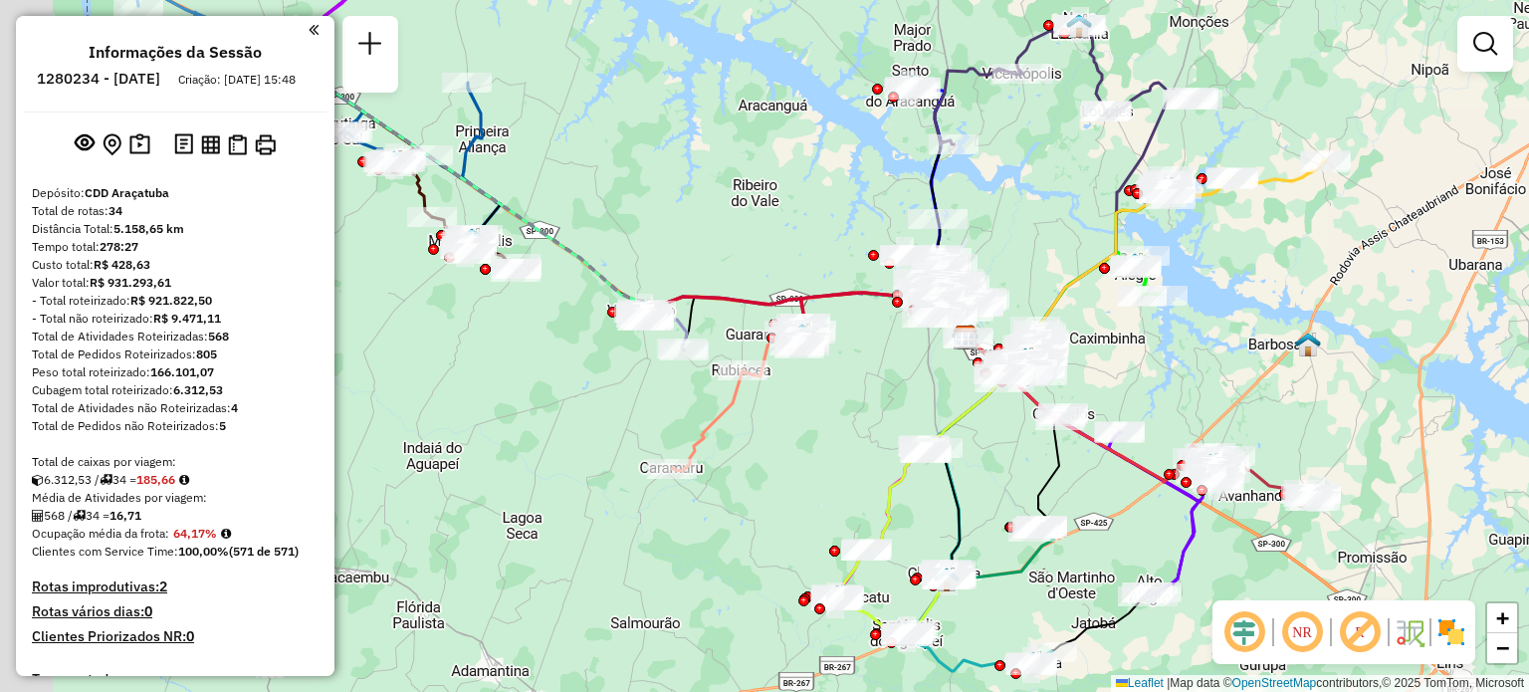
drag, startPoint x: 582, startPoint y: 502, endPoint x: 783, endPoint y: 493, distance: 201.3
click at [783, 493] on div "Janela de atendimento Grade de atendimento Capacidade Transportadoras Veículos …" at bounding box center [764, 346] width 1529 height 692
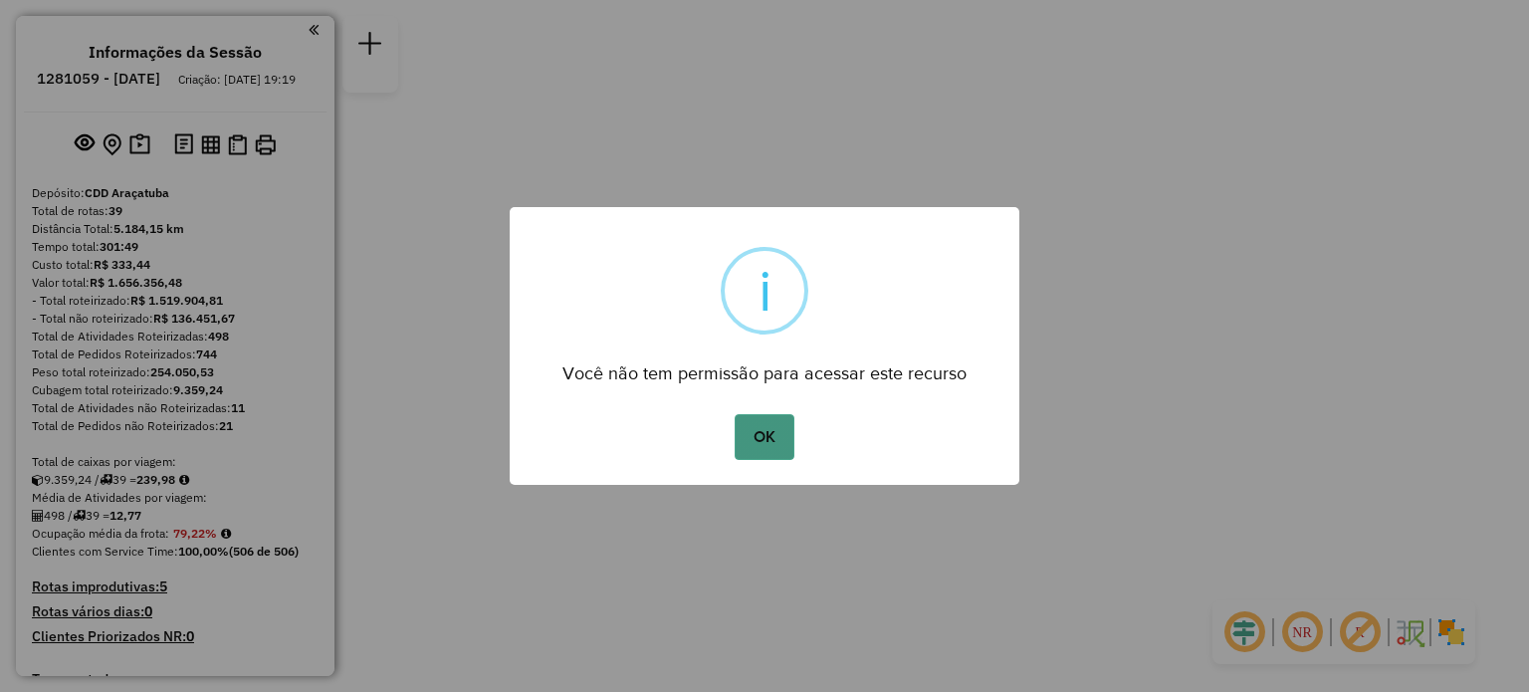
click at [752, 447] on button "OK" at bounding box center [764, 437] width 59 height 46
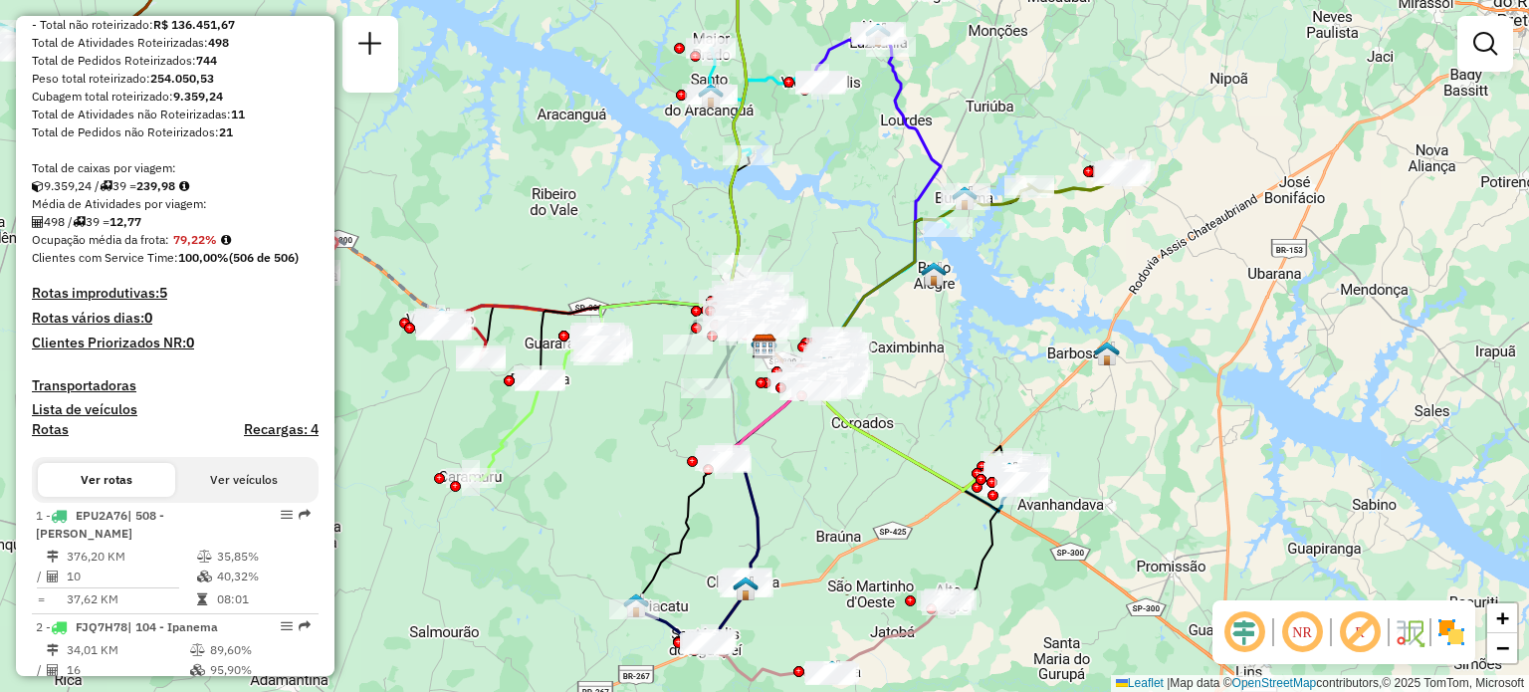
scroll to position [295, 0]
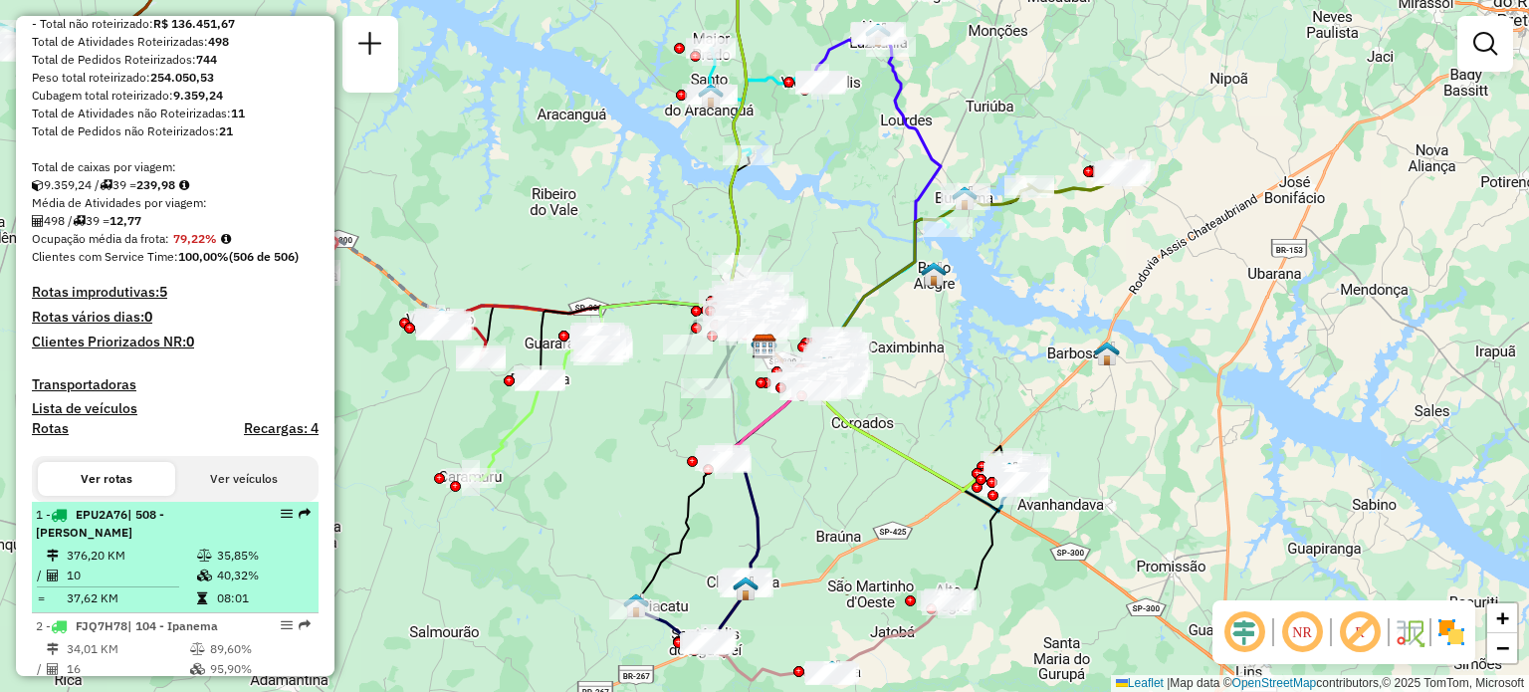
click at [164, 542] on div "1 - EPU2A76 | 508 - [PERSON_NAME]" at bounding box center [141, 524] width 211 height 36
select select "**********"
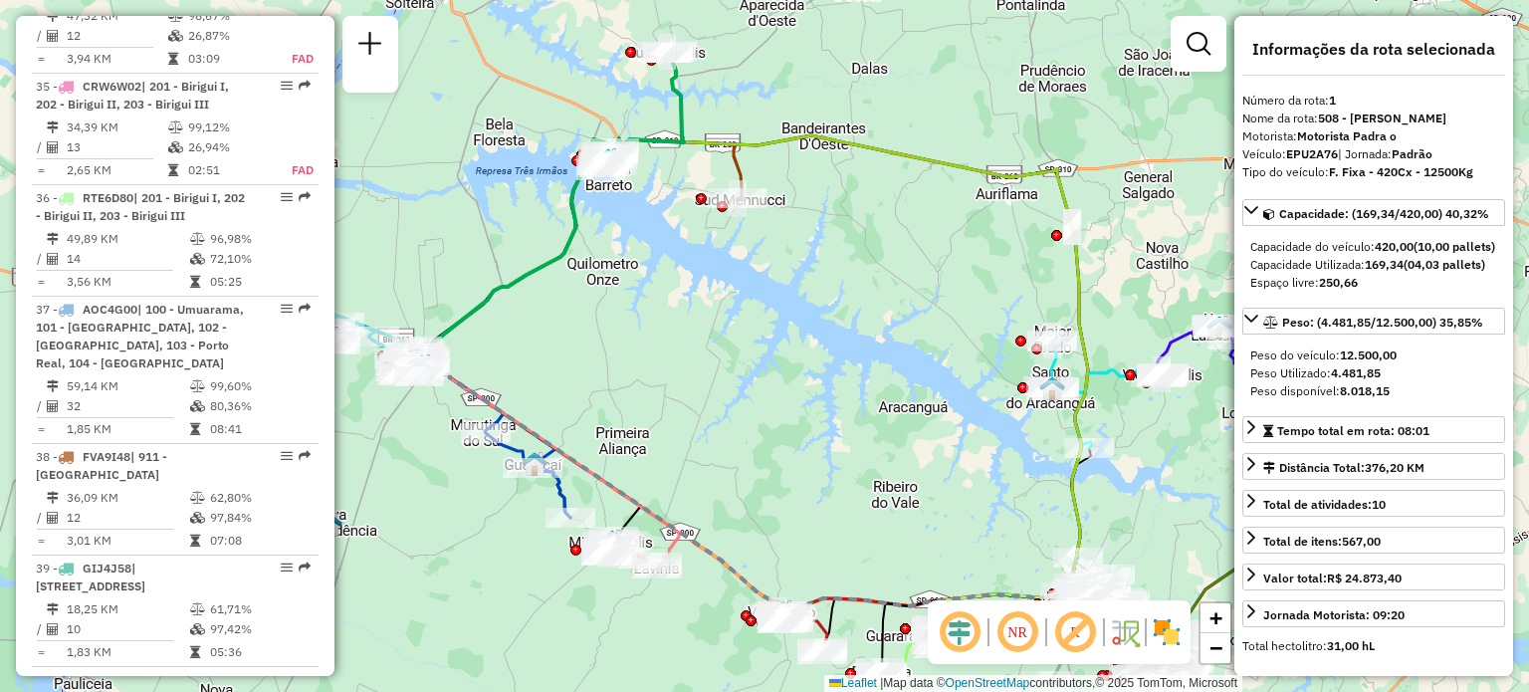
scroll to position [4357, 0]
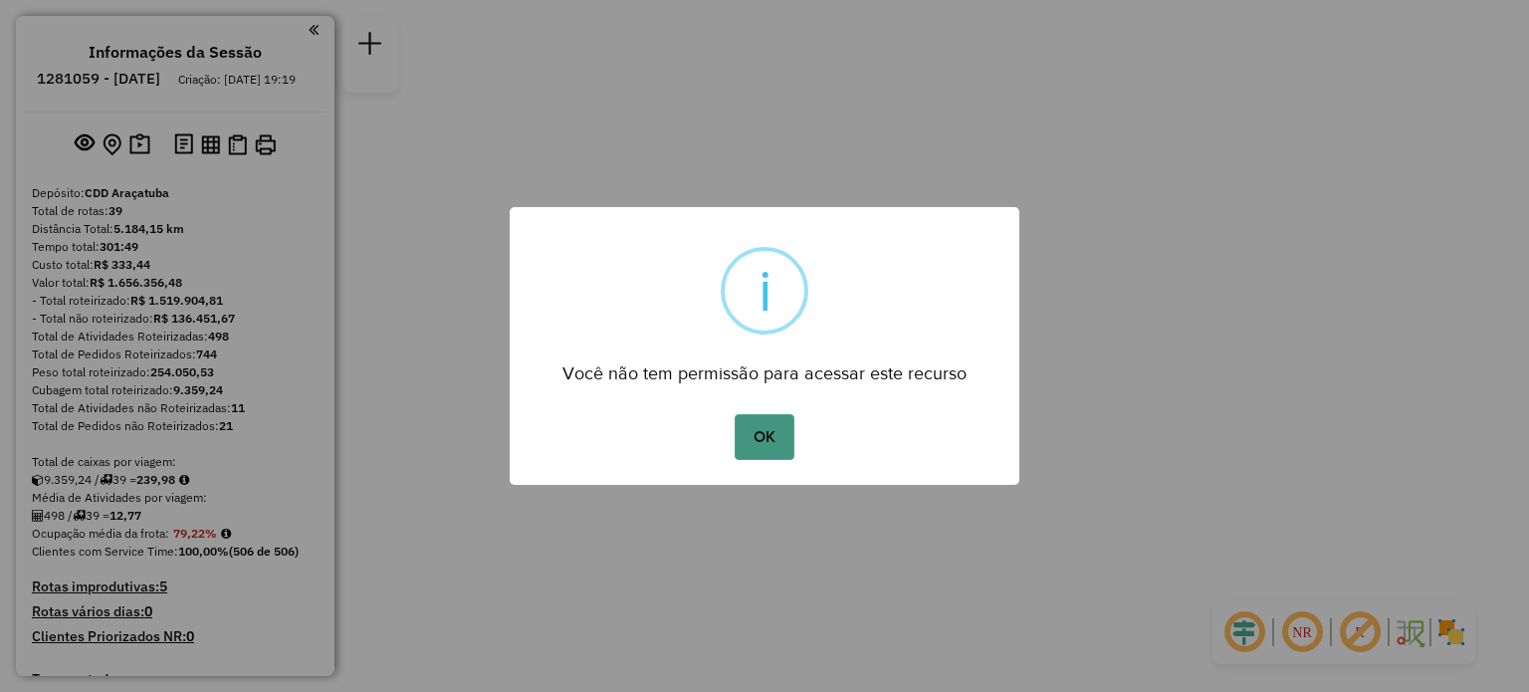
click at [777, 415] on button "OK" at bounding box center [764, 437] width 59 height 46
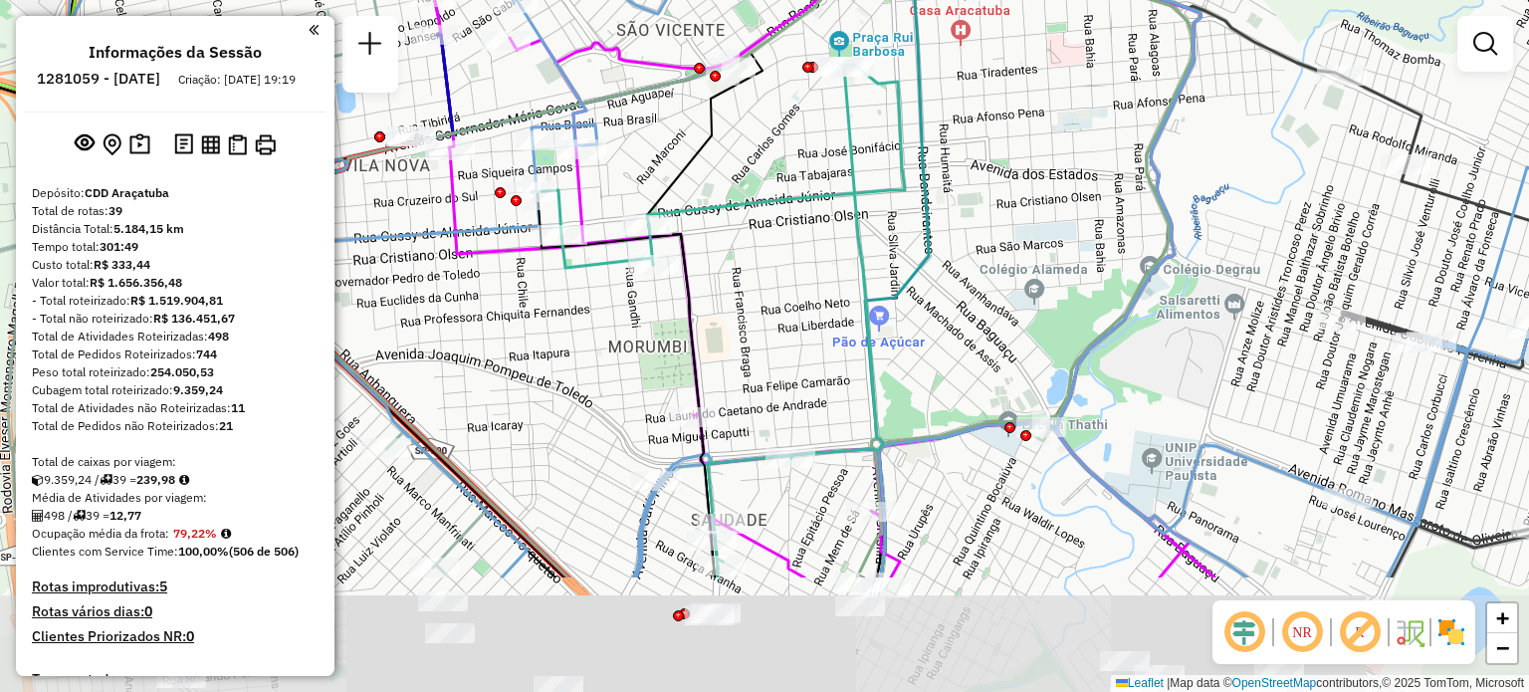
drag, startPoint x: 912, startPoint y: 471, endPoint x: 833, endPoint y: 287, distance: 200.3
click at [833, 287] on div "Janela de atendimento Grade de atendimento Capacidade Transportadoras Veículos …" at bounding box center [764, 346] width 1529 height 692
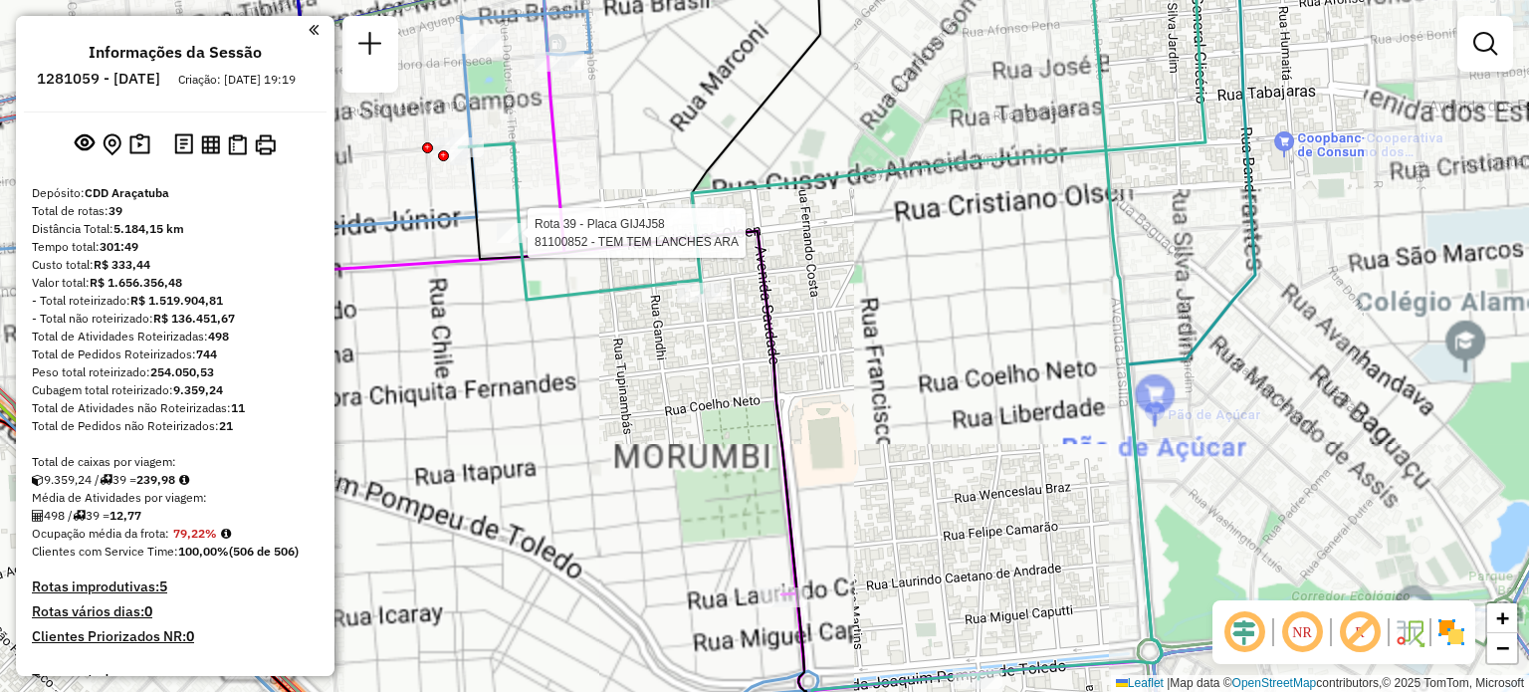
select select "**********"
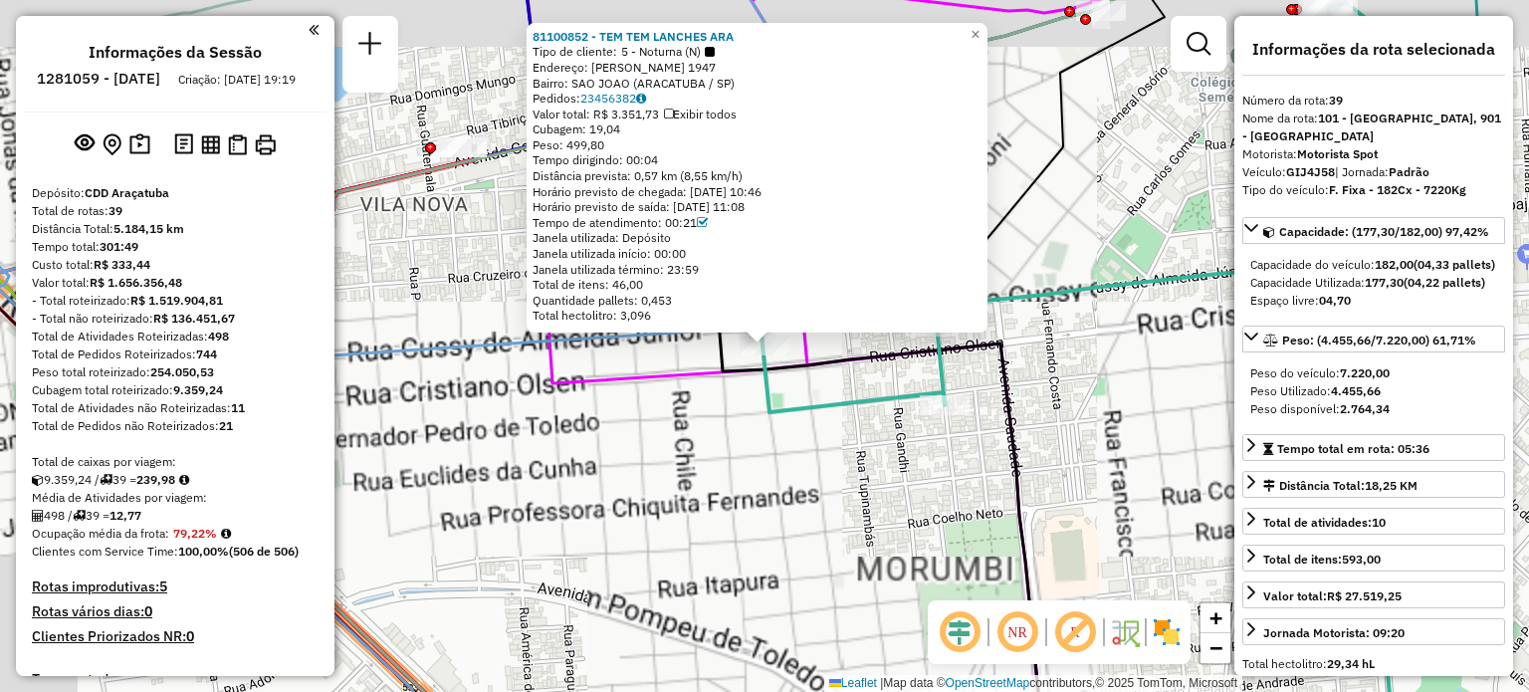
scroll to position [4574, 0]
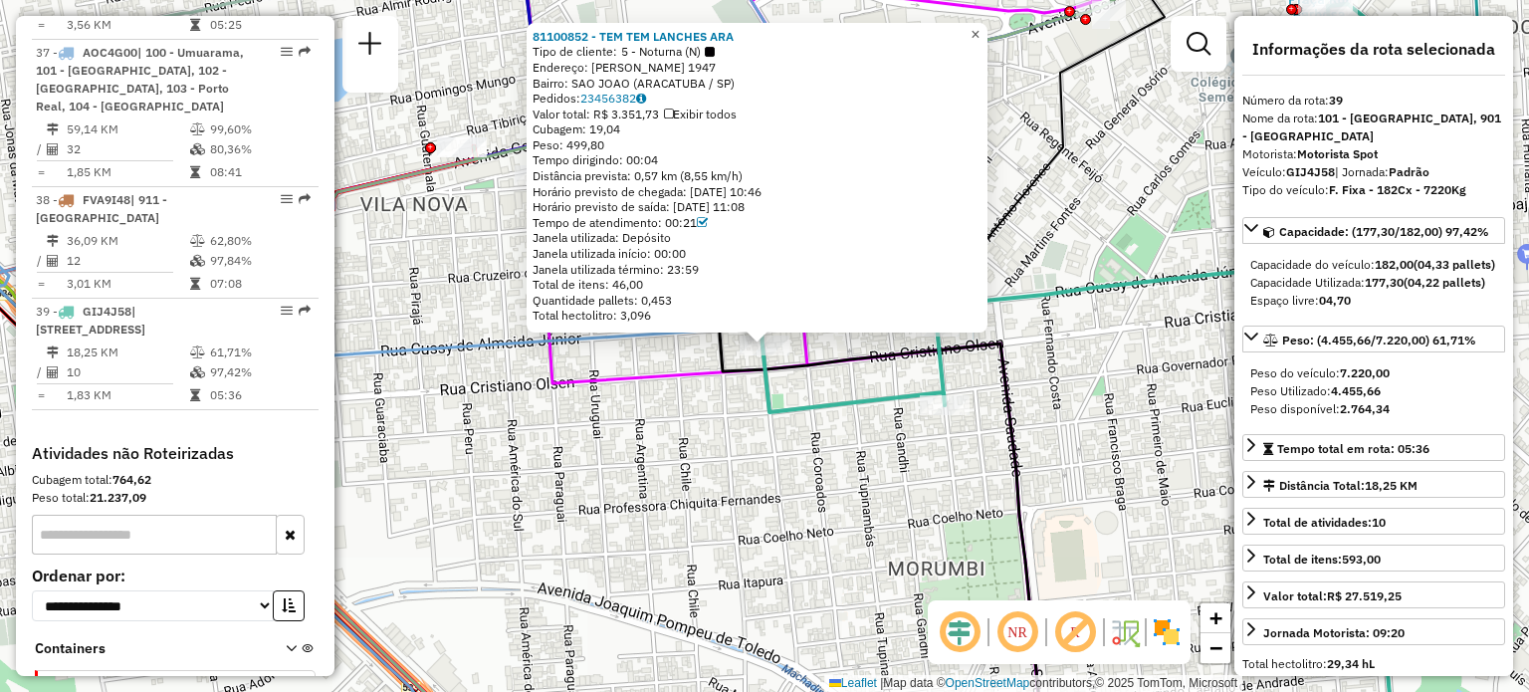
click at [980, 26] on span "×" at bounding box center [975, 34] width 9 height 17
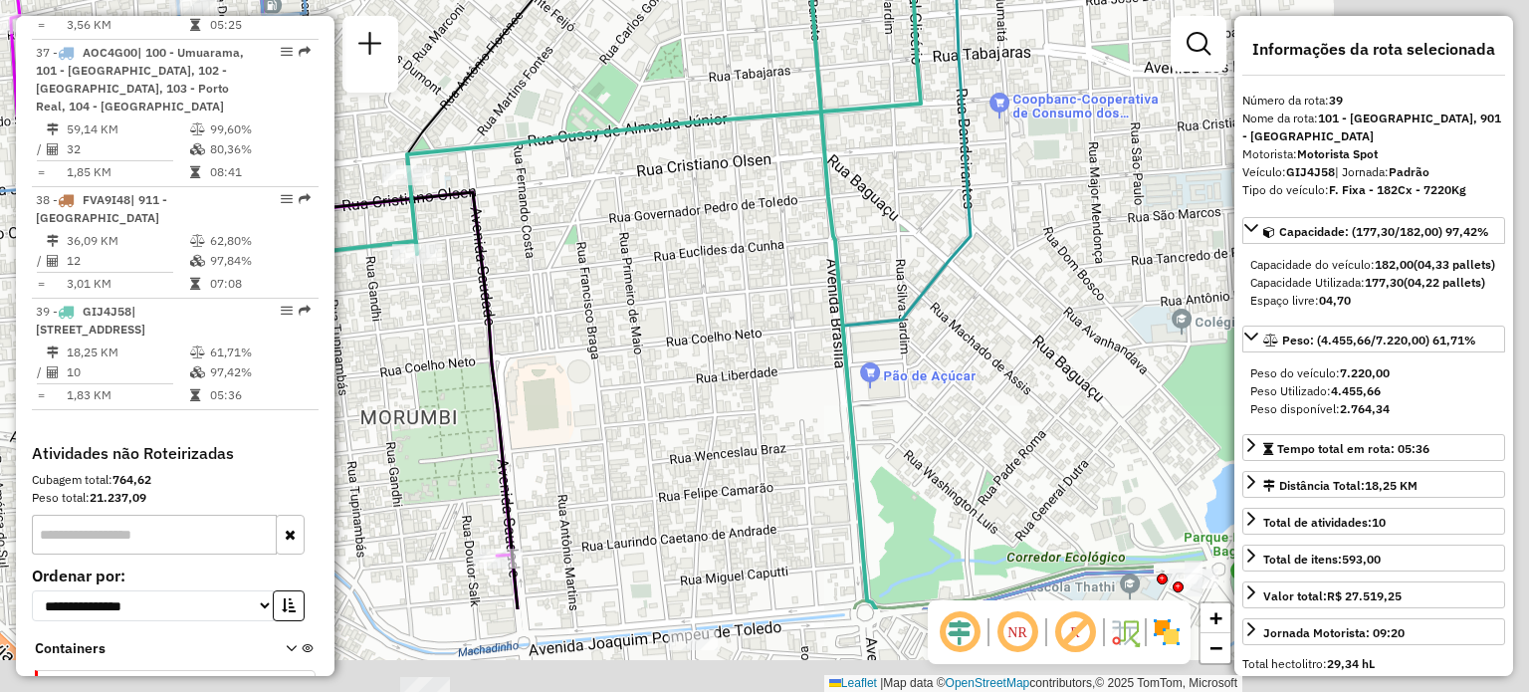
drag, startPoint x: 924, startPoint y: 238, endPoint x: 396, endPoint y: 86, distance: 549.3
click at [396, 86] on hb-router-mapa "Informações da Sessão 1281059 - 23/09/2025 Criação: 22/09/2025 19:19 Depósito: …" at bounding box center [764, 346] width 1529 height 692
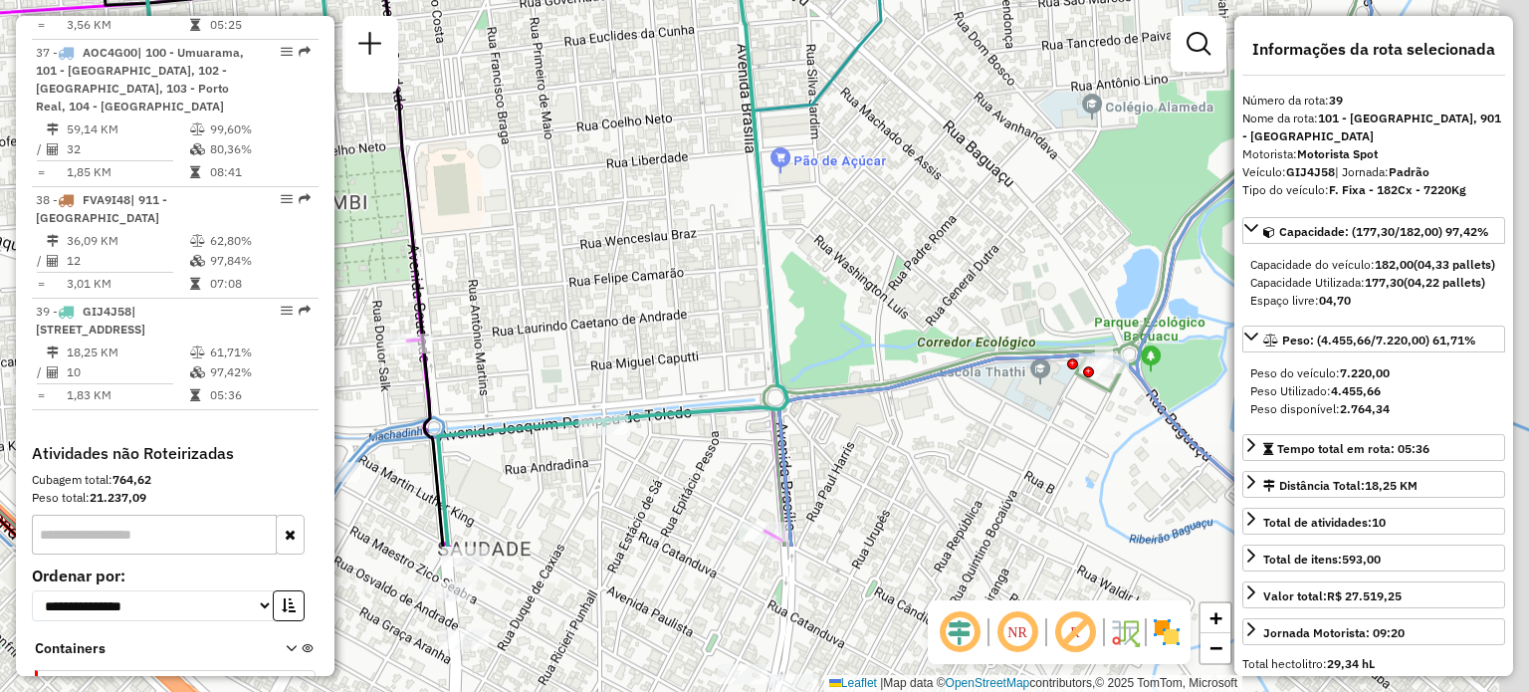
drag, startPoint x: 657, startPoint y: 420, endPoint x: 568, endPoint y: 206, distance: 232.1
click at [568, 206] on div "Janela de atendimento Grade de atendimento Capacidade Transportadoras Veículos …" at bounding box center [764, 346] width 1529 height 692
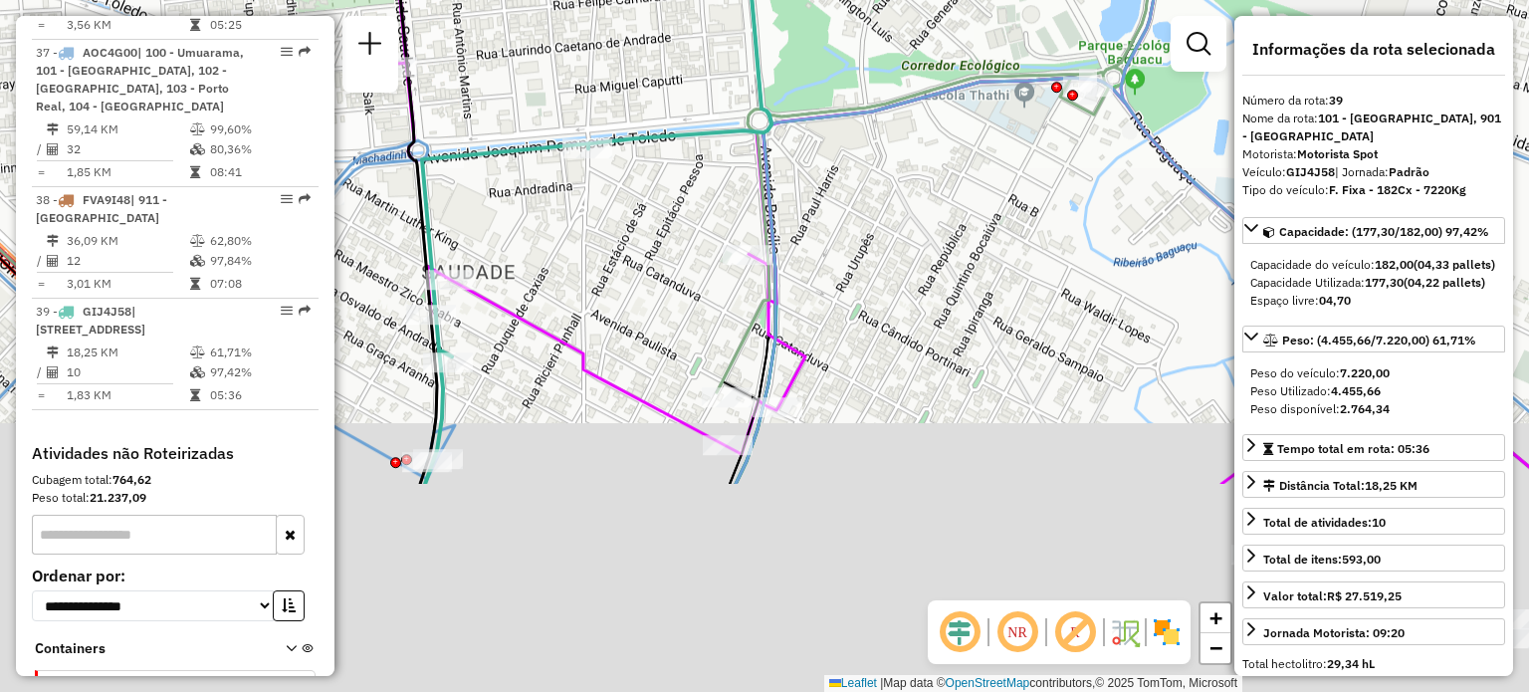
drag, startPoint x: 658, startPoint y: 514, endPoint x: 642, endPoint y: 237, distance: 277.3
click at [642, 237] on div "Janela de atendimento Grade de atendimento Capacidade Transportadoras Veículos …" at bounding box center [764, 346] width 1529 height 692
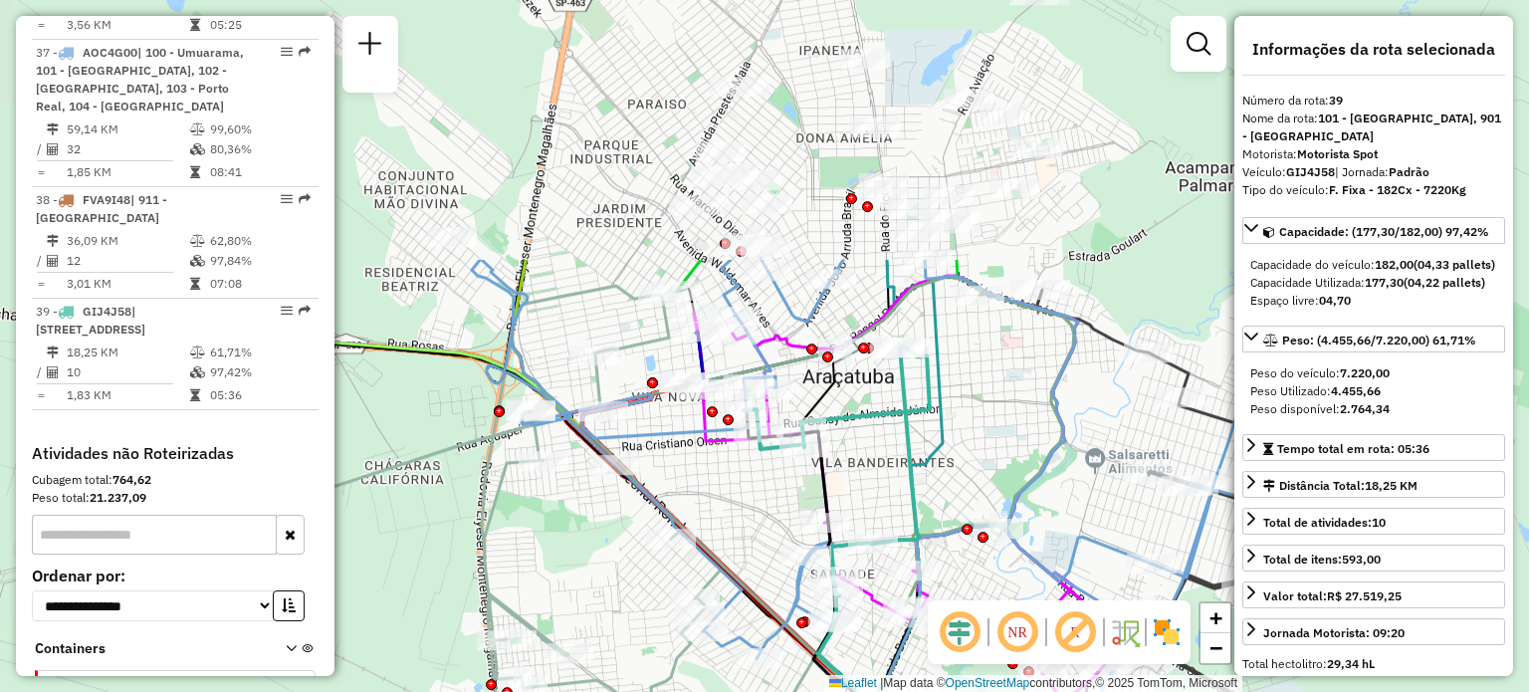
drag, startPoint x: 631, startPoint y: 163, endPoint x: 876, endPoint y: 493, distance: 410.6
click at [876, 493] on div "Janela de atendimento Grade de atendimento Capacidade Transportadoras Veículos …" at bounding box center [764, 346] width 1529 height 692
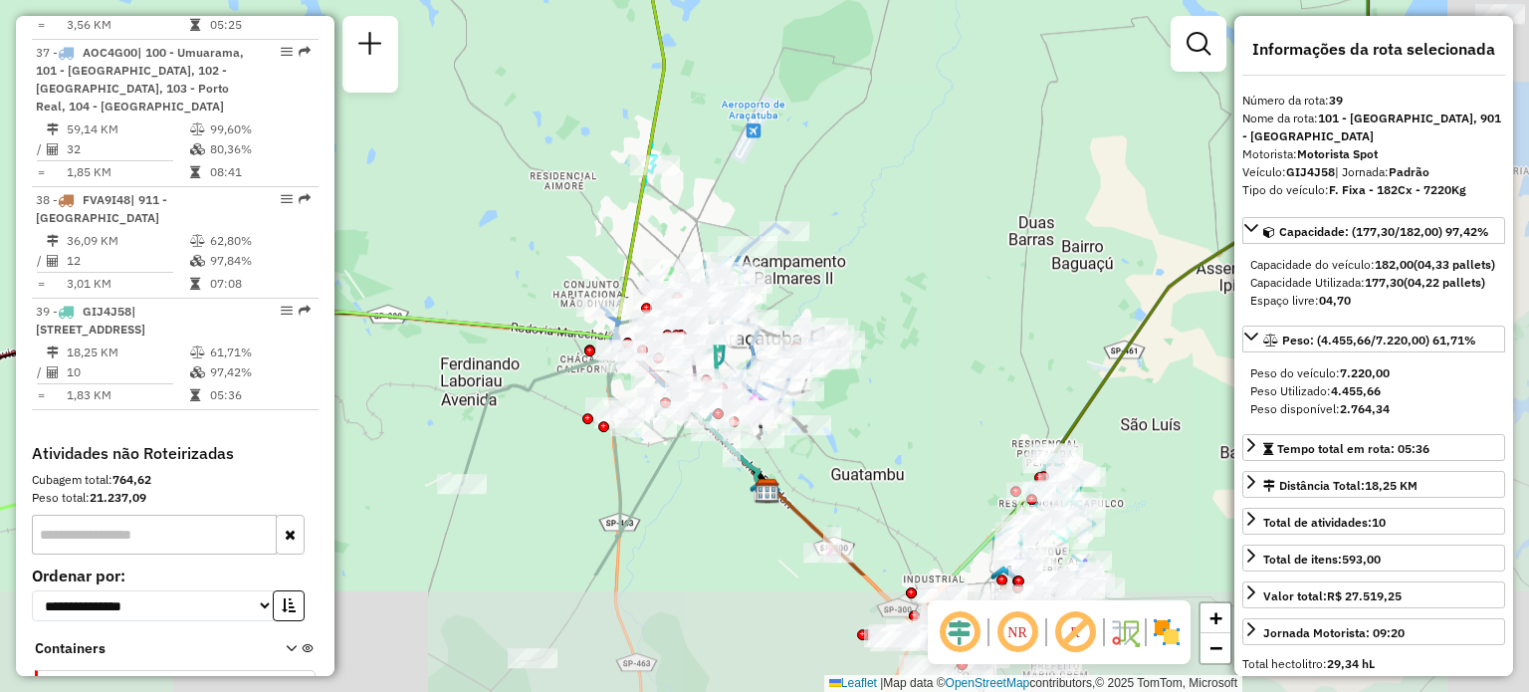
drag, startPoint x: 1142, startPoint y: 467, endPoint x: 856, endPoint y: 282, distance: 340.5
click at [856, 282] on div "Janela de atendimento Grade de atendimento Capacidade Transportadoras Veículos …" at bounding box center [764, 346] width 1529 height 692
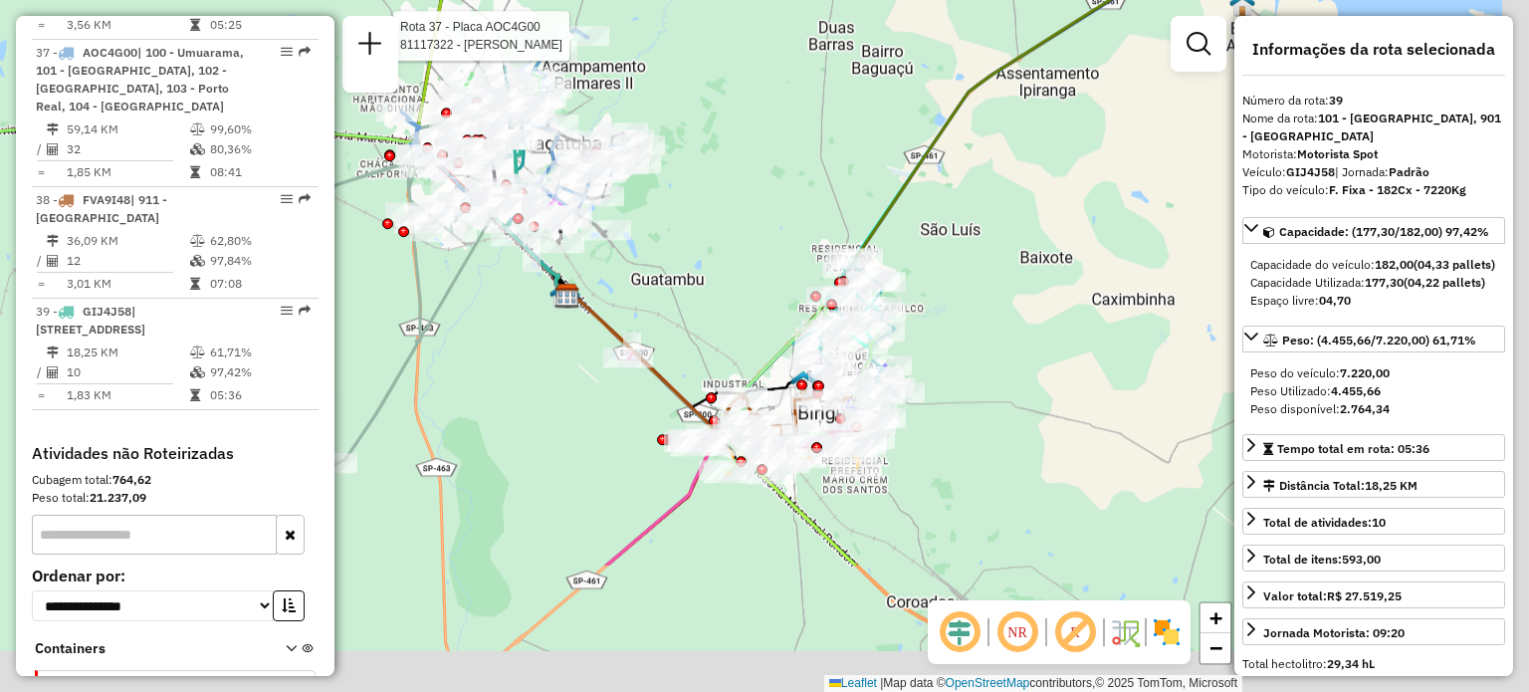
drag, startPoint x: 952, startPoint y: 509, endPoint x: 711, endPoint y: 263, distance: 344.3
click at [711, 263] on div "Rota 37 - Placa AOC4G00 81117322 - BRUNO HENRIQUE Janela de atendimento Grade d…" at bounding box center [764, 346] width 1529 height 692
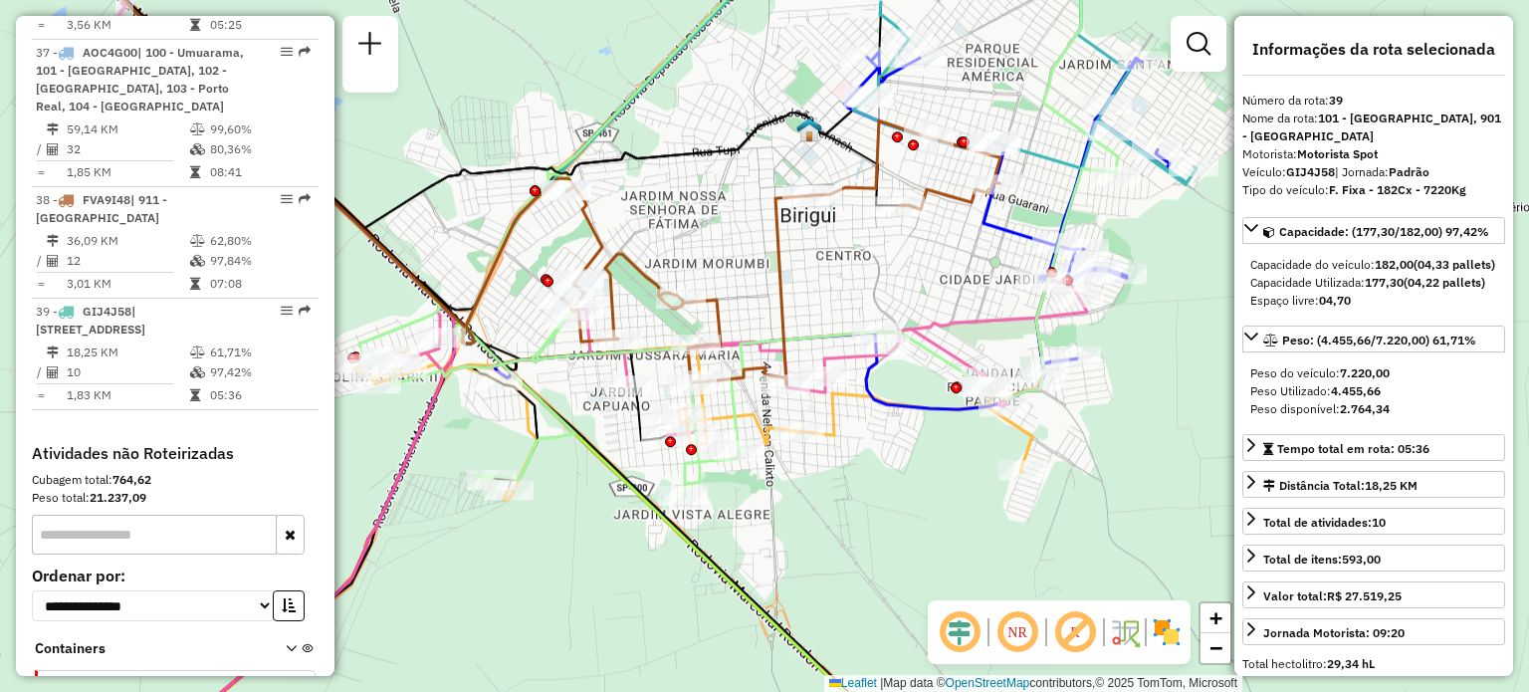
drag, startPoint x: 505, startPoint y: 253, endPoint x: 659, endPoint y: 253, distance: 154.3
click at [659, 253] on div "Rota 37 - Placa AOC4G00 81117322 - BRUNO HENRIQUE Rota 3 - Placa FVK4F58 811137…" at bounding box center [764, 346] width 1529 height 692
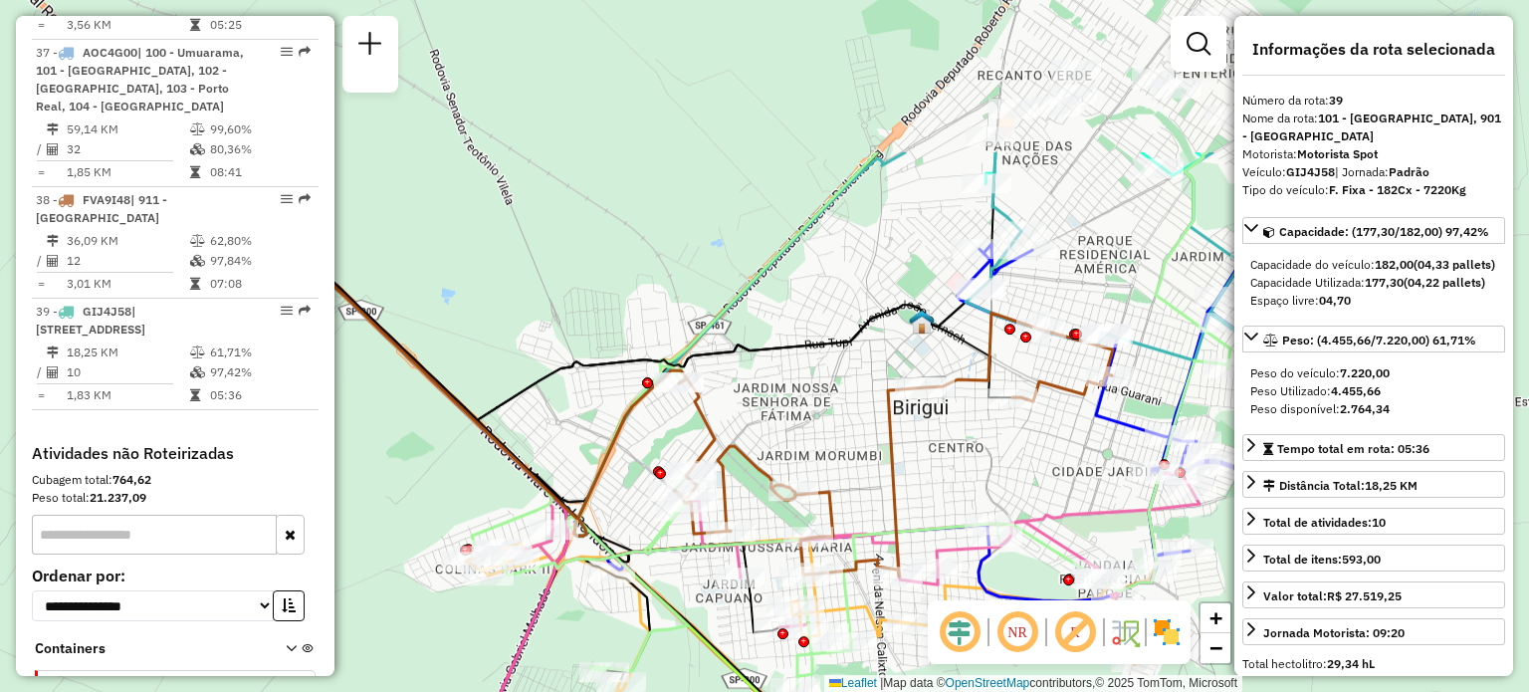
drag, startPoint x: 988, startPoint y: 211, endPoint x: 848, endPoint y: 433, distance: 262.2
click at [848, 433] on div "Rota 37 - Placa AOC4G00 81117322 - BRUNO HENRIQUE Rota 3 - Placa FVK4F58 811137…" at bounding box center [764, 346] width 1529 height 692
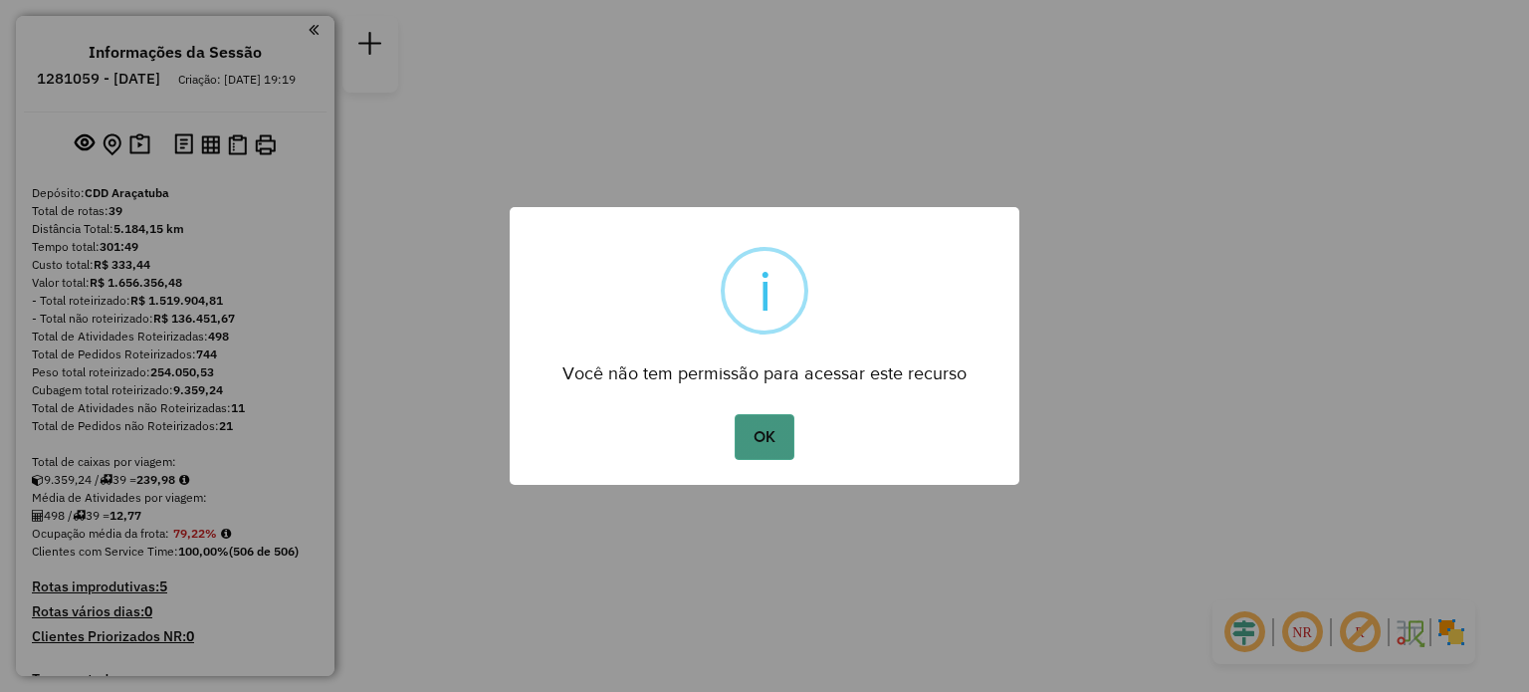
click at [773, 429] on button "OK" at bounding box center [764, 437] width 59 height 46
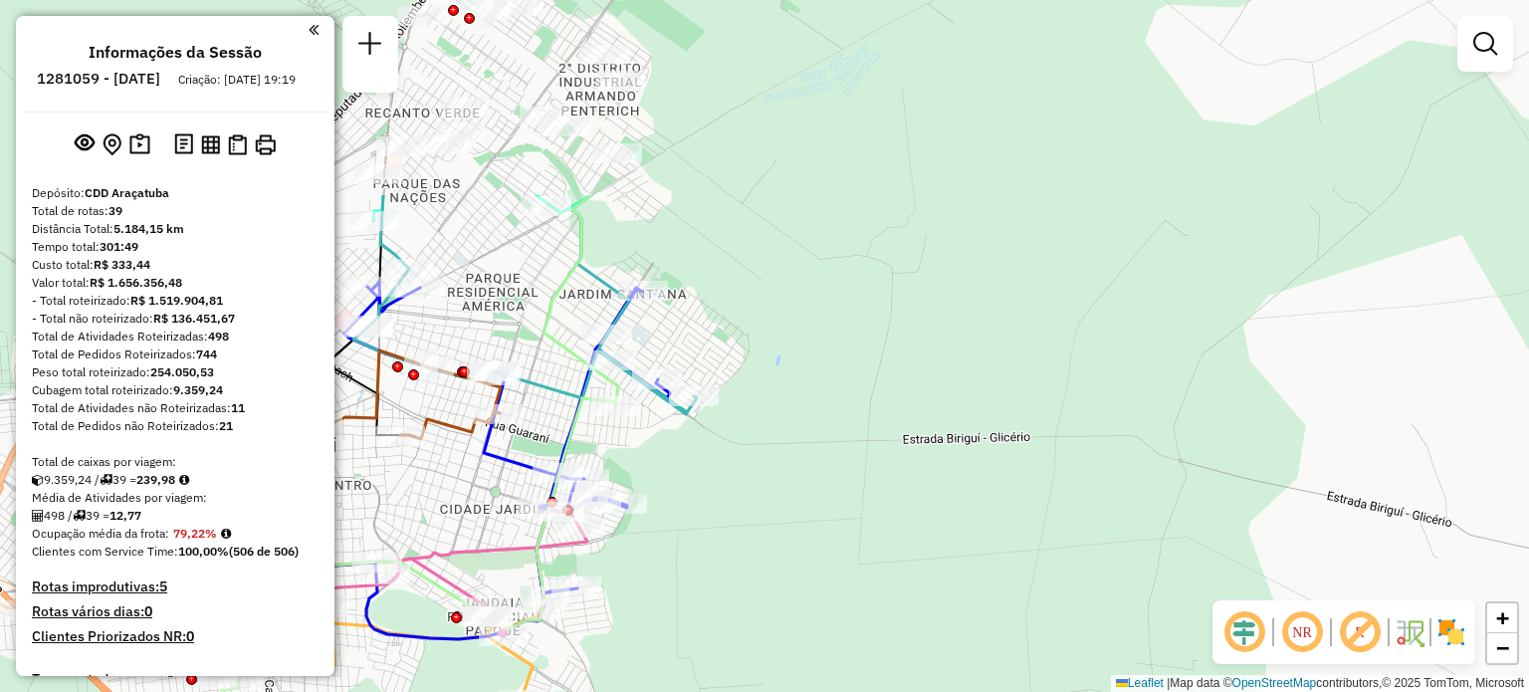
drag, startPoint x: 593, startPoint y: 249, endPoint x: 968, endPoint y: 513, distance: 458.0
click at [968, 513] on div "Janela de atendimento Grade de atendimento Capacidade Transportadoras Veículos …" at bounding box center [764, 346] width 1529 height 692
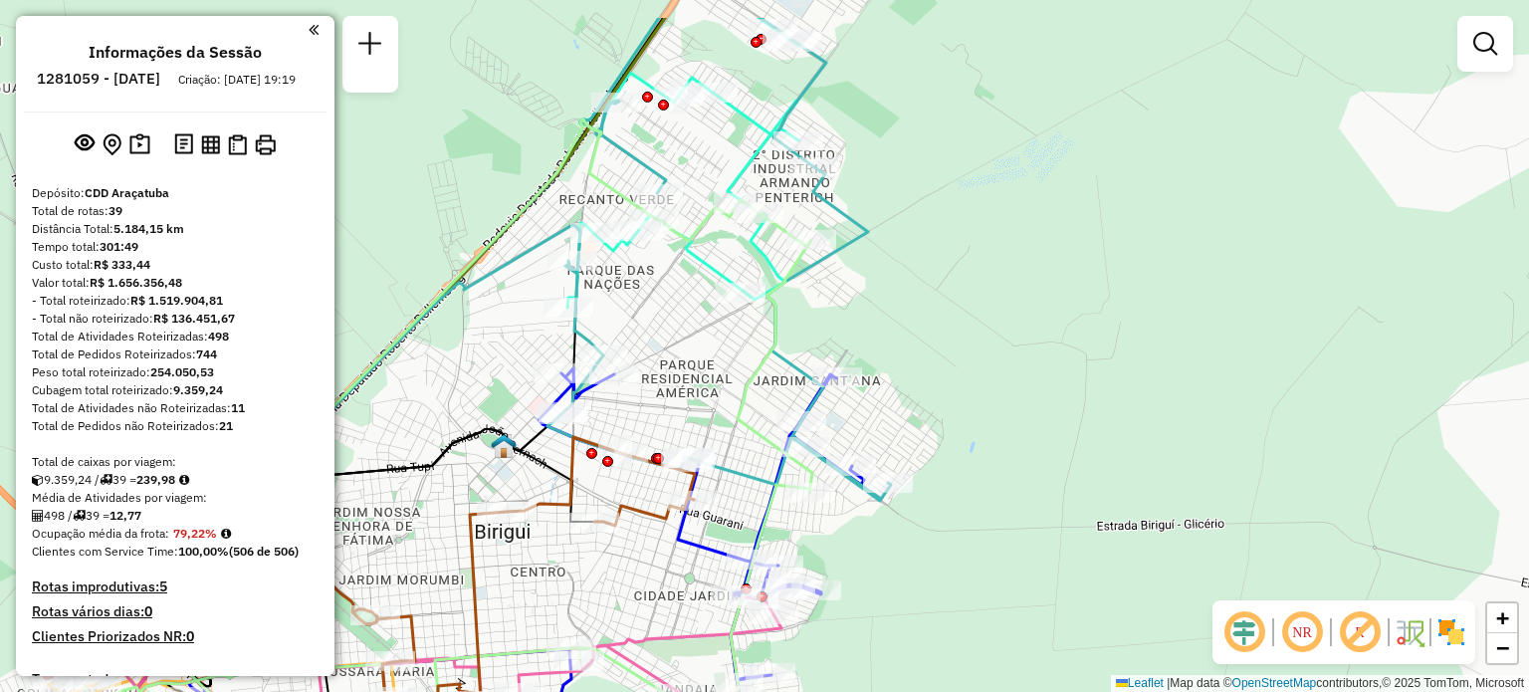
drag, startPoint x: 771, startPoint y: 501, endPoint x: 965, endPoint y: 587, distance: 212.6
click at [965, 587] on div "Janela de atendimento Grade de atendimento Capacidade Transportadoras Veículos …" at bounding box center [764, 346] width 1529 height 692
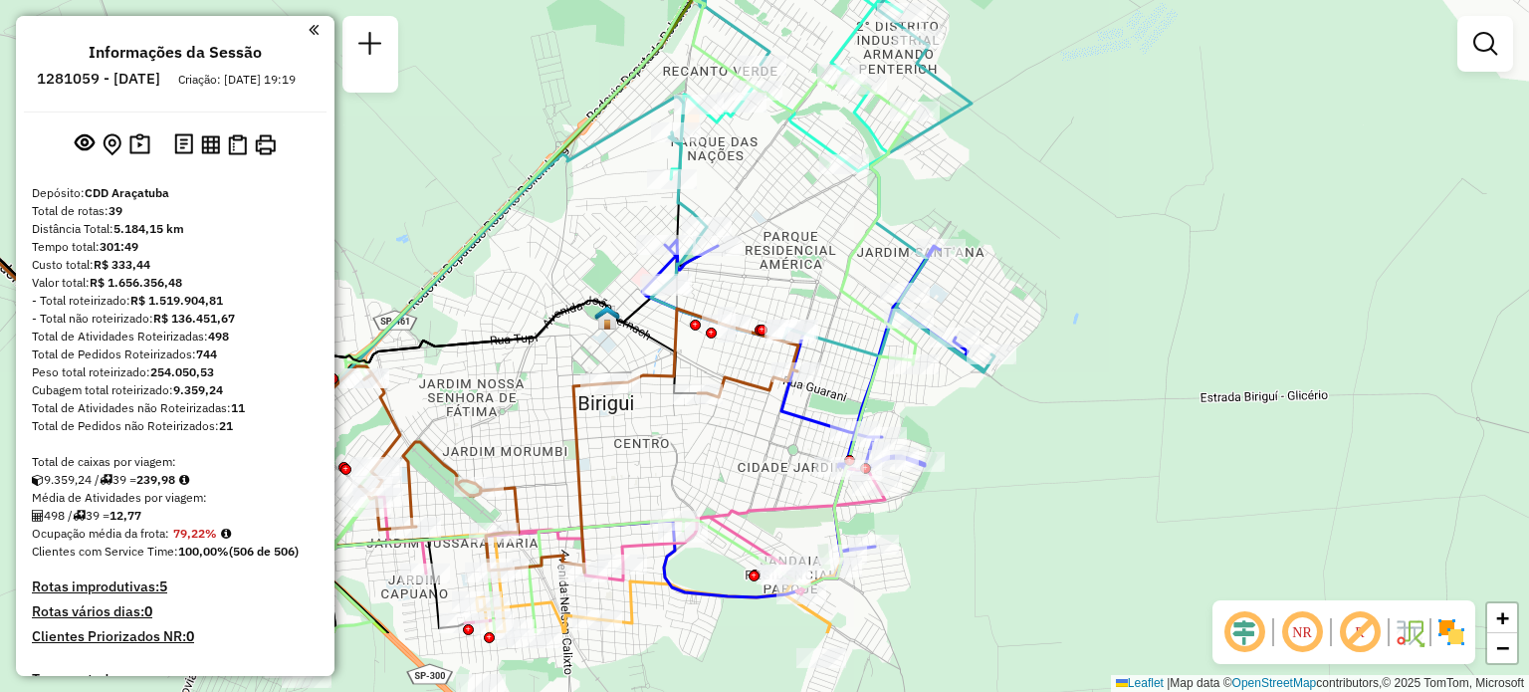
drag, startPoint x: 657, startPoint y: 392, endPoint x: 765, endPoint y: 264, distance: 167.5
click at [765, 264] on div "Janela de atendimento Grade de atendimento Capacidade Transportadoras Veículos …" at bounding box center [764, 346] width 1529 height 692
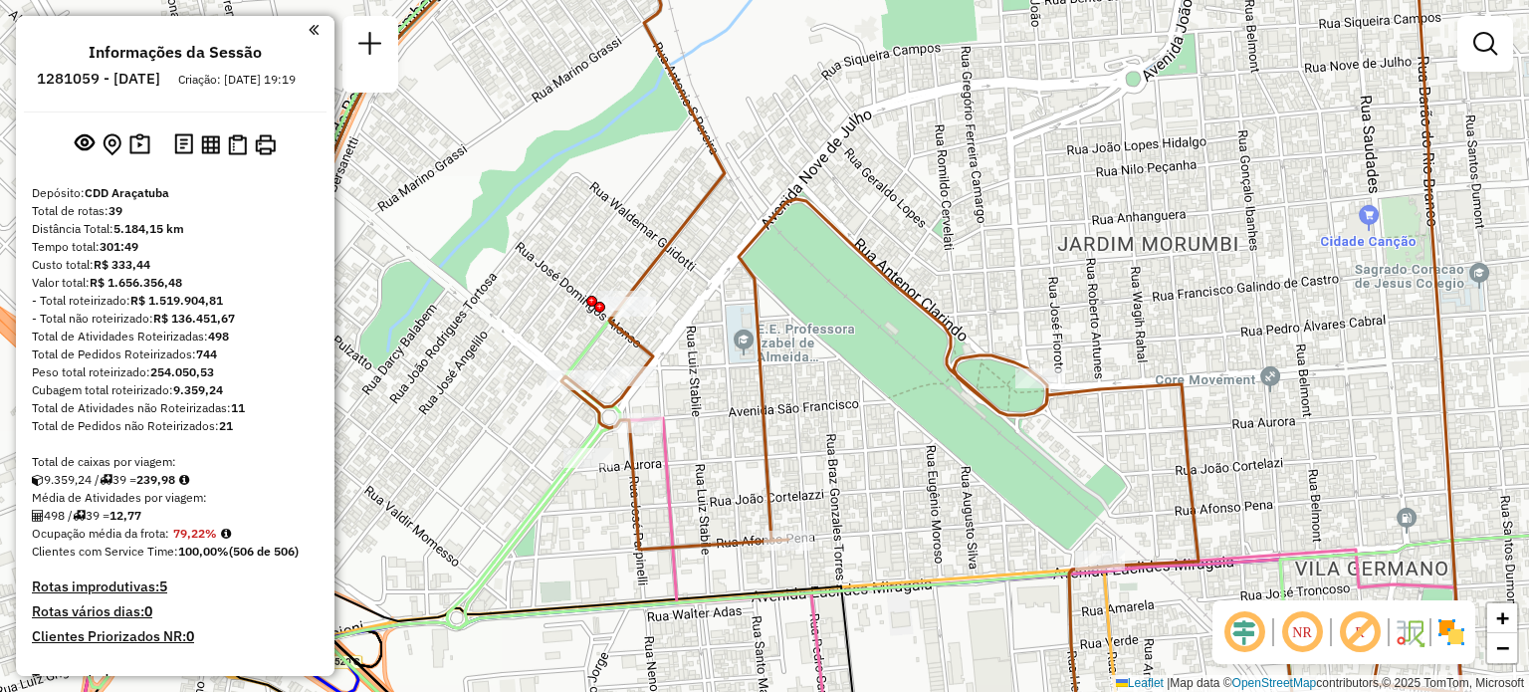
drag, startPoint x: 378, startPoint y: 529, endPoint x: 612, endPoint y: 569, distance: 237.4
click at [612, 569] on div "Janela de atendimento Grade de atendimento Capacidade Transportadoras Veículos …" at bounding box center [764, 346] width 1529 height 692
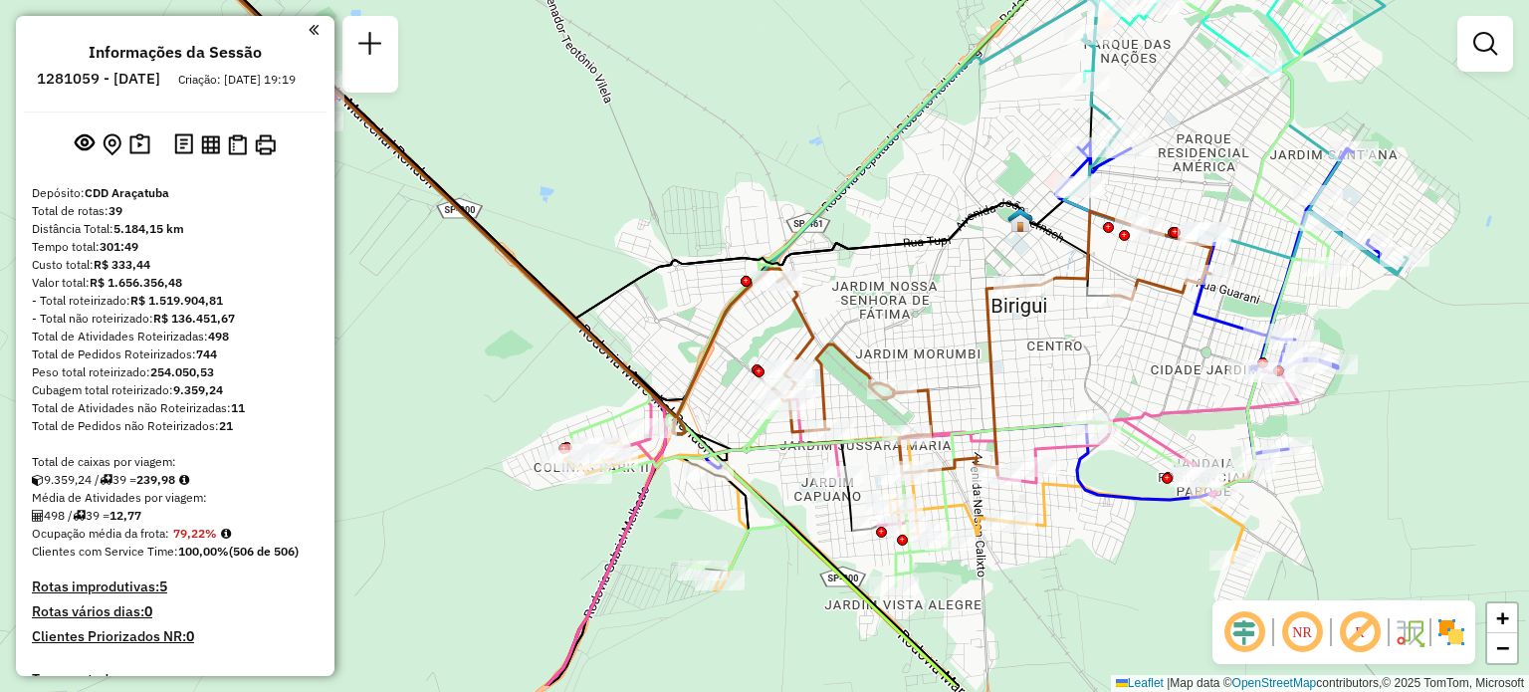
drag, startPoint x: 620, startPoint y: 580, endPoint x: 767, endPoint y: 505, distance: 164.3
click at [767, 505] on icon at bounding box center [954, 239] width 752 height 693
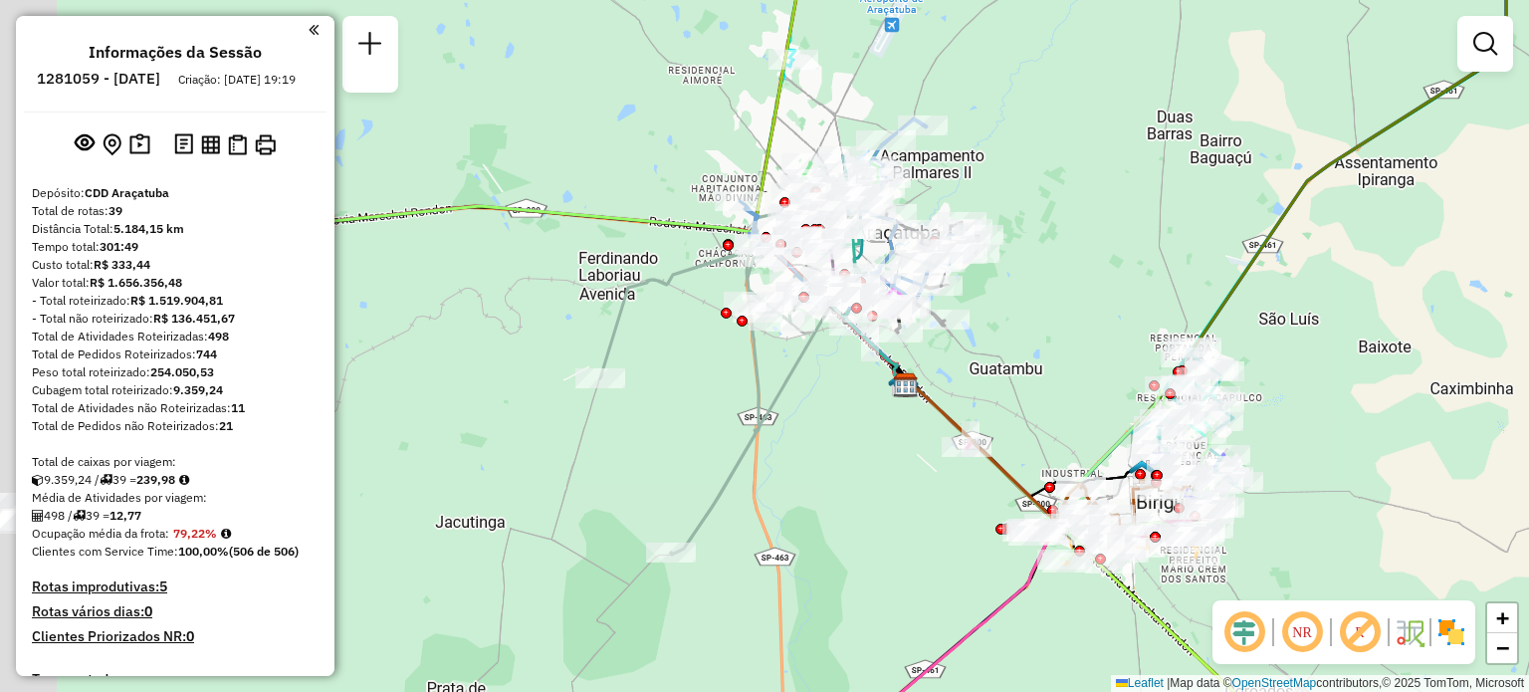
drag, startPoint x: 534, startPoint y: 391, endPoint x: 845, endPoint y: 430, distance: 314.1
click at [845, 430] on div "Janela de atendimento Grade de atendimento Capacidade Transportadoras Veículos …" at bounding box center [764, 346] width 1529 height 692
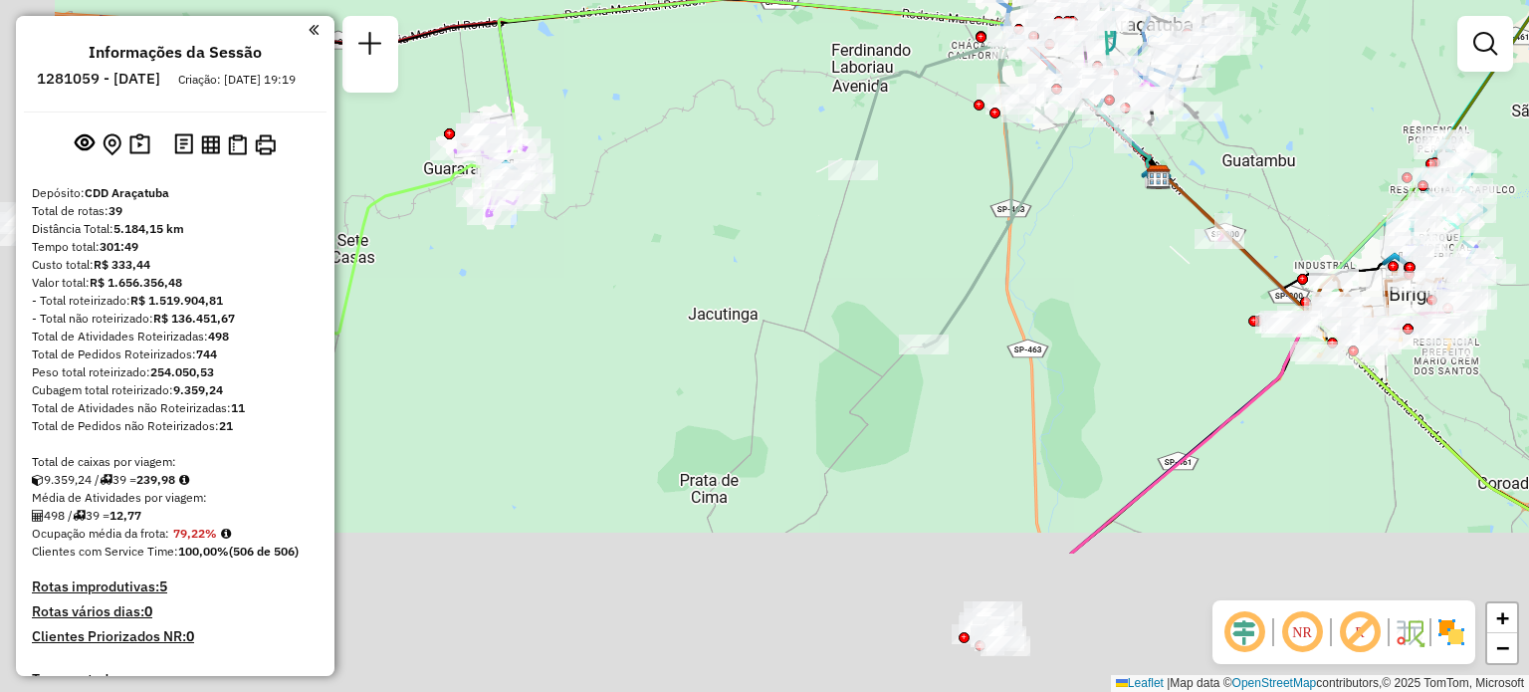
drag, startPoint x: 512, startPoint y: 530, endPoint x: 769, endPoint y: 318, distance: 333.1
click at [769, 318] on div "Janela de atendimento Grade de atendimento Capacidade Transportadoras Veículos …" at bounding box center [764, 346] width 1529 height 692
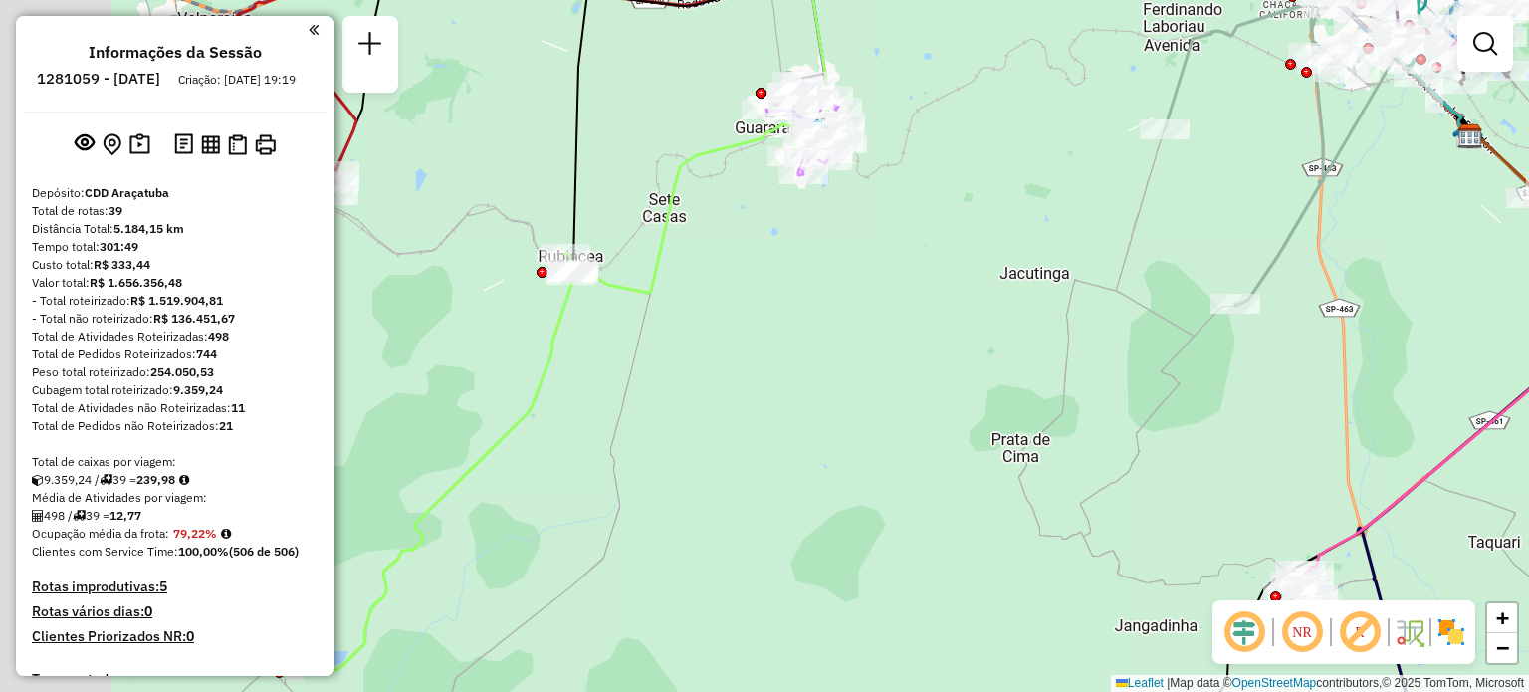
drag, startPoint x: 587, startPoint y: 385, endPoint x: 895, endPoint y: 350, distance: 309.8
click at [895, 350] on div "Janela de atendimento Grade de atendimento Capacidade Transportadoras Veículos …" at bounding box center [764, 346] width 1529 height 692
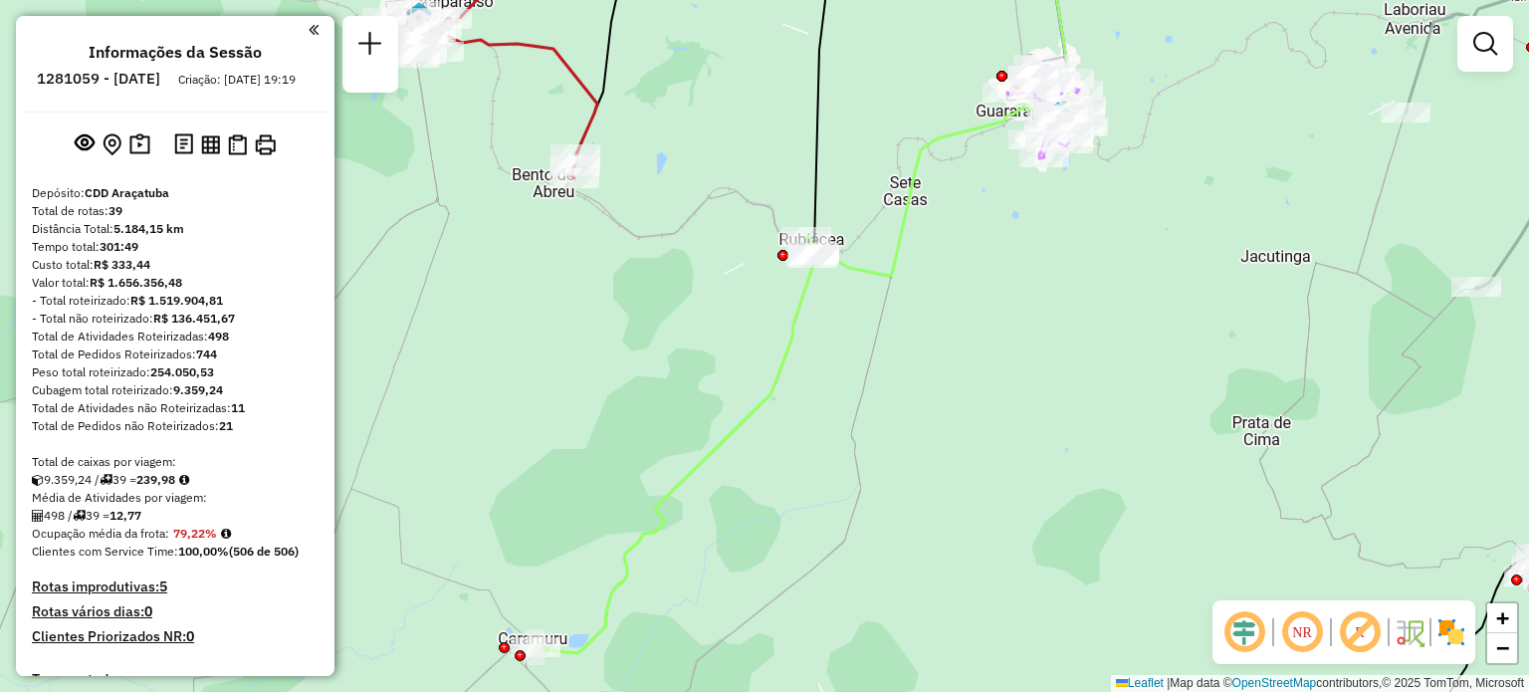
drag, startPoint x: 764, startPoint y: 256, endPoint x: 1005, endPoint y: 238, distance: 241.6
click at [1005, 238] on div "Janela de atendimento Grade de atendimento Capacidade Transportadoras Veículos …" at bounding box center [764, 346] width 1529 height 692
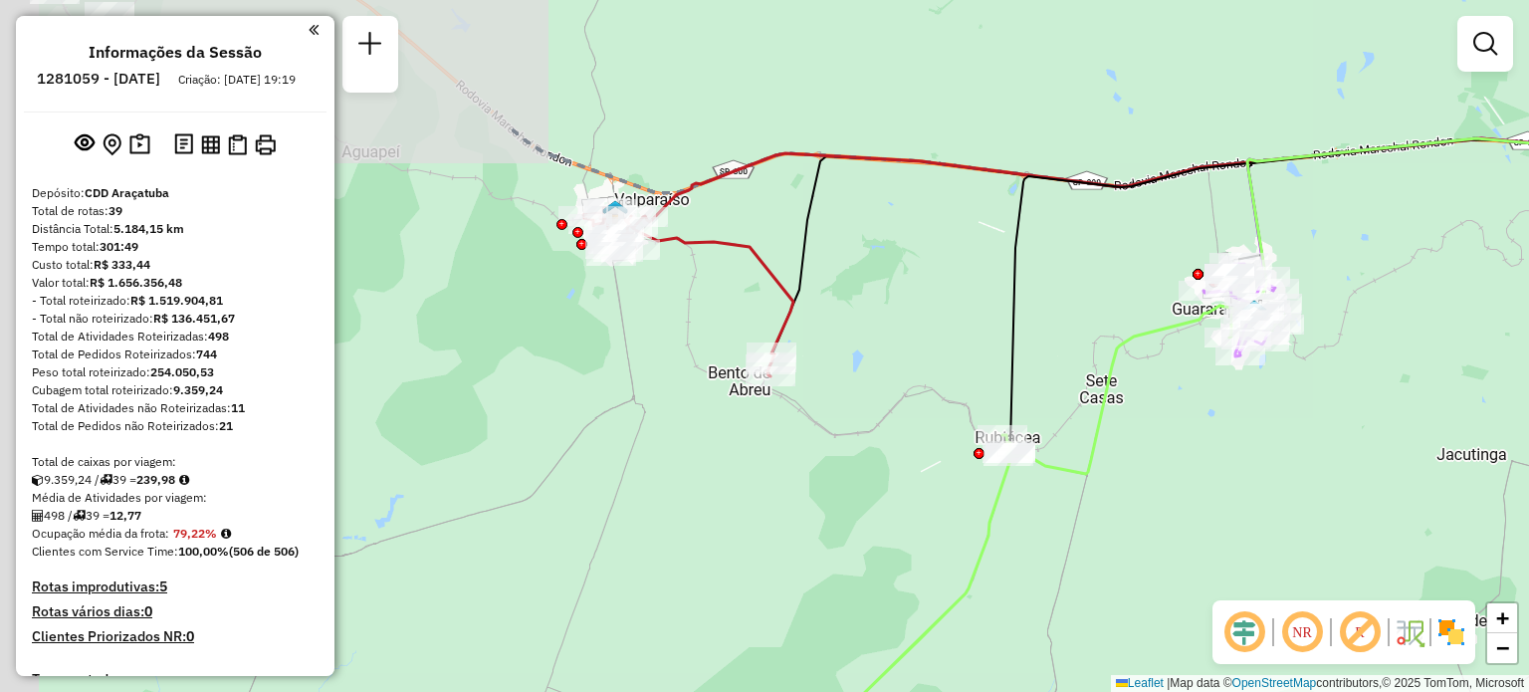
drag, startPoint x: 520, startPoint y: 254, endPoint x: 716, endPoint y: 453, distance: 279.5
click at [716, 453] on div "Janela de atendimento Grade de atendimento Capacidade Transportadoras Veículos …" at bounding box center [764, 346] width 1529 height 692
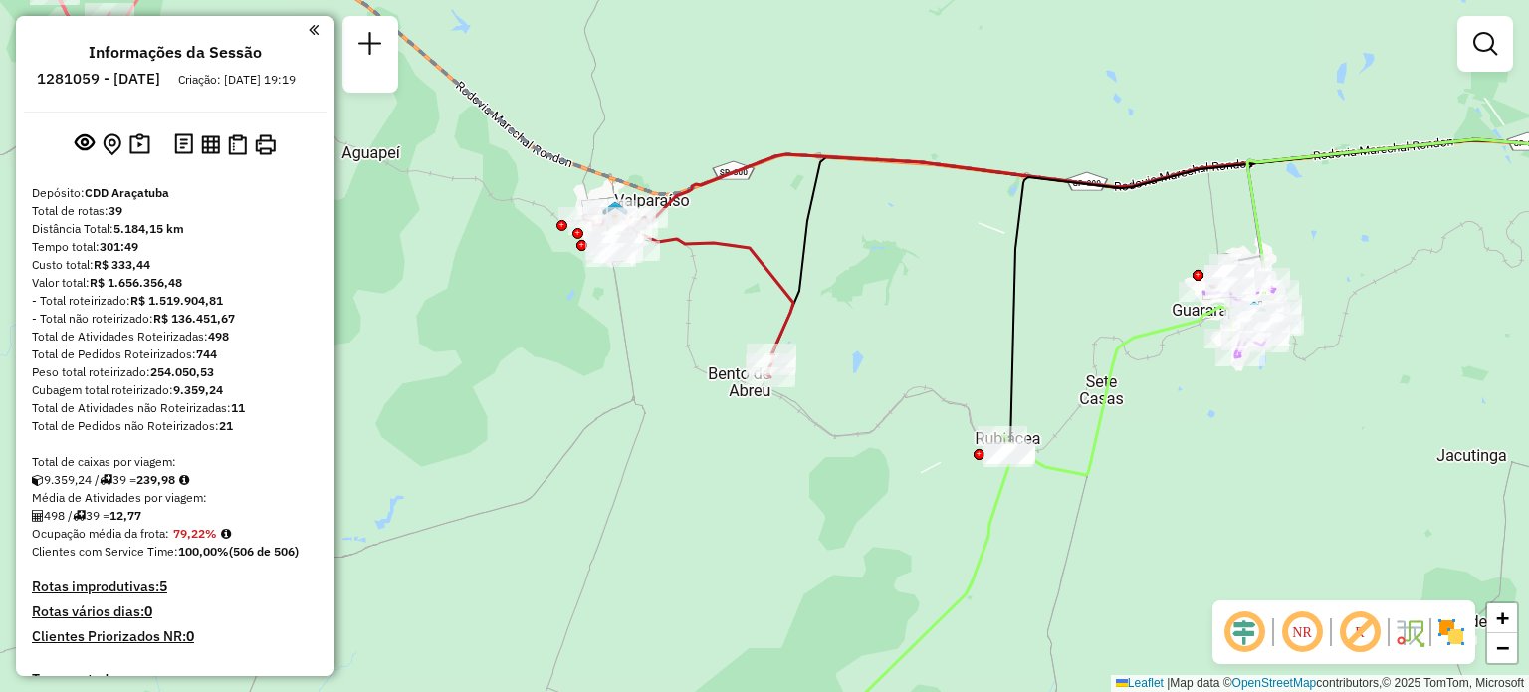
click at [716, 453] on div "Janela de atendimento Grade de atendimento Capacidade Transportadoras Veículos …" at bounding box center [764, 346] width 1529 height 692
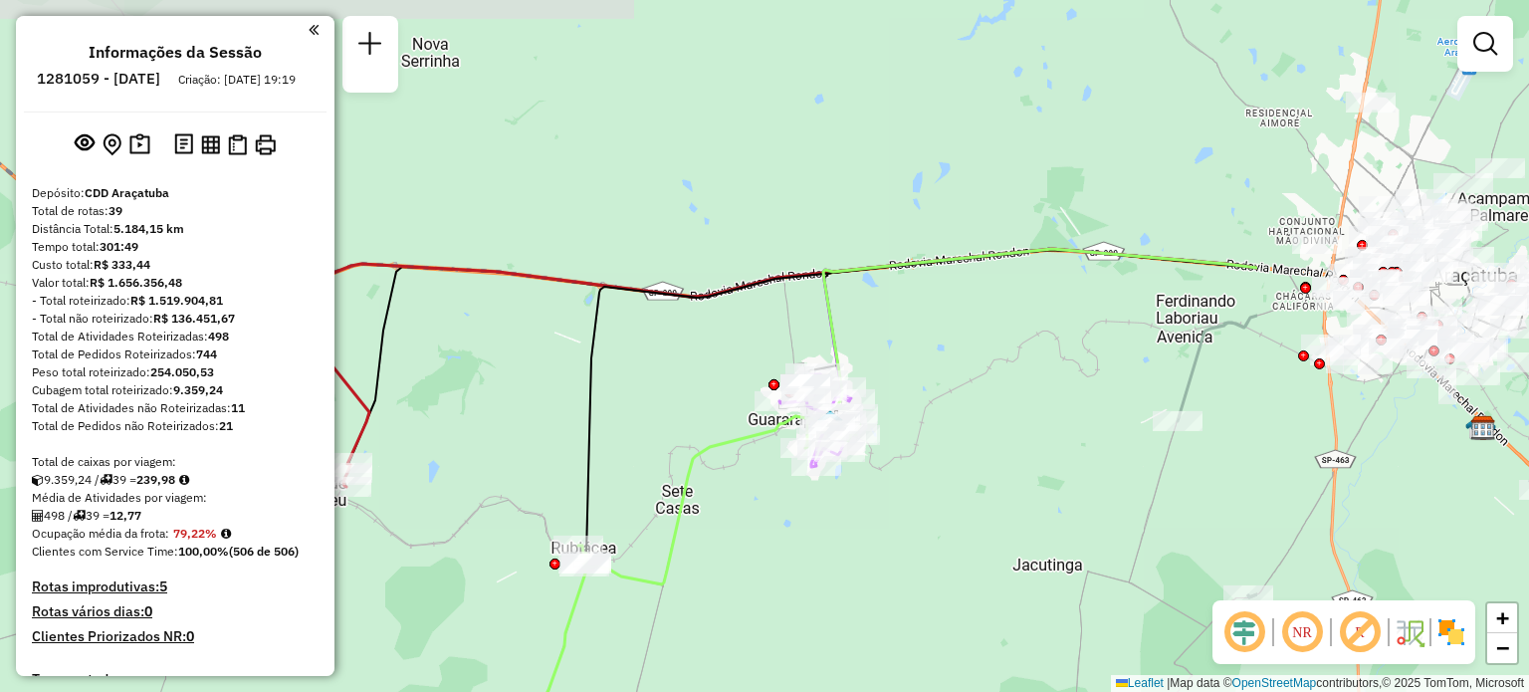
drag, startPoint x: 1346, startPoint y: 453, endPoint x: 922, endPoint y: 563, distance: 438.1
click at [922, 563] on div "Janela de atendimento Grade de atendimento Capacidade Transportadoras Veículos …" at bounding box center [764, 346] width 1529 height 692
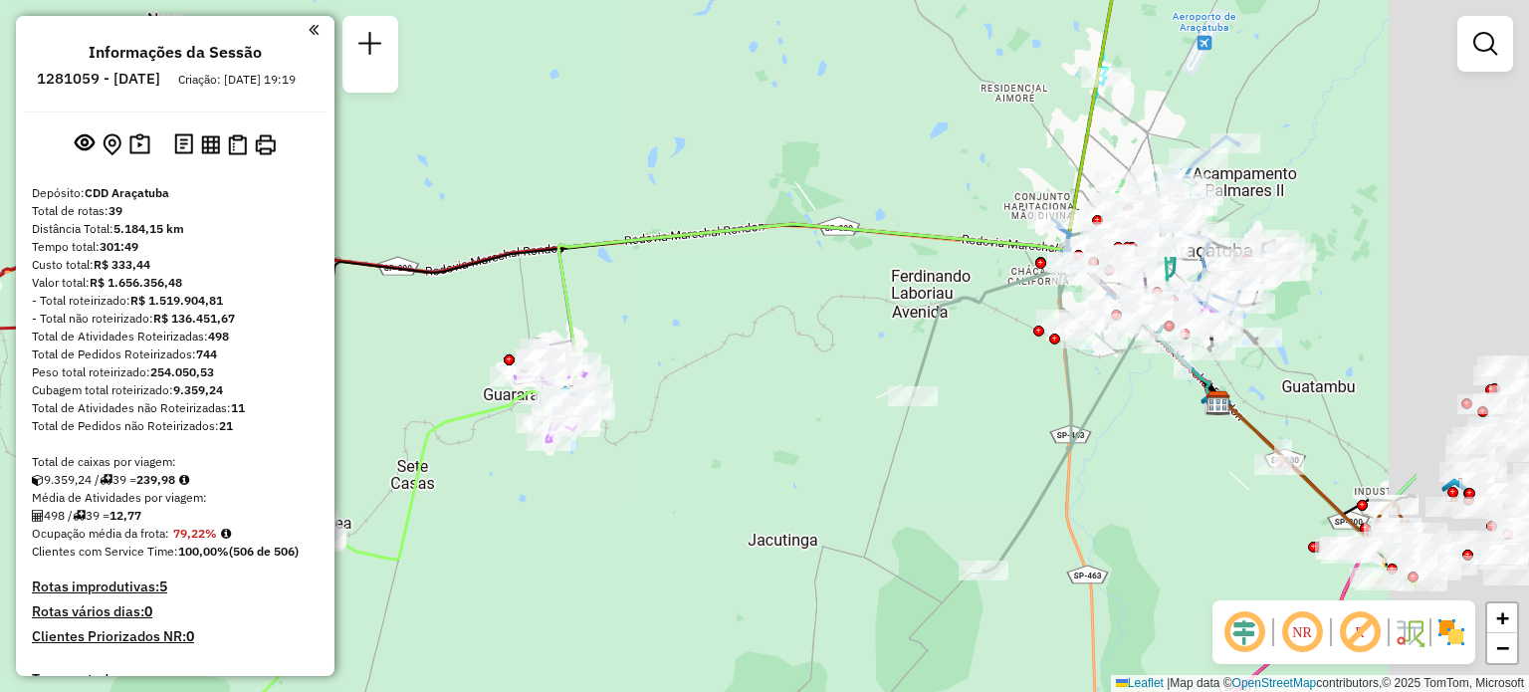
drag, startPoint x: 1199, startPoint y: 516, endPoint x: 890, endPoint y: 479, distance: 310.9
click at [890, 479] on div "Janela de atendimento Grade de atendimento Capacidade Transportadoras Veículos …" at bounding box center [764, 346] width 1529 height 692
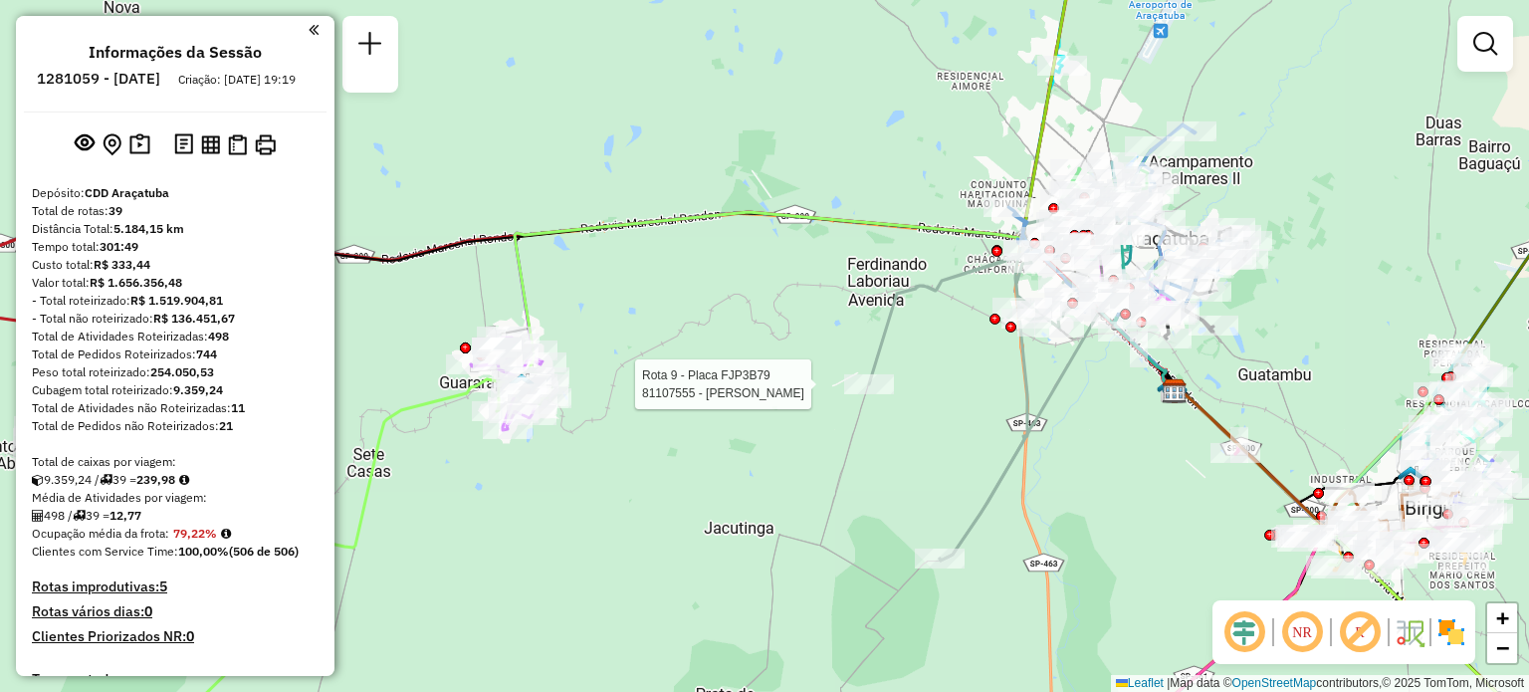
select select "**********"
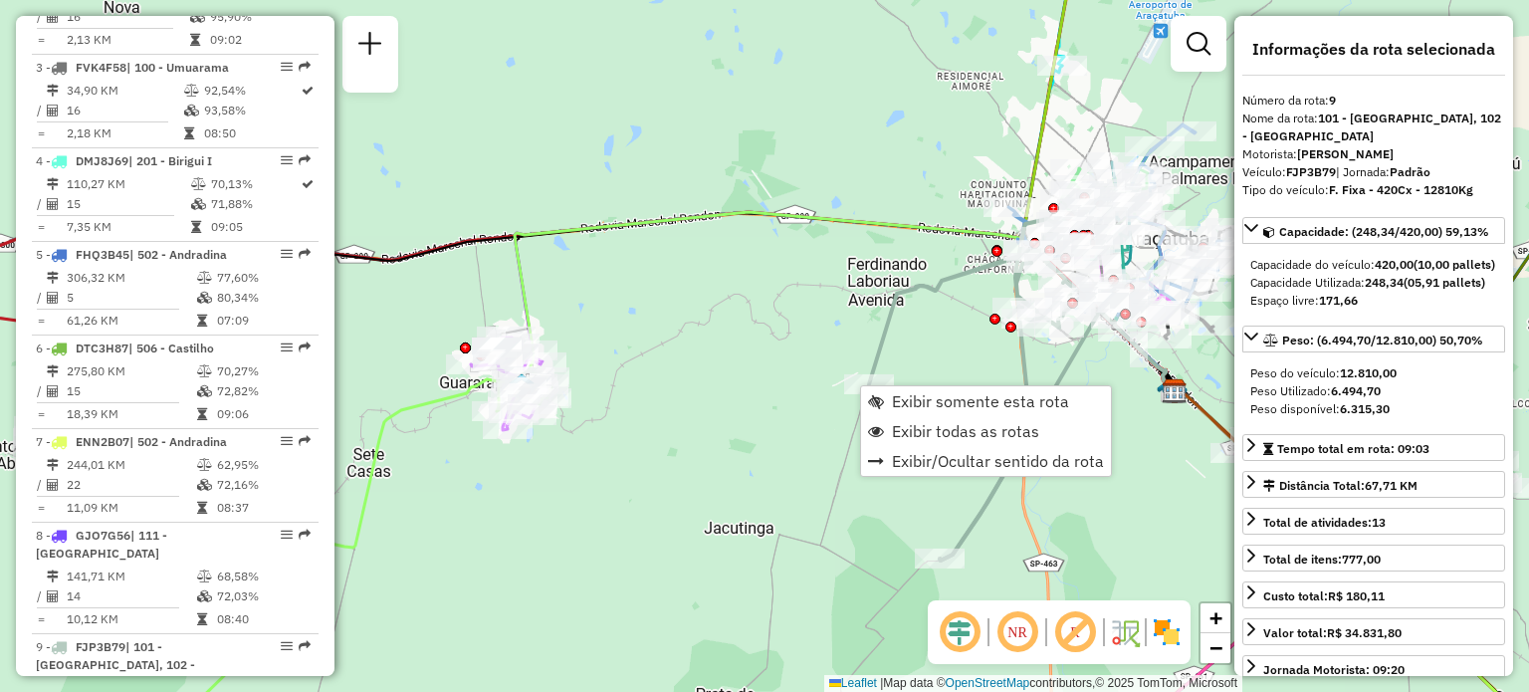
scroll to position [1581, 0]
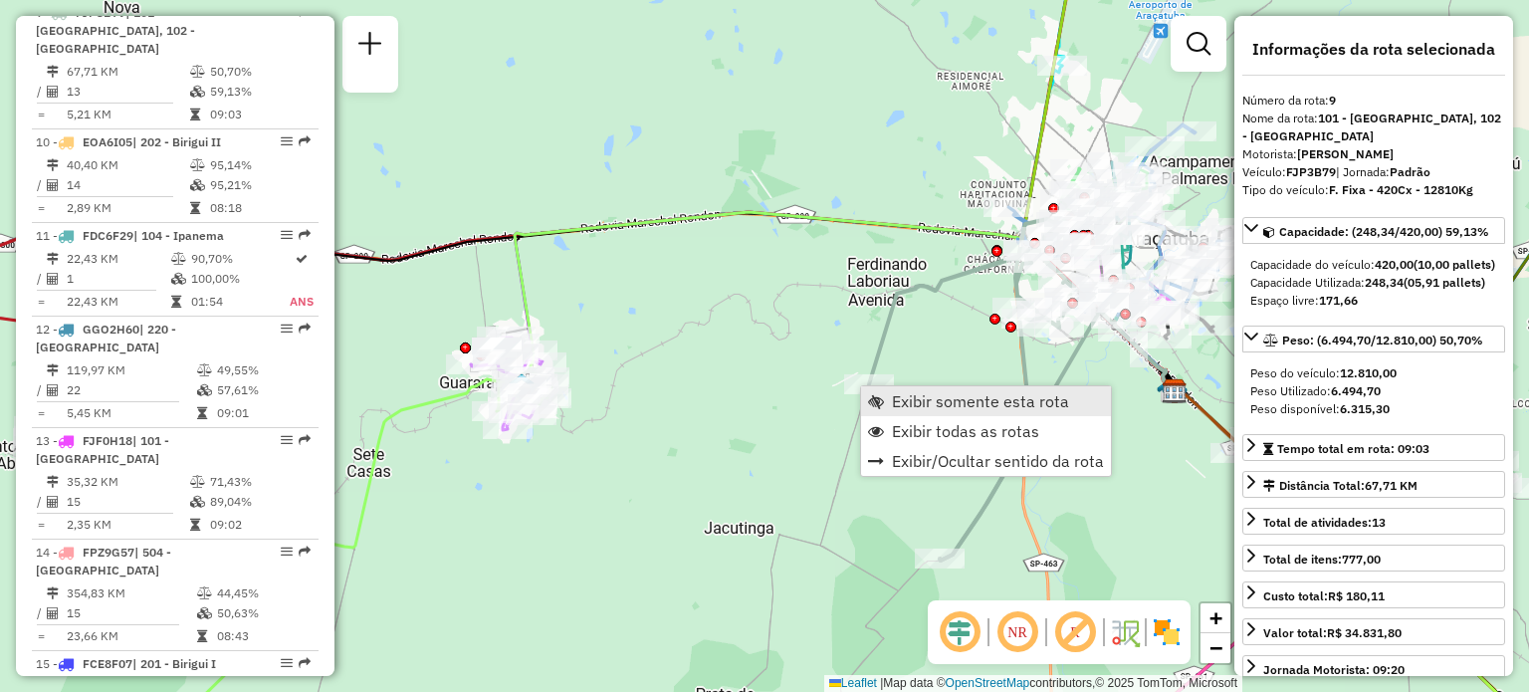
click at [928, 404] on span "Exibir somente esta rota" at bounding box center [980, 401] width 177 height 16
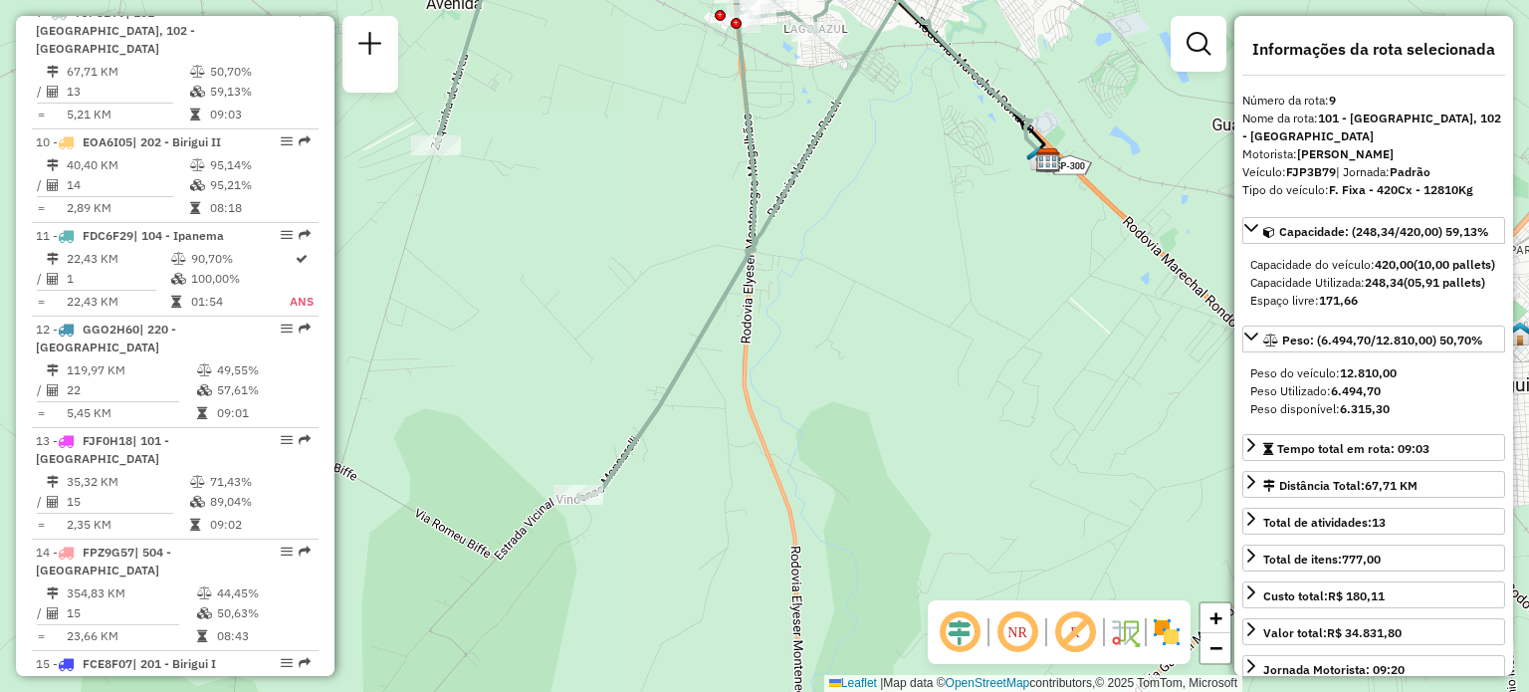
drag, startPoint x: 919, startPoint y: 493, endPoint x: 897, endPoint y: 305, distance: 189.5
click at [897, 305] on div "Janela de atendimento Grade de atendimento Capacidade Transportadoras Veículos …" at bounding box center [764, 346] width 1529 height 692
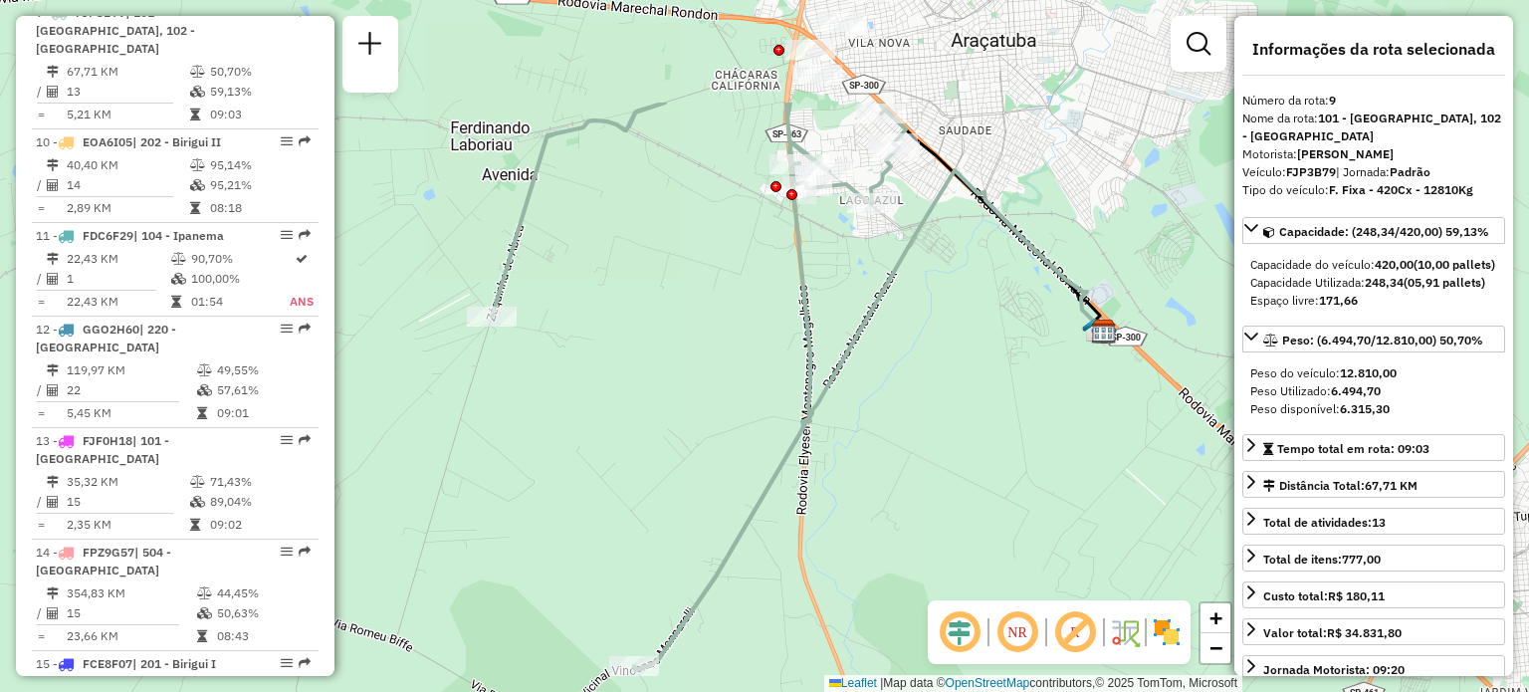
drag, startPoint x: 551, startPoint y: 267, endPoint x: 606, endPoint y: 438, distance: 180.1
click at [606, 438] on div "Janela de atendimento Grade de atendimento Capacidade Transportadoras Veículos …" at bounding box center [764, 346] width 1529 height 692
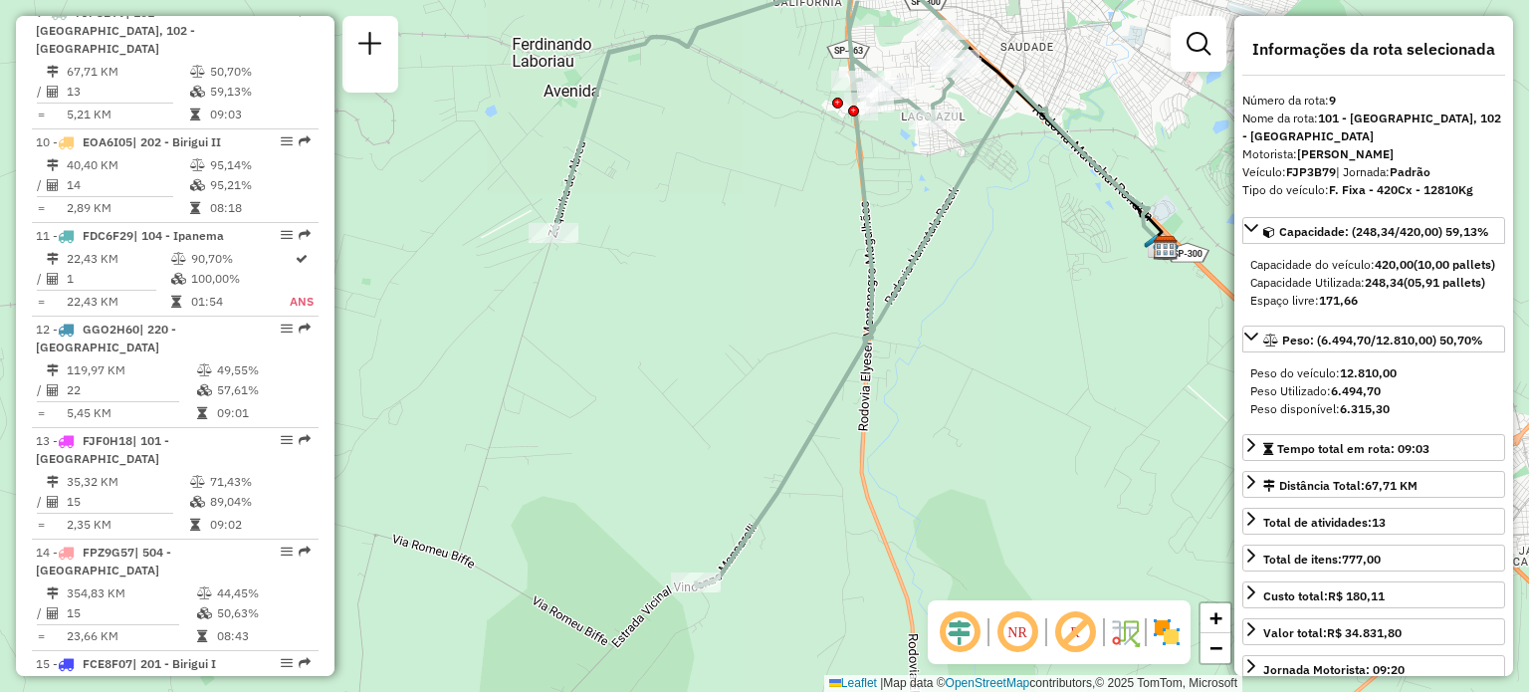
drag, startPoint x: 647, startPoint y: 339, endPoint x: 709, endPoint y: 254, distance: 104.8
click at [709, 254] on div "Janela de atendimento Grade de atendimento Capacidade Transportadoras Veículos …" at bounding box center [764, 346] width 1529 height 692
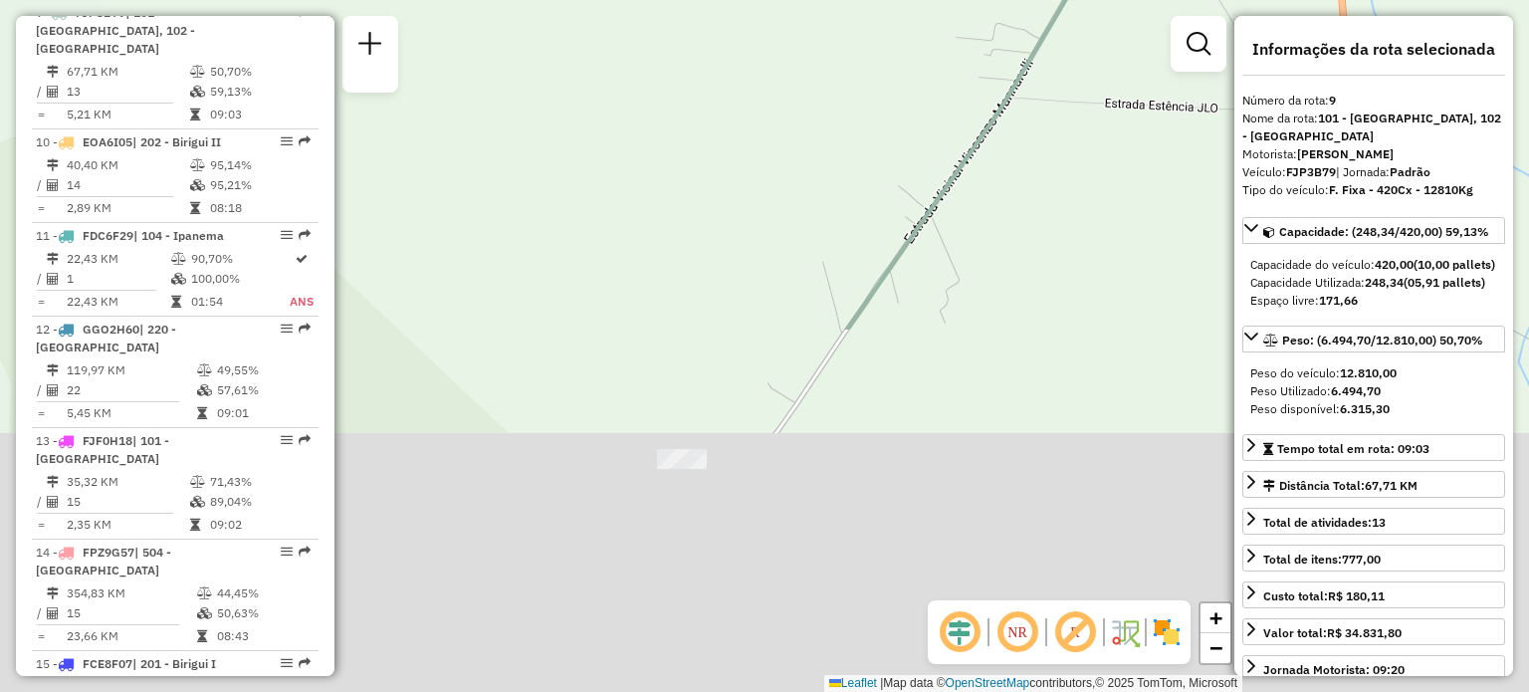
drag, startPoint x: 710, startPoint y: 522, endPoint x: 711, endPoint y: 90, distance: 432.2
click at [711, 90] on div "Janela de atendimento Grade de atendimento Capacidade Transportadoras Veículos …" at bounding box center [764, 346] width 1529 height 692
